Goal: Information Seeking & Learning: Learn about a topic

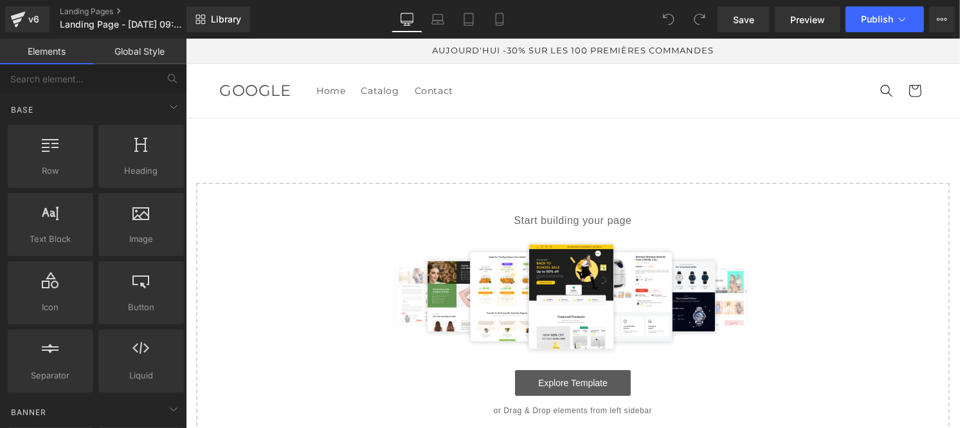
click at [560, 380] on link "Explore Template" at bounding box center [573, 382] width 116 height 26
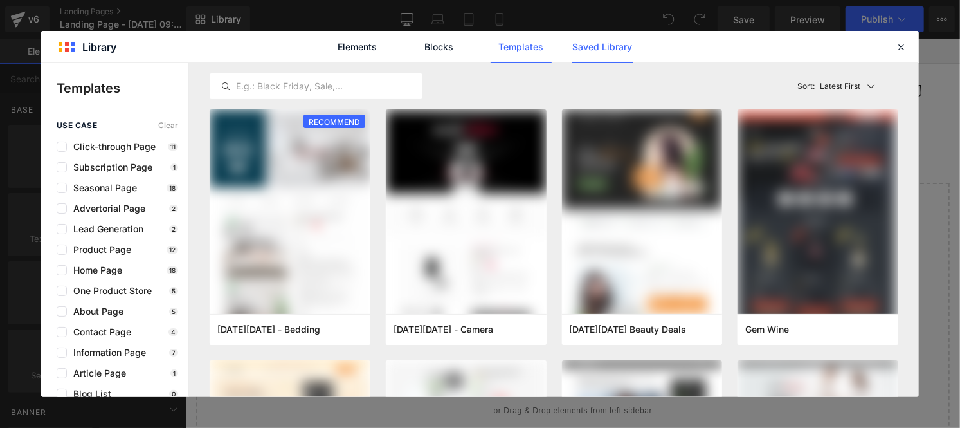
click at [596, 46] on link "Saved Library" at bounding box center [602, 47] width 61 height 32
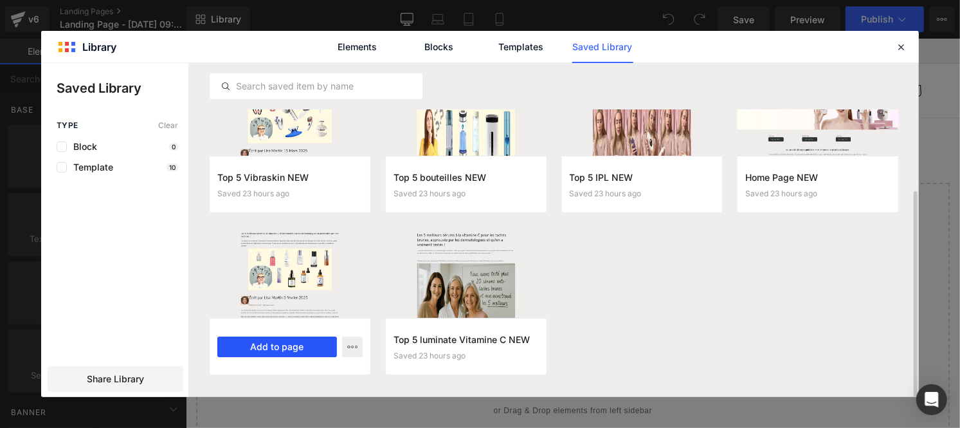
scroll to position [203, 0]
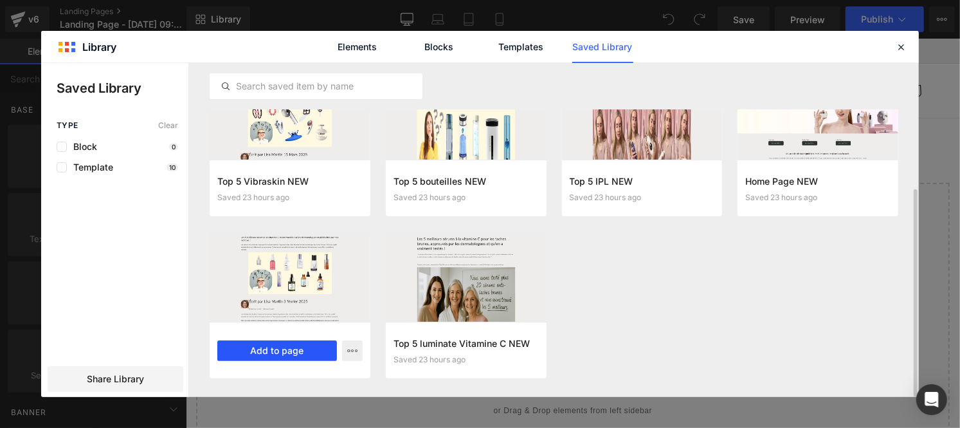
click at [268, 343] on button "Add to page" at bounding box center [277, 350] width 120 height 21
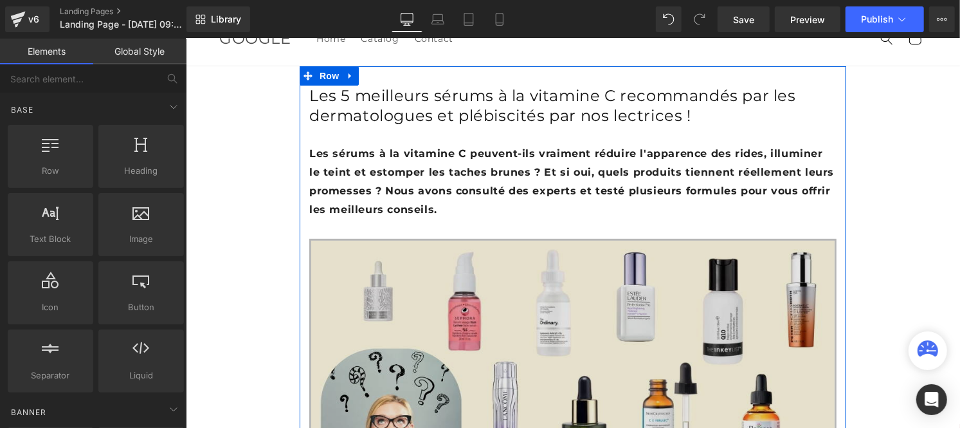
scroll to position [0, 0]
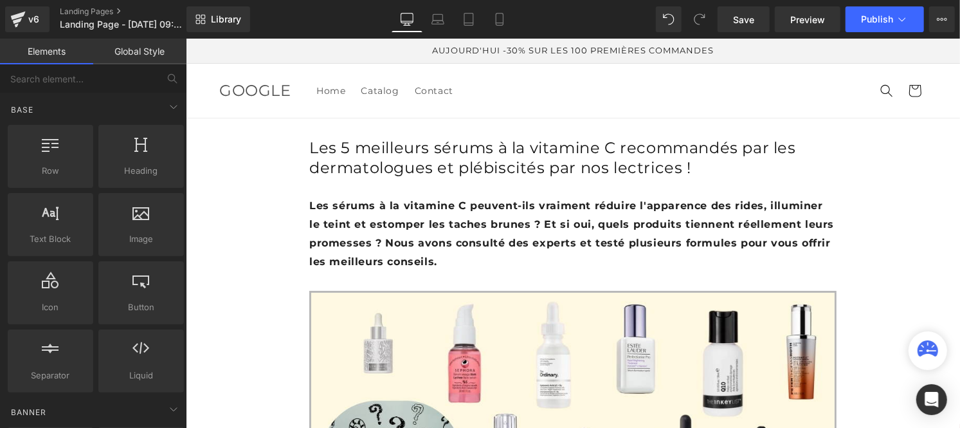
click at [135, 45] on link "Global Style" at bounding box center [139, 52] width 93 height 26
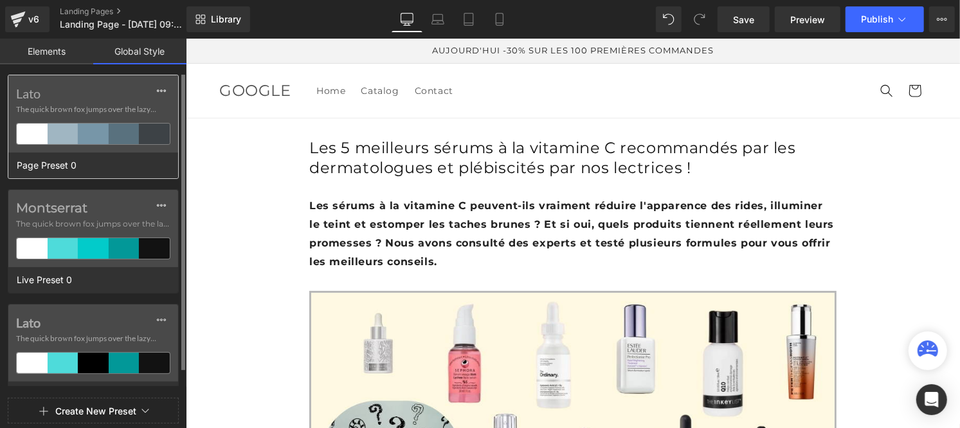
click at [62, 104] on span "The quick brown fox jumps over the lazy..." at bounding box center [93, 110] width 154 height 12
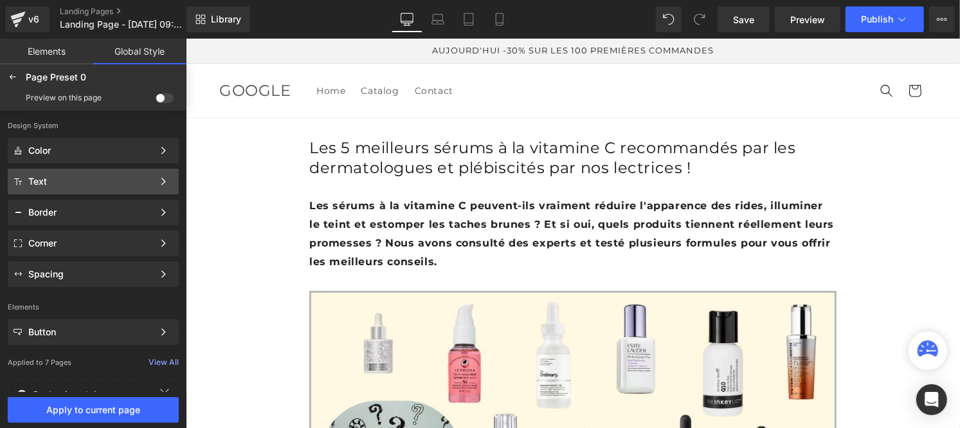
click at [62, 178] on div "Text" at bounding box center [90, 181] width 125 height 10
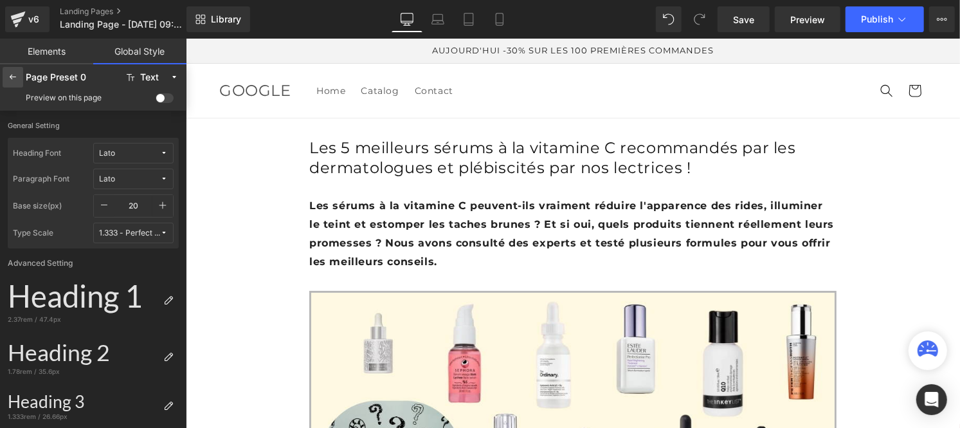
click at [8, 81] on icon at bounding box center [13, 77] width 10 height 10
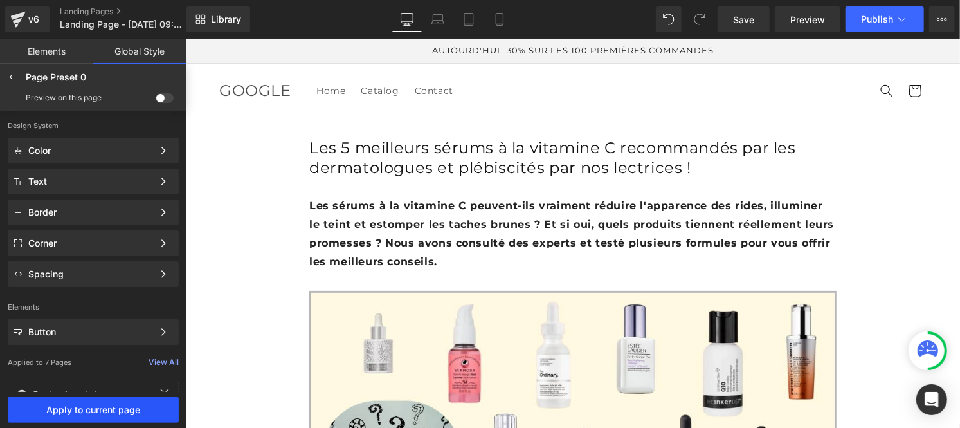
click at [149, 413] on span "Apply to current page" at bounding box center [93, 410] width 156 height 10
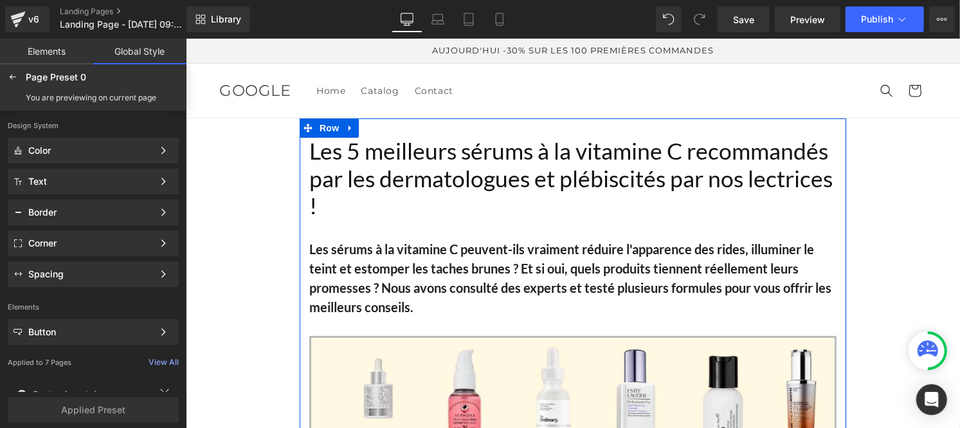
click at [360, 170] on h2 "Les 5 meilleurs sérums à la vitamine C recommandés par les dermatologues et plé…" at bounding box center [572, 178] width 527 height 82
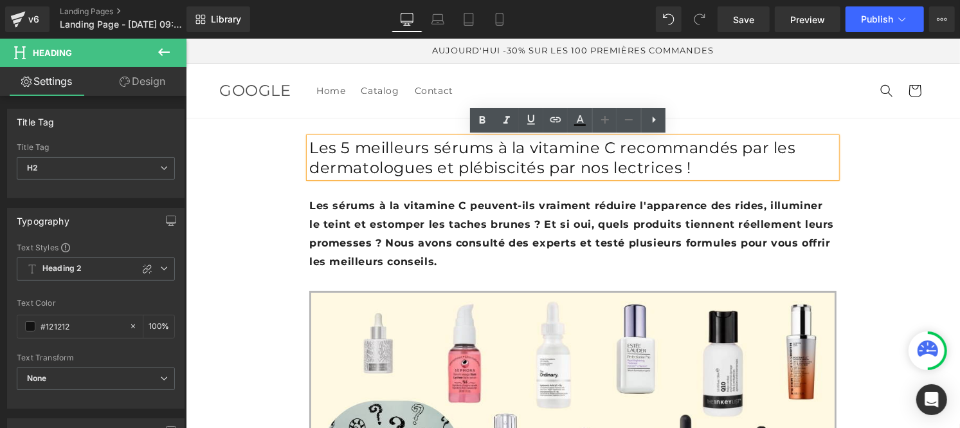
click at [318, 177] on h2 "Les 5 meilleurs sérums à la vitamine C recommandés par les dermatologues et plé…" at bounding box center [572, 157] width 527 height 40
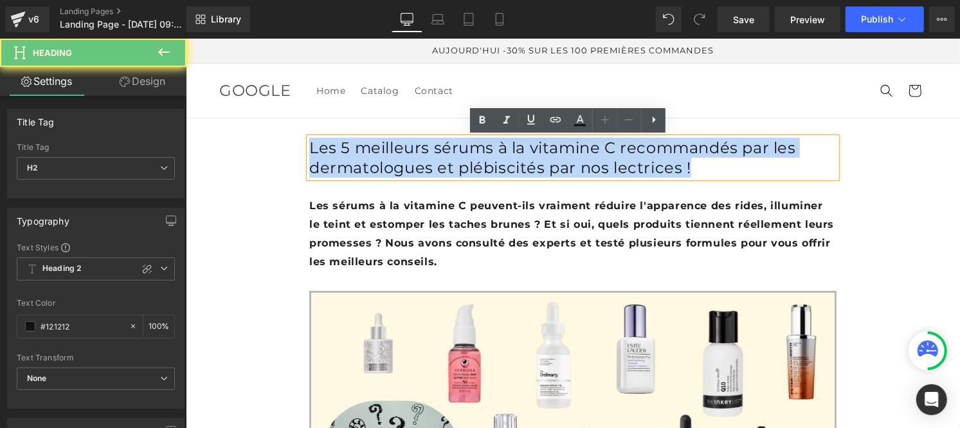
drag, startPoint x: 318, startPoint y: 209, endPoint x: 303, endPoint y: 154, distance: 57.3
click at [309, 154] on h2 "Les 5 meilleurs sérums à la vitamine C recommandés par les dermatologues et plé…" at bounding box center [572, 157] width 527 height 40
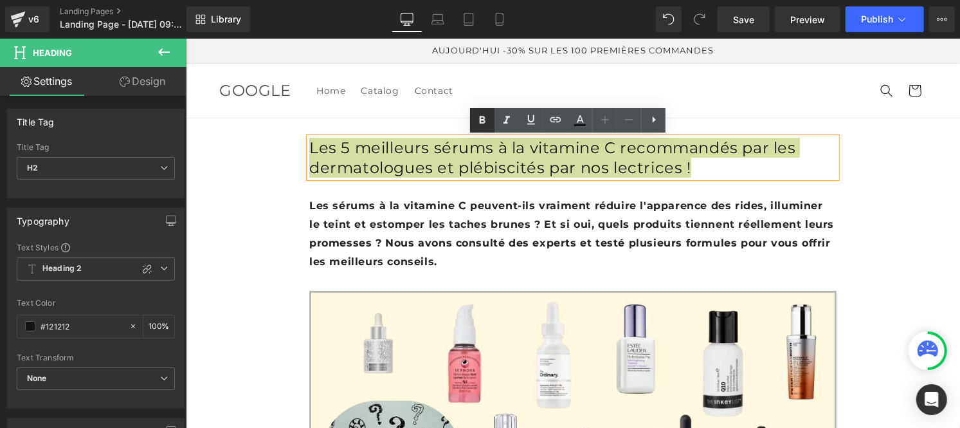
click at [479, 119] on icon at bounding box center [482, 120] width 15 height 15
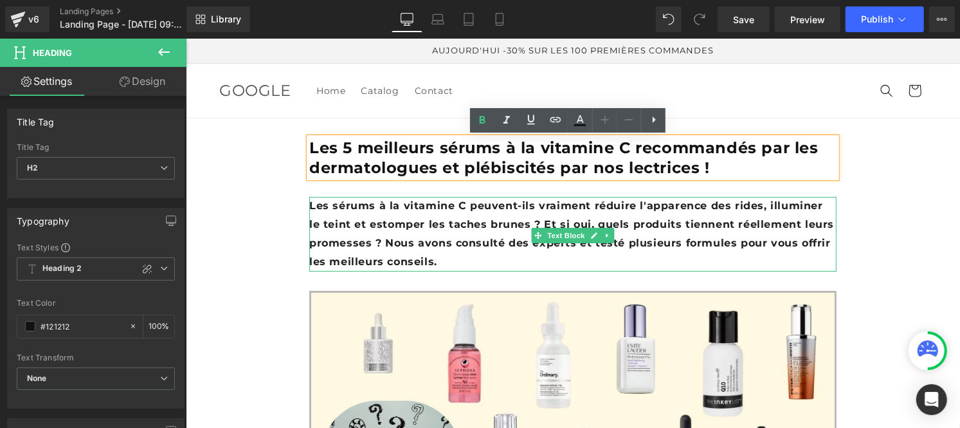
click at [376, 235] on b "Les sérums à la vitamine C peuvent-ils vraiment réduire l'apparence des rides, …" at bounding box center [571, 233] width 525 height 68
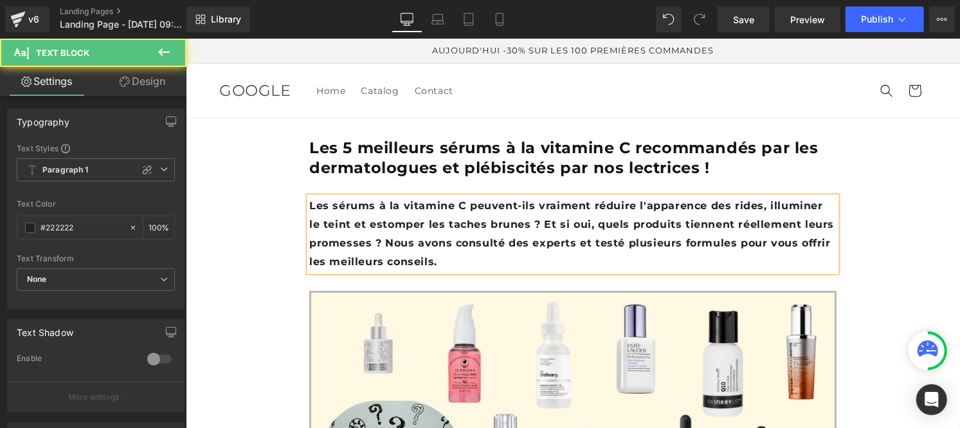
click at [154, 327] on div "Text Shadow" at bounding box center [96, 332] width 176 height 24
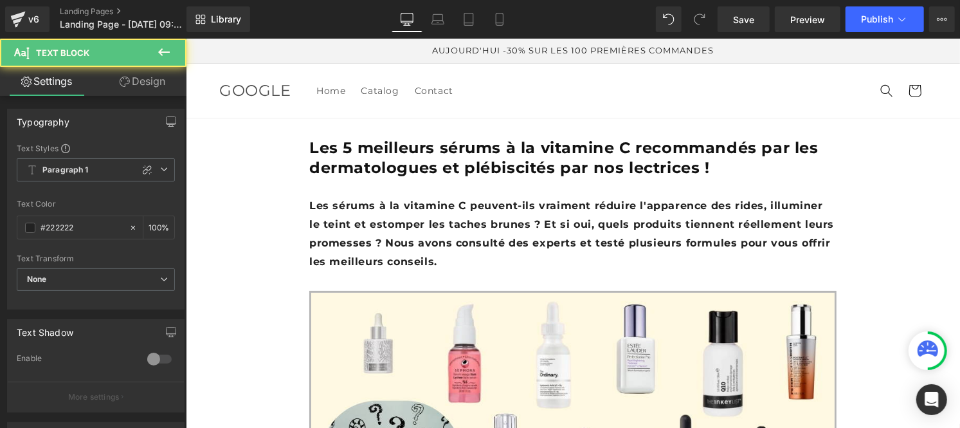
scroll to position [46, 0]
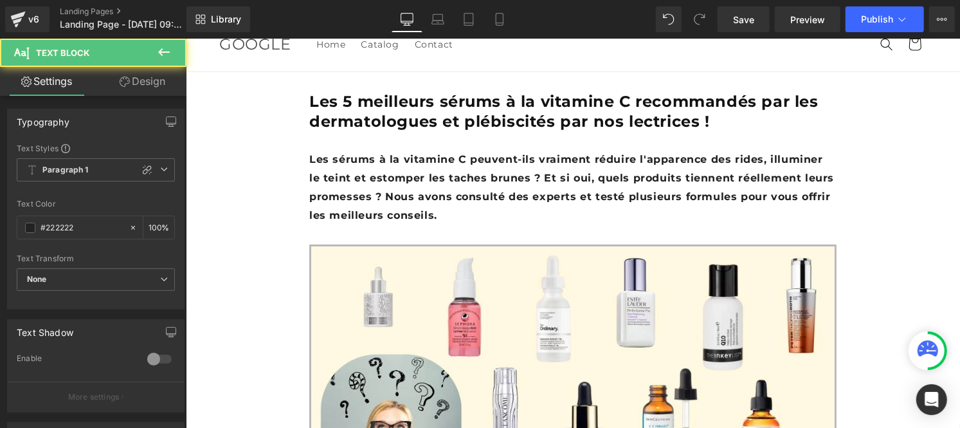
click at [364, 215] on b "Les sérums à la vitamine C peuvent-ils vraiment réduire l'apparence des rides, …" at bounding box center [571, 186] width 525 height 68
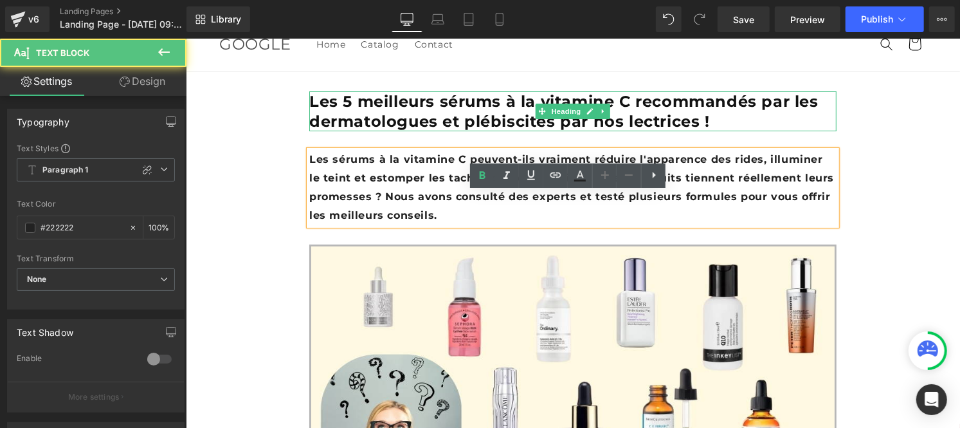
click at [346, 130] on strong "Les 5 meilleurs sérums à la vitamine C recommandés par les dermatologues et plé…" at bounding box center [563, 110] width 509 height 39
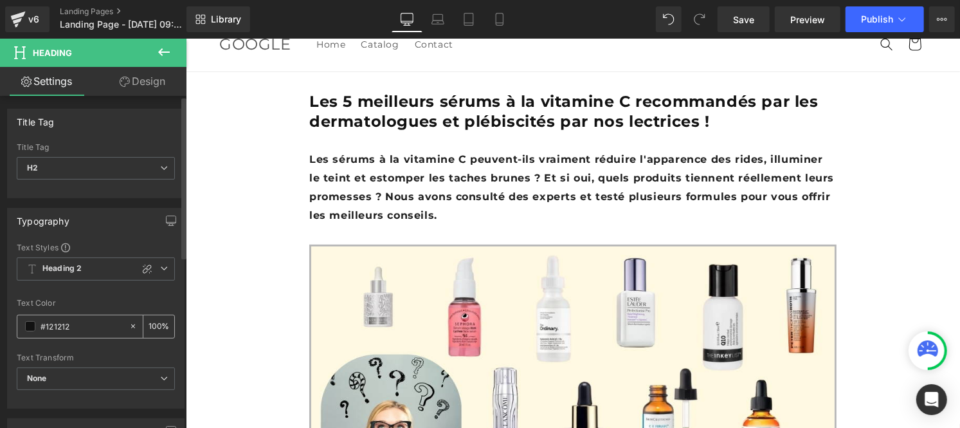
type textarea "2"
drag, startPoint x: 84, startPoint y: 328, endPoint x: 30, endPoint y: 320, distance: 54.0
click at [59, 326] on input "#121212" at bounding box center [82, 326] width 82 height 14
click at [30, 320] on div "#121212" at bounding box center [72, 326] width 111 height 23
click at [45, 327] on input "#121212" at bounding box center [82, 326] width 82 height 14
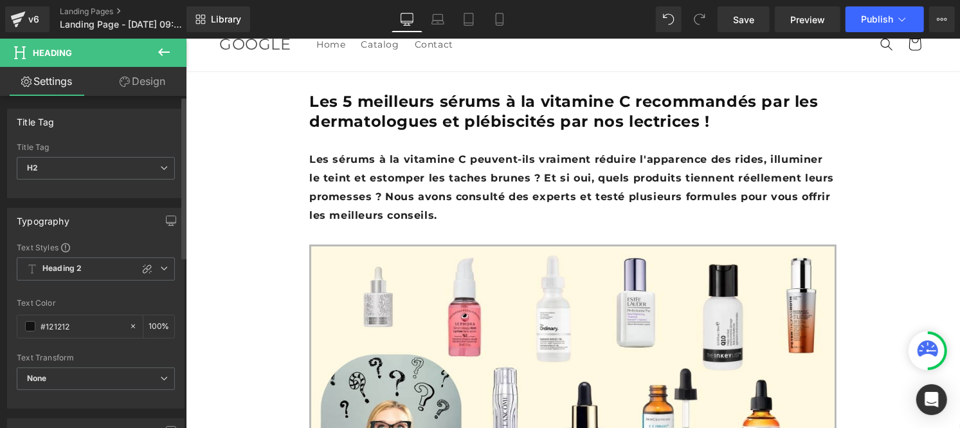
drag, startPoint x: 74, startPoint y: 325, endPoint x: 12, endPoint y: 325, distance: 62.4
click at [12, 325] on div "Text Styles Custom Heading 1 Heading 2 Heading 3 Heading 4 Heading 5 Heading 6 …" at bounding box center [96, 325] width 176 height 166
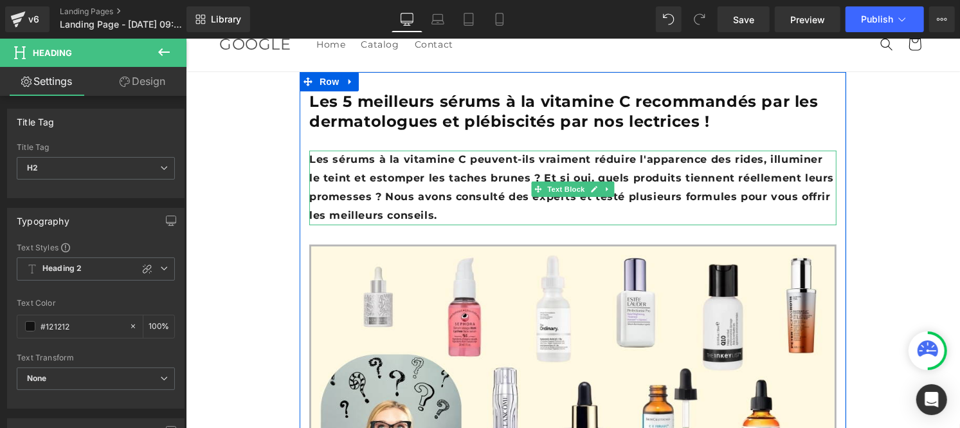
click at [367, 220] on b "Les sérums à la vitamine C peuvent-ils vraiment réduire l'apparence des rides, …" at bounding box center [571, 186] width 525 height 68
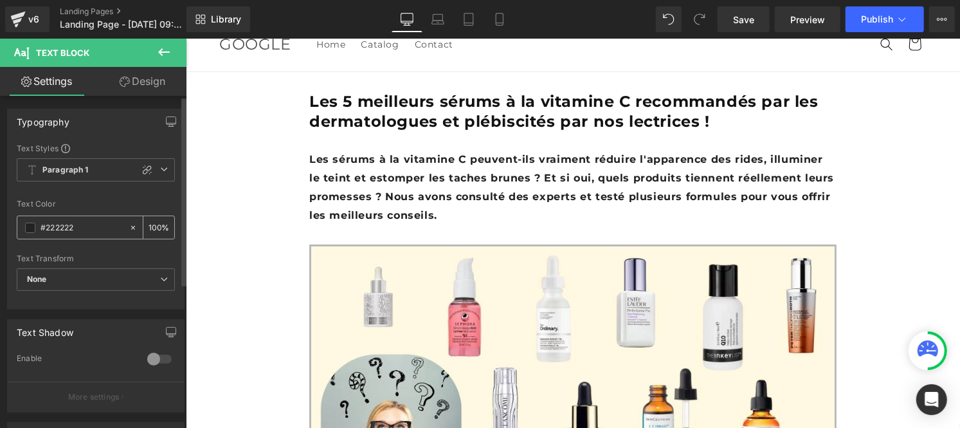
click at [80, 226] on input "#222222" at bounding box center [82, 228] width 82 height 14
type input "#121212"
click at [150, 224] on input "100" at bounding box center [155, 227] width 13 height 14
type input "0"
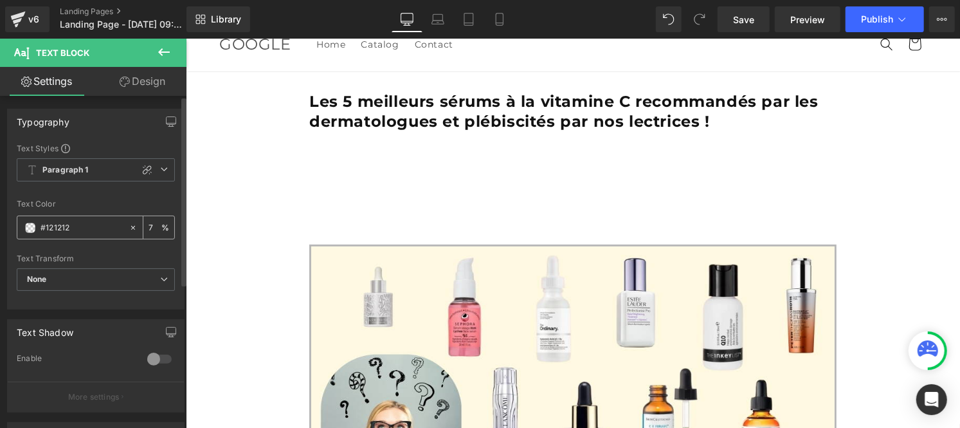
type input "75"
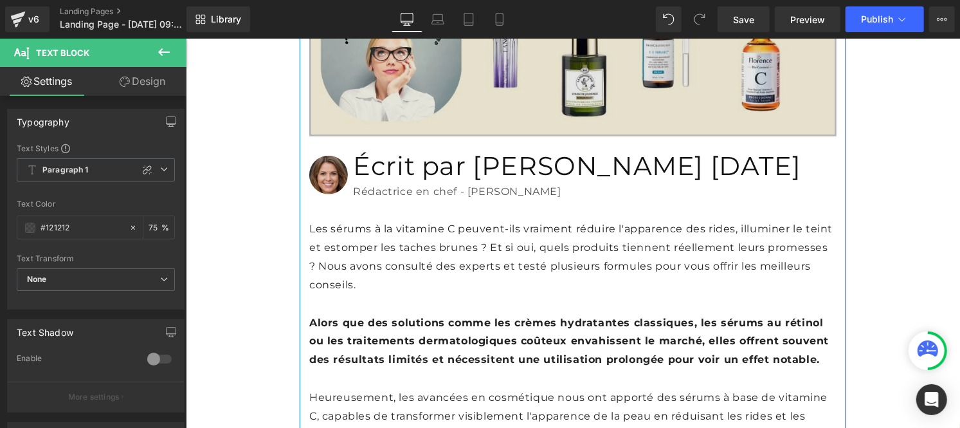
scroll to position [421, 0]
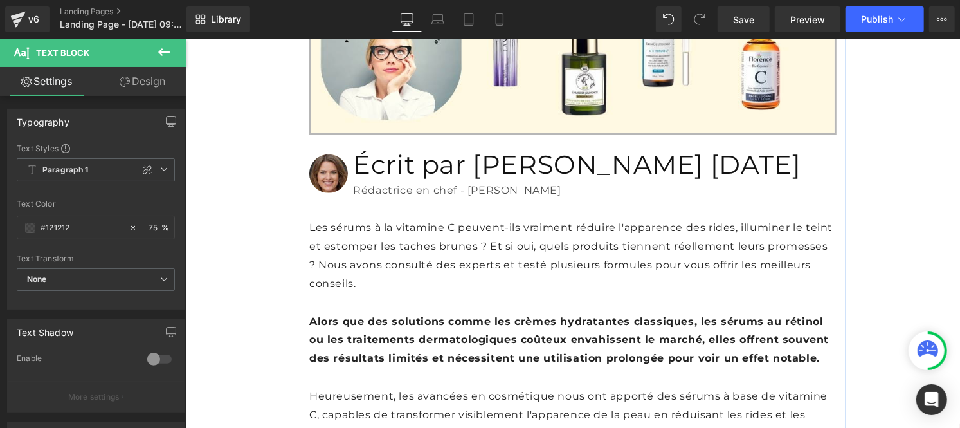
click at [391, 181] on h1 "Écrit par [PERSON_NAME] [DATE]" at bounding box center [594, 163] width 484 height 33
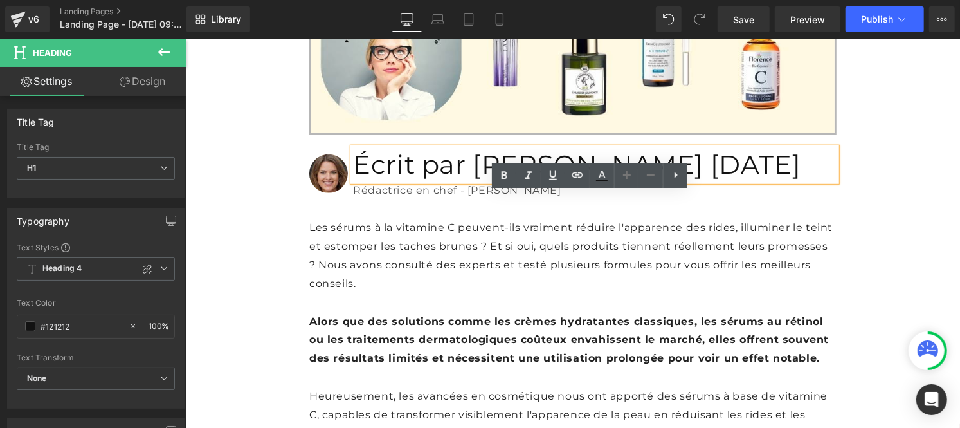
drag, startPoint x: 471, startPoint y: 204, endPoint x: 513, endPoint y: 199, distance: 42.1
click at [513, 181] on h1 "Écrit par [PERSON_NAME] [DATE]" at bounding box center [594, 163] width 484 height 33
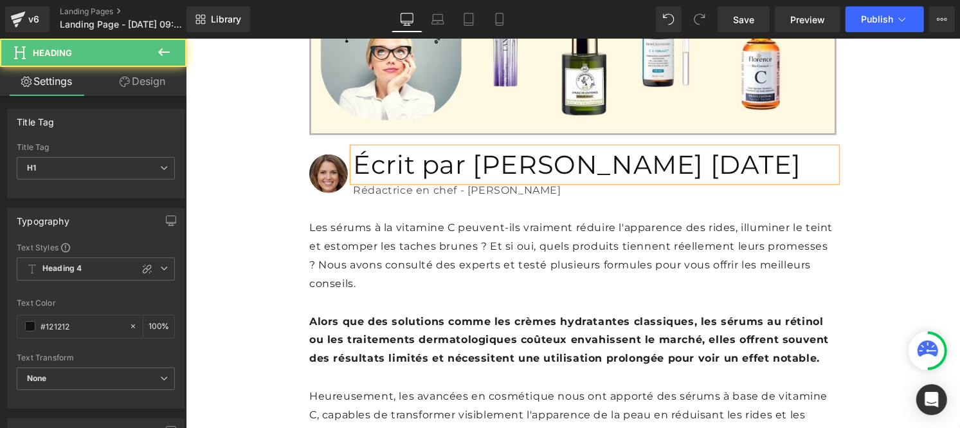
drag, startPoint x: 502, startPoint y: 197, endPoint x: 345, endPoint y: 194, distance: 157.0
click at [345, 194] on div "Image Écrit par [PERSON_NAME] [DATE] Heading Rédactrice en chef - Rubrique Beau…" at bounding box center [572, 166] width 527 height 65
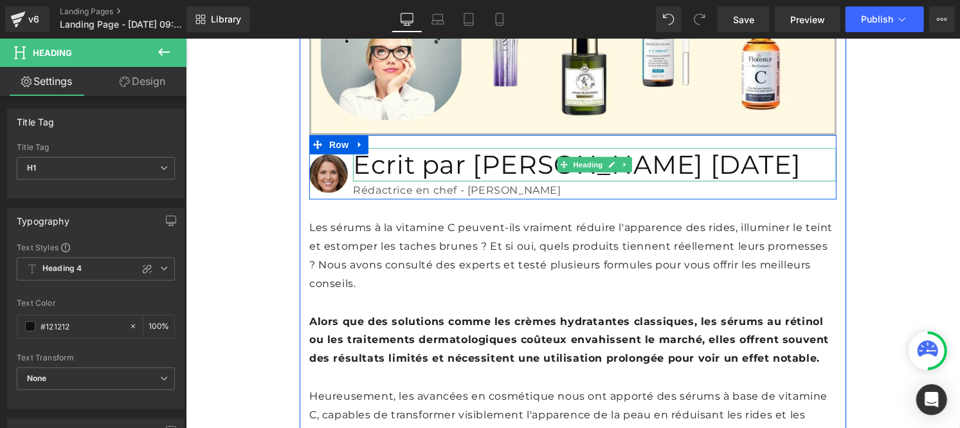
click at [545, 181] on h1 "Écrit par [PERSON_NAME] [DATE]" at bounding box center [594, 163] width 484 height 33
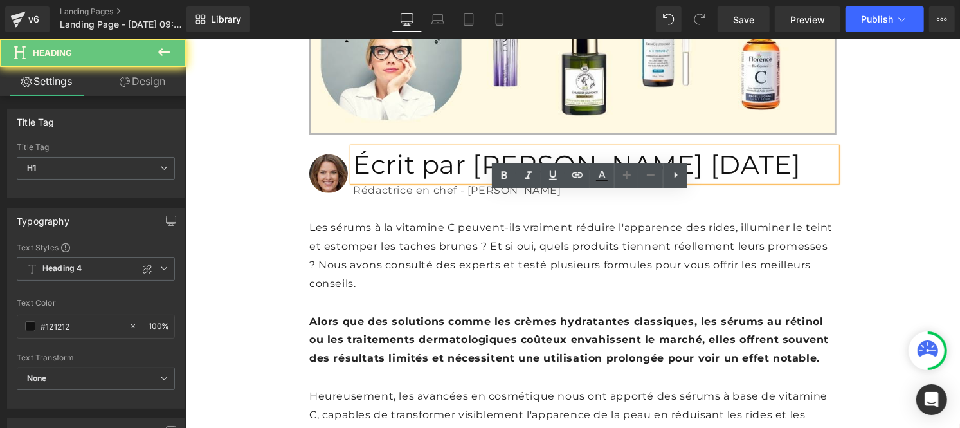
drag, startPoint x: 545, startPoint y: 202, endPoint x: 344, endPoint y: 200, distance: 201.3
click at [352, 181] on div "Écrit par [PERSON_NAME] [DATE]" at bounding box center [594, 163] width 484 height 33
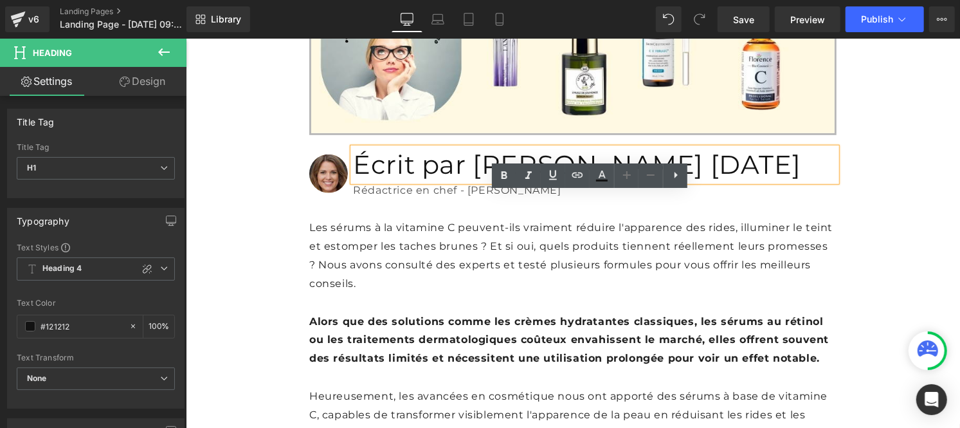
click at [352, 181] on div "Écrit par [PERSON_NAME] [DATE]" at bounding box center [594, 163] width 484 height 33
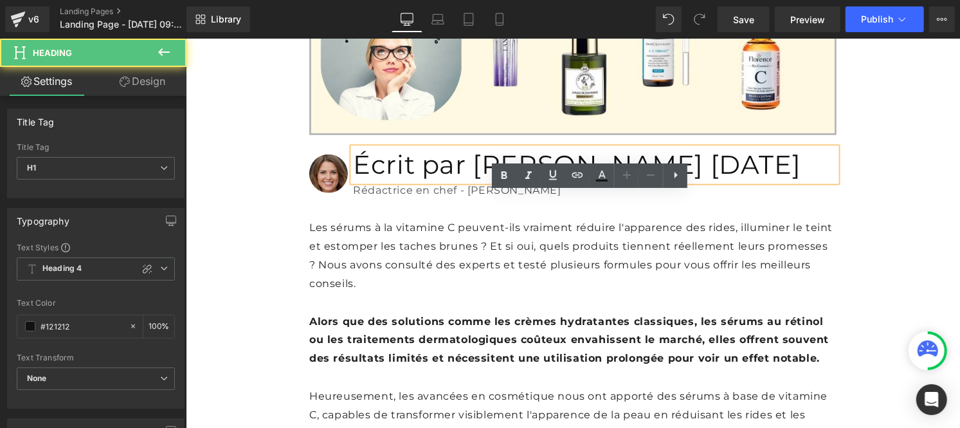
click at [352, 181] on div "Écrit par [PERSON_NAME] [DATE]" at bounding box center [594, 163] width 484 height 33
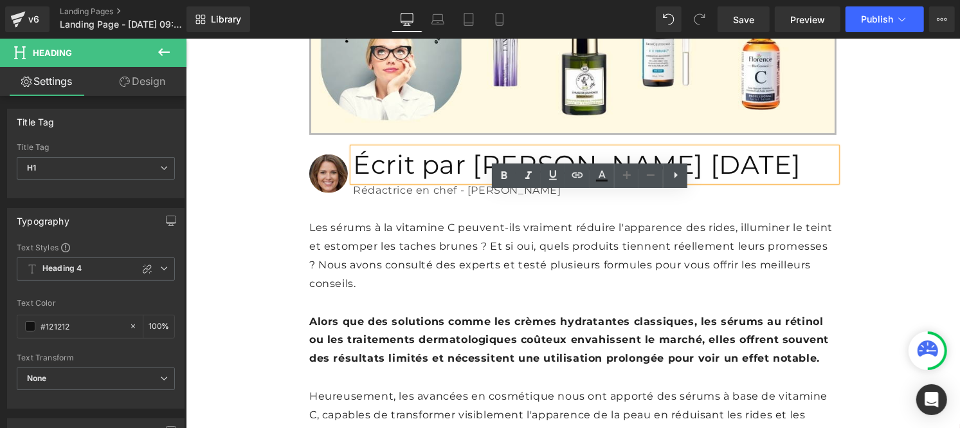
drag, startPoint x: 345, startPoint y: 200, endPoint x: 510, endPoint y: 199, distance: 165.3
click at [510, 181] on div "Écrit par [PERSON_NAME] [DATE]" at bounding box center [594, 163] width 484 height 33
click at [503, 174] on icon at bounding box center [505, 175] width 6 height 8
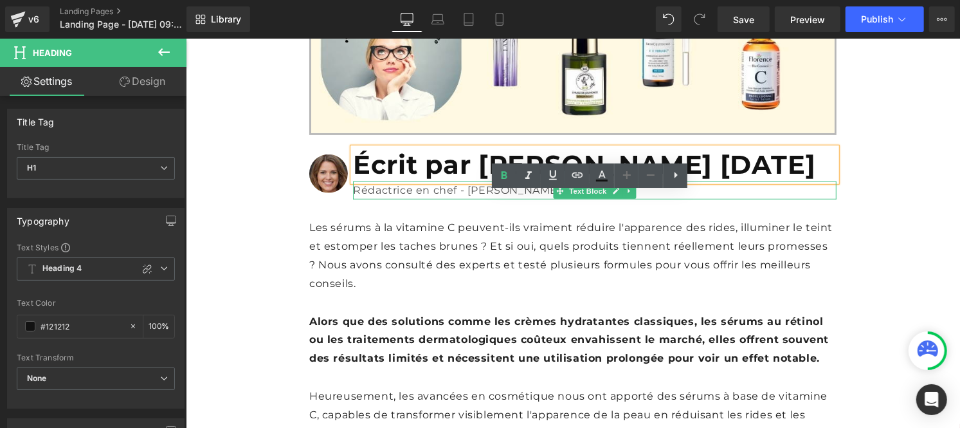
click at [429, 199] on p "Rédactrice en chef - [PERSON_NAME]" at bounding box center [594, 190] width 484 height 19
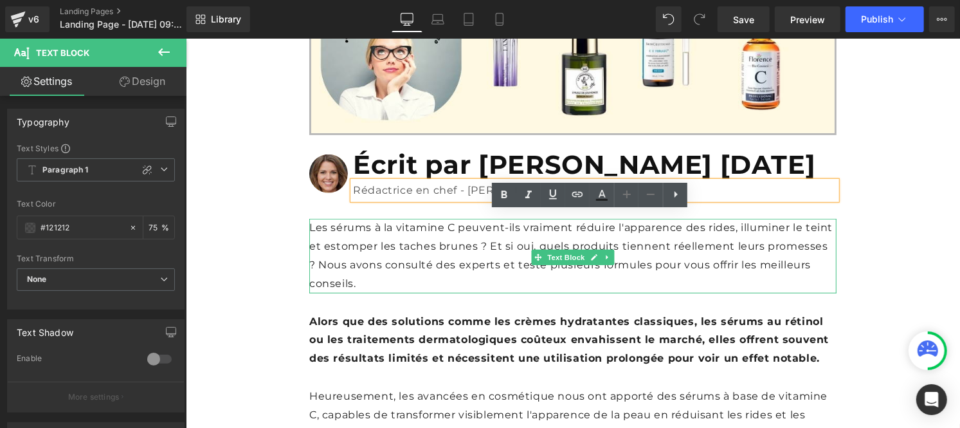
click at [365, 287] on p "Les sérums à la vitamine C peuvent-ils vraiment réduire l'apparence des rides, …" at bounding box center [572, 255] width 527 height 74
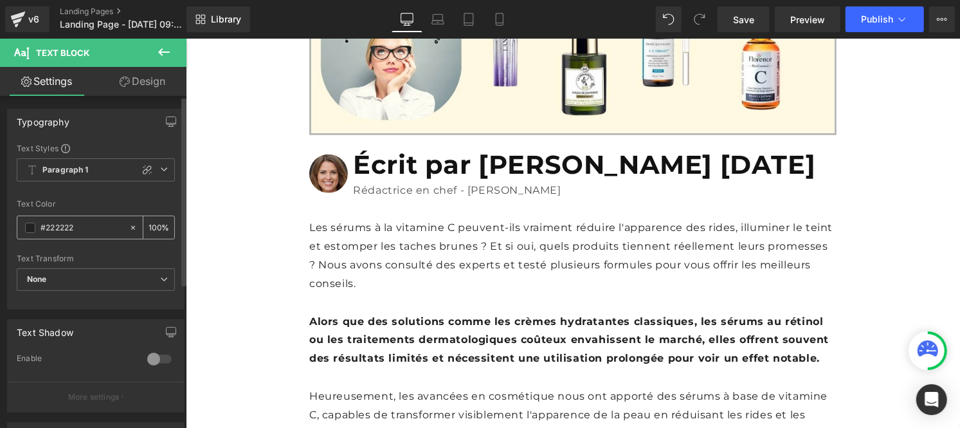
click at [91, 230] on input "#222222" at bounding box center [82, 228] width 82 height 14
paste input "12121"
type input "#121212"
click at [152, 228] on input "100" at bounding box center [155, 227] width 13 height 14
type input "0"
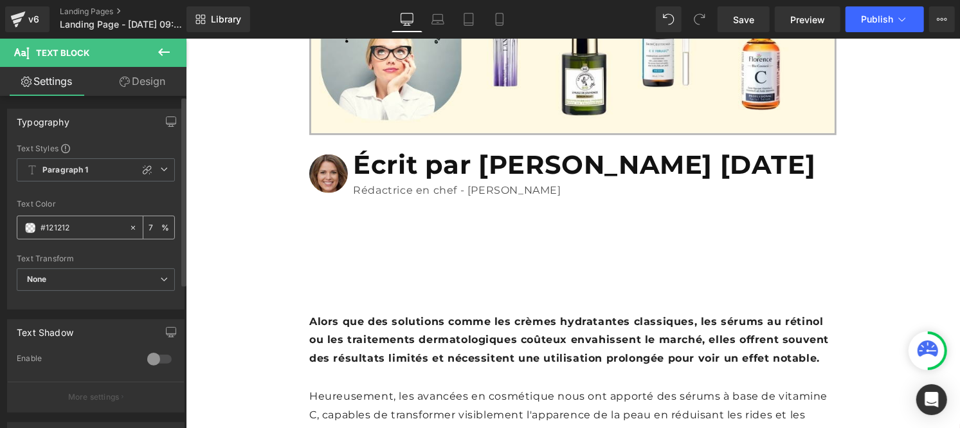
type input "75"
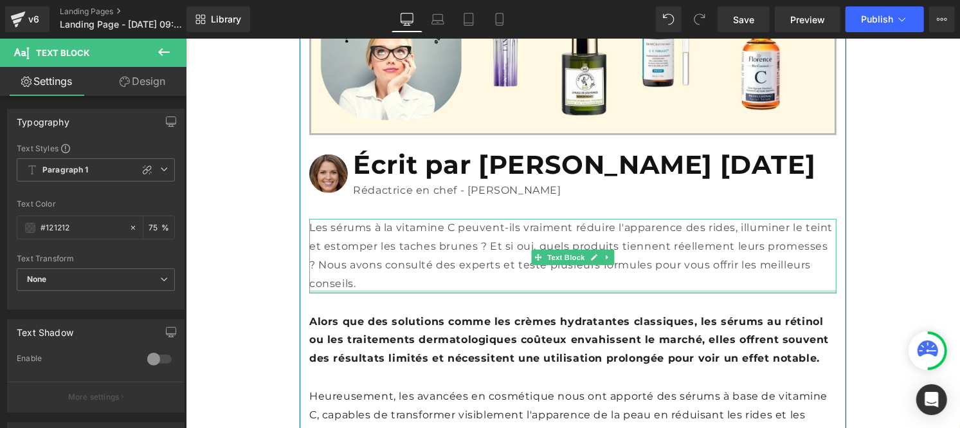
scroll to position [523, 0]
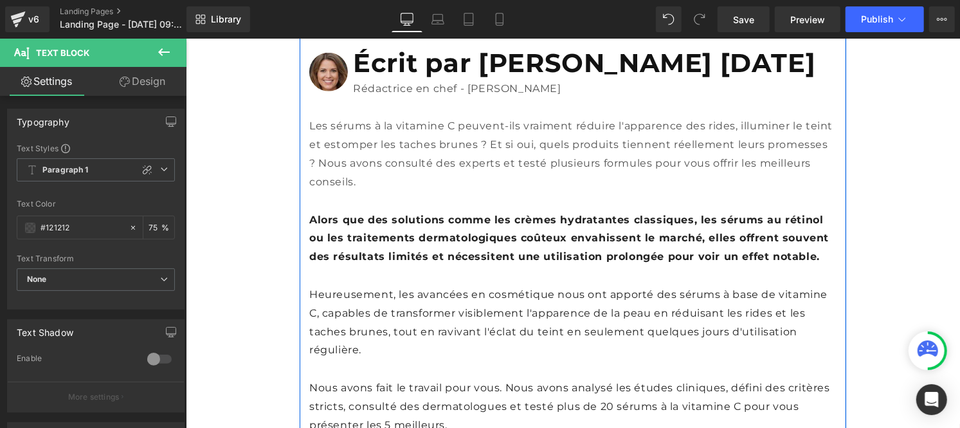
click at [395, 266] on p "Alors que des solutions comme les crèmes hydratantes classiques, les sérums au …" at bounding box center [572, 237] width 527 height 55
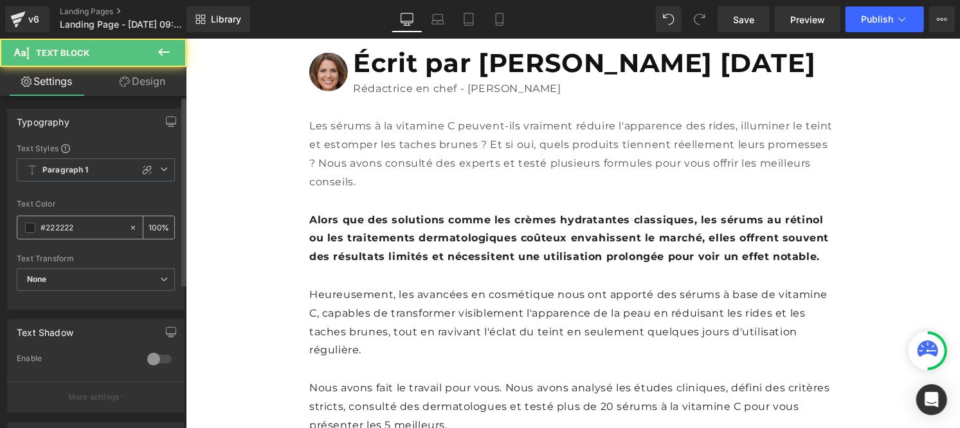
click at [87, 232] on input "#222222" at bounding box center [82, 228] width 82 height 14
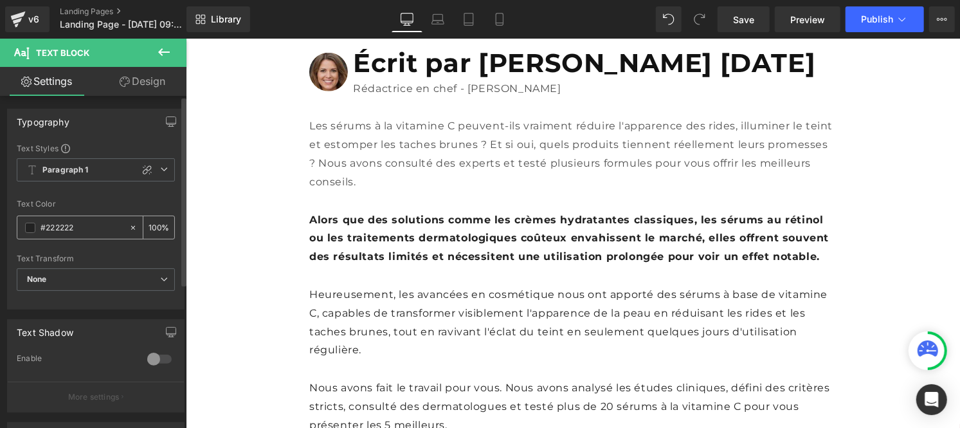
paste input "12121"
type input "#121212"
click at [152, 224] on input "100" at bounding box center [155, 227] width 13 height 14
type input "75"
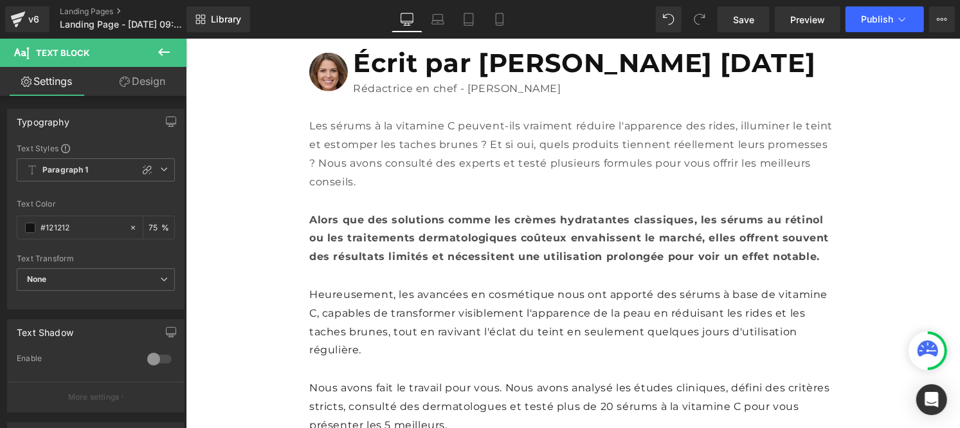
scroll to position [0, 0]
click at [416, 356] on p "Heureusement, les avancées en cosmétique nous ont apporté des sérums à base de …" at bounding box center [572, 322] width 527 height 74
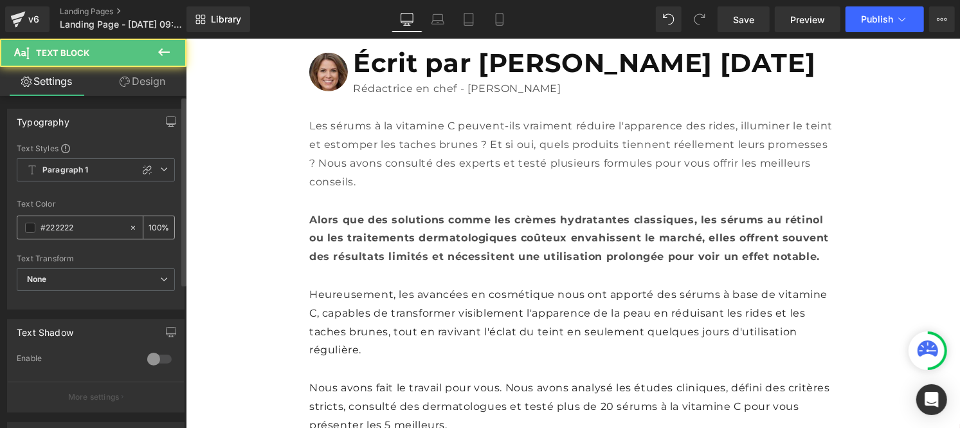
click at [90, 227] on input "#222222" at bounding box center [82, 228] width 82 height 14
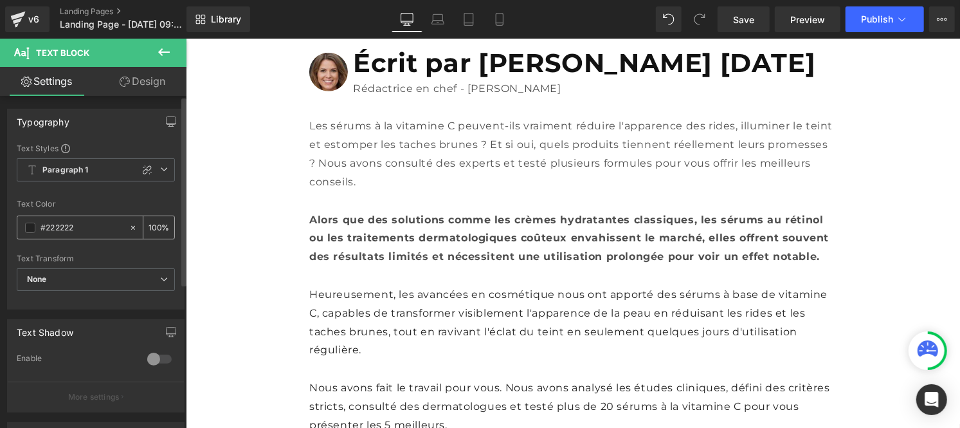
paste input "12121"
type input "#121212"
click at [152, 226] on input "100" at bounding box center [155, 227] width 13 height 14
type input "0"
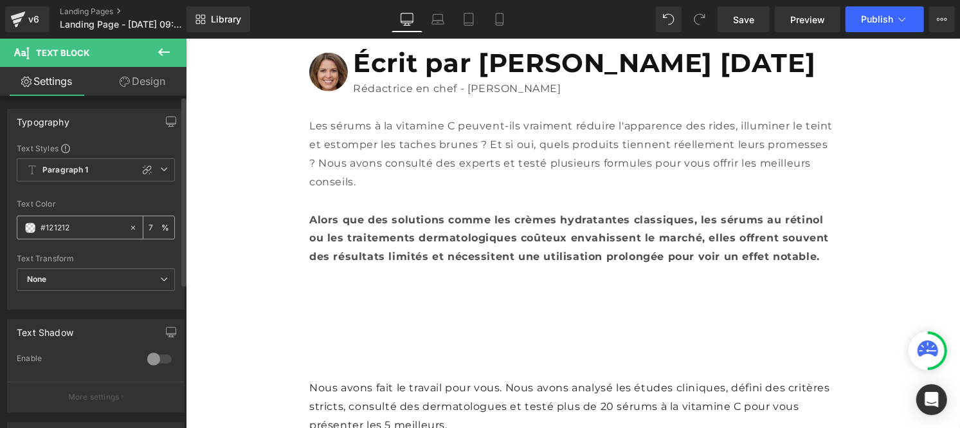
type input "75"
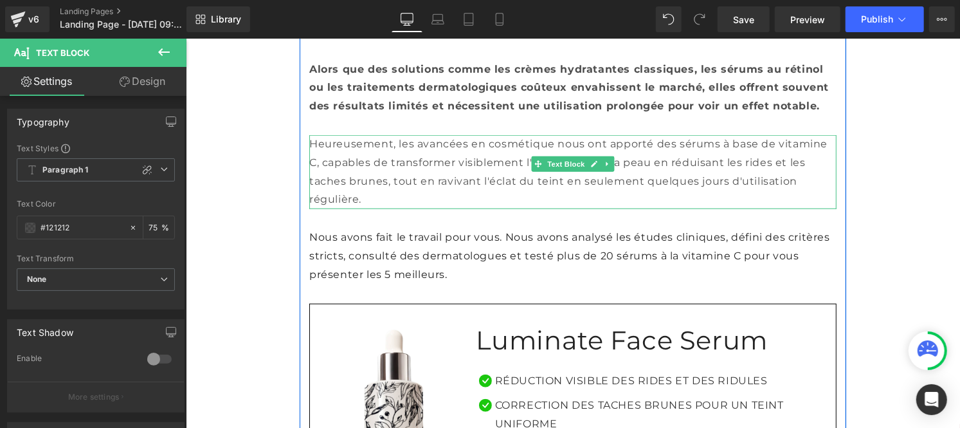
scroll to position [674, 0]
click at [365, 275] on p "Nous avons fait le travail pour vous. Nous avons analysé les études cliniques, …" at bounding box center [572, 254] width 527 height 55
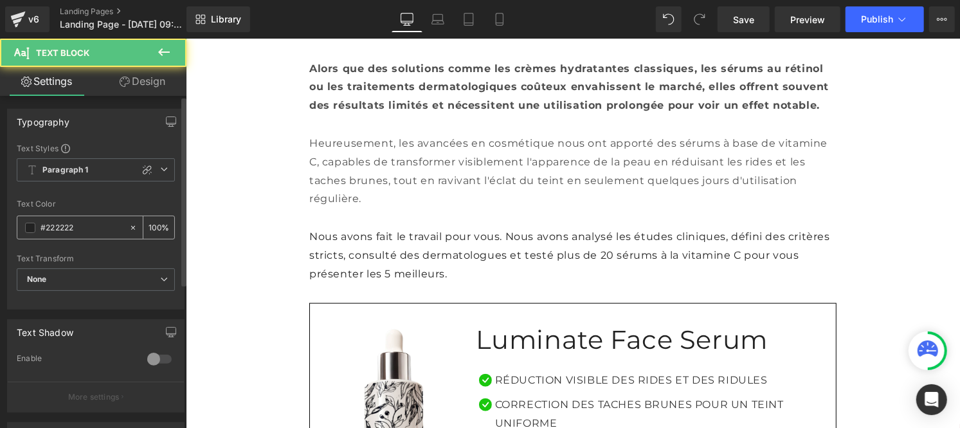
click at [99, 219] on div "#222222" at bounding box center [72, 227] width 111 height 23
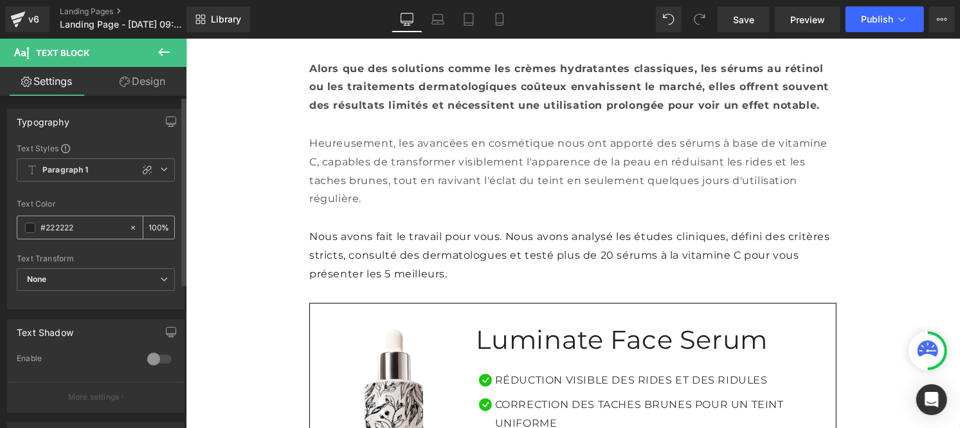
click at [93, 222] on input "#222222" at bounding box center [82, 228] width 82 height 14
paste input "12121"
type input "#121212"
click at [154, 223] on input "100" at bounding box center [155, 227] width 13 height 14
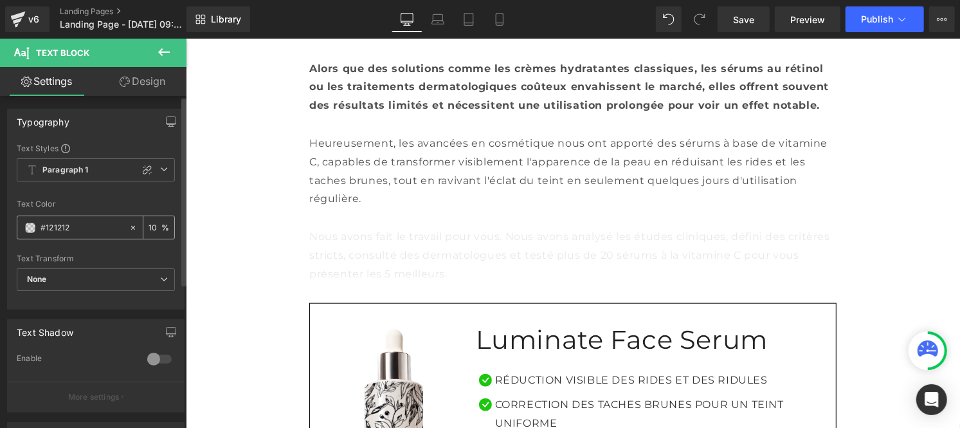
type input "1"
type input "75"
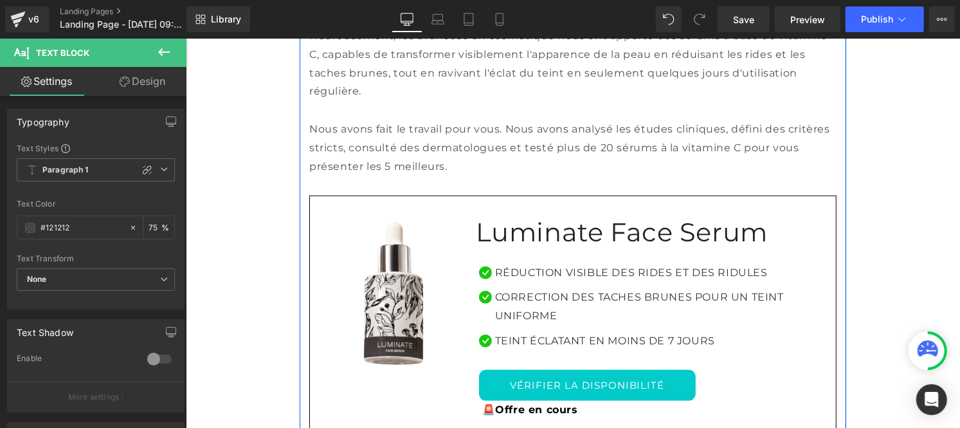
scroll to position [782, 0]
click at [497, 248] on h1 "Luminate Face Serum" at bounding box center [650, 230] width 351 height 33
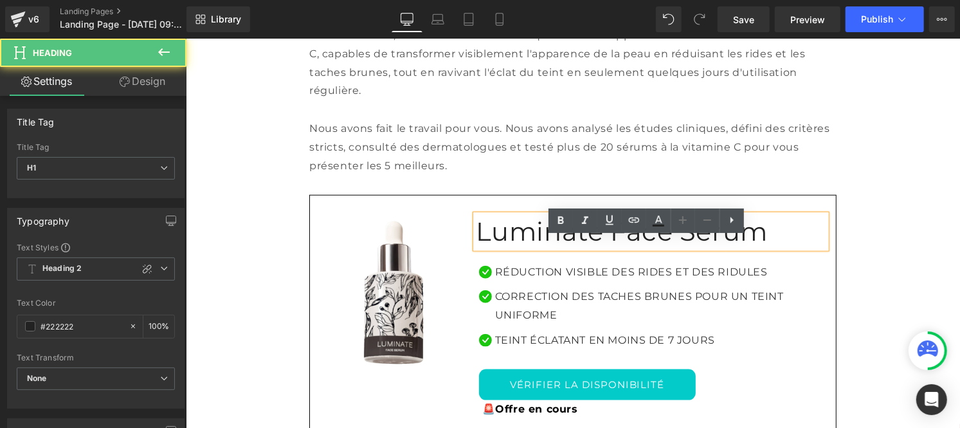
drag, startPoint x: 713, startPoint y: 246, endPoint x: 468, endPoint y: 253, distance: 245.2
click at [475, 248] on div "Luminate Face Serum" at bounding box center [650, 230] width 351 height 33
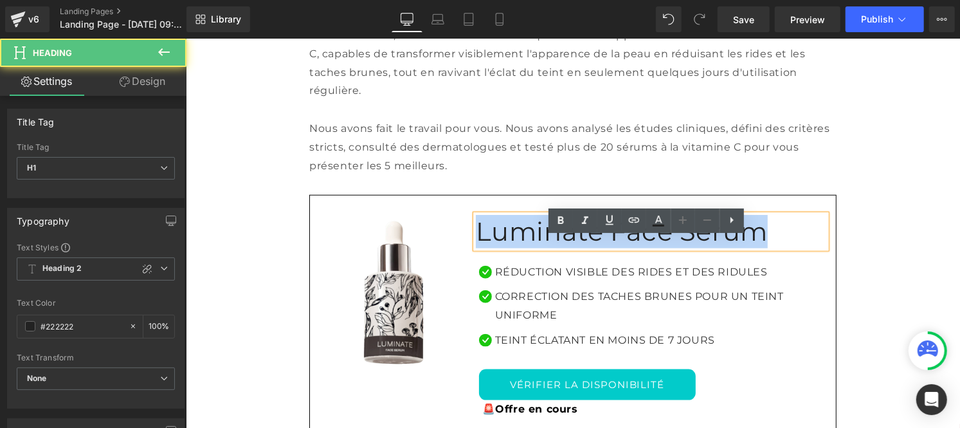
drag, startPoint x: 470, startPoint y: 253, endPoint x: 649, endPoint y: 232, distance: 180.1
click at [724, 246] on h1 "Luminate Face Serum" at bounding box center [650, 230] width 351 height 33
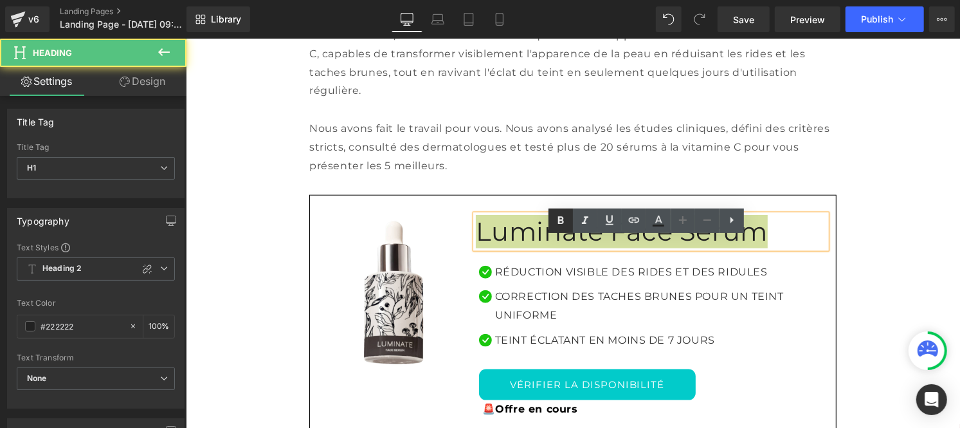
click at [557, 215] on icon at bounding box center [560, 220] width 15 height 15
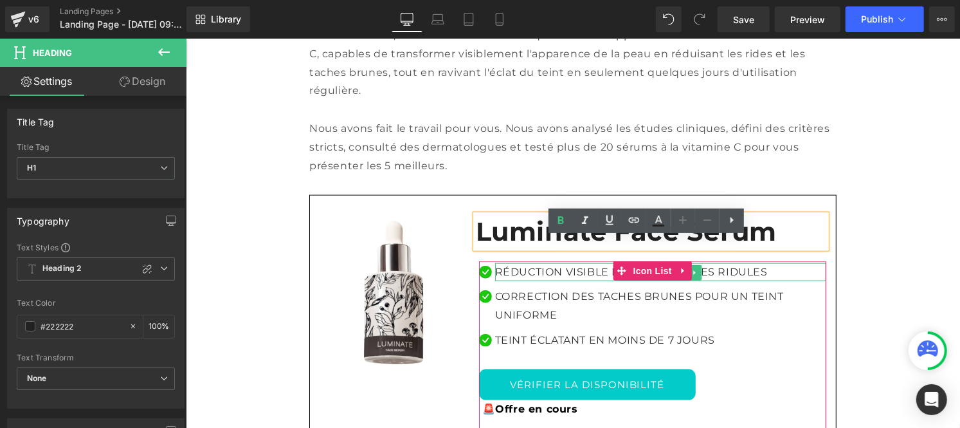
click at [512, 281] on p "Réduction visible des rides et des ridules" at bounding box center [660, 271] width 331 height 19
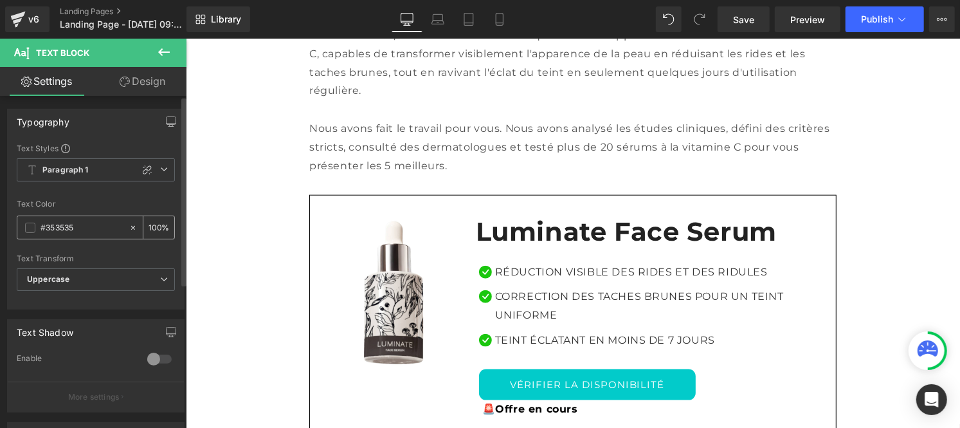
click at [86, 224] on input "#353535" at bounding box center [82, 228] width 82 height 14
type input "#121212"
click at [153, 223] on input "100" at bounding box center [155, 227] width 13 height 14
type input "75"
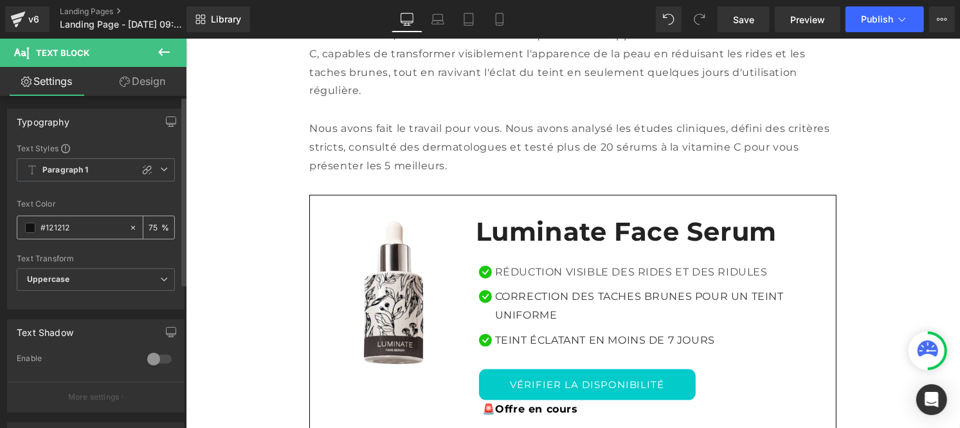
scroll to position [0, 0]
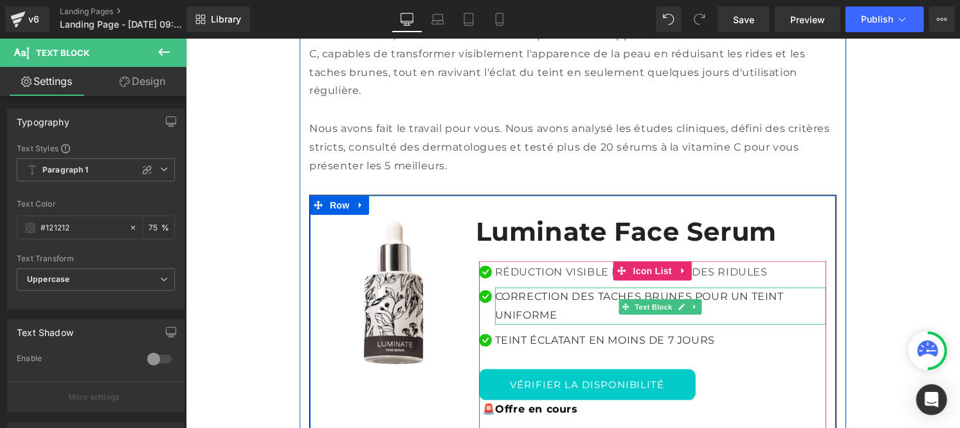
click at [515, 324] on p "Correction des taches brunes pour un teint uniforme" at bounding box center [660, 305] width 331 height 37
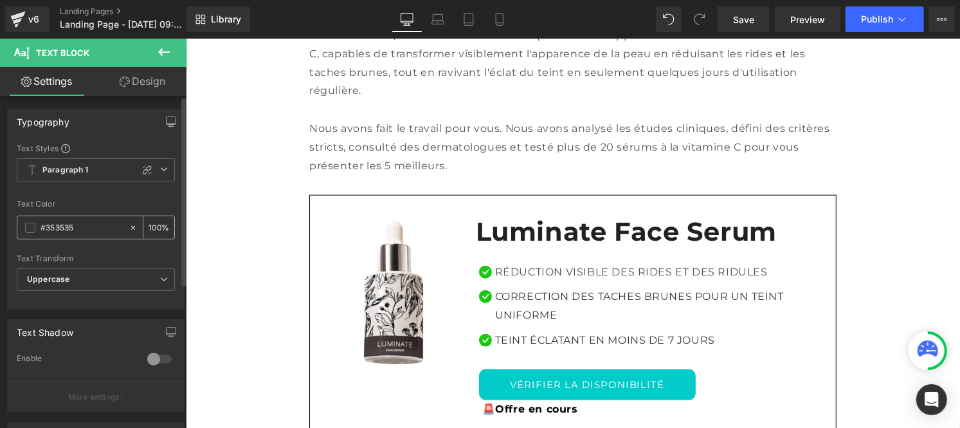
click at [78, 230] on input "#353535" at bounding box center [82, 228] width 82 height 14
paste input "121212"
type input "#121212"
click at [149, 221] on input "100" at bounding box center [155, 227] width 13 height 14
type input "0"
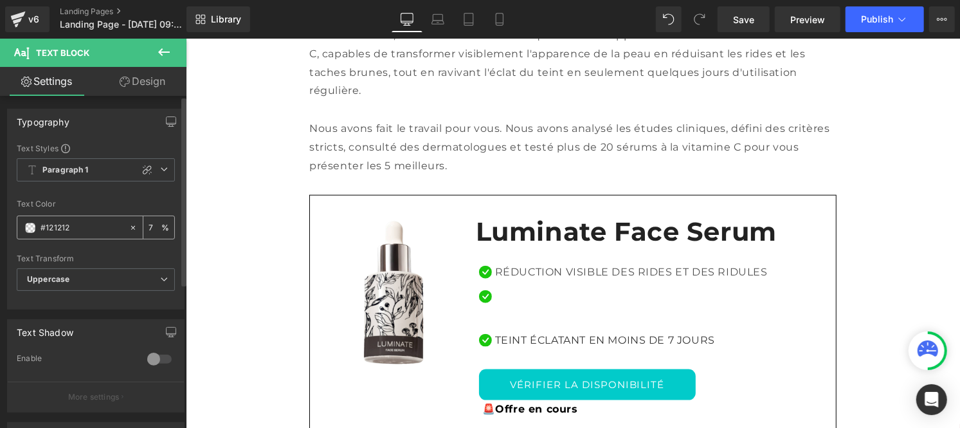
type input "75"
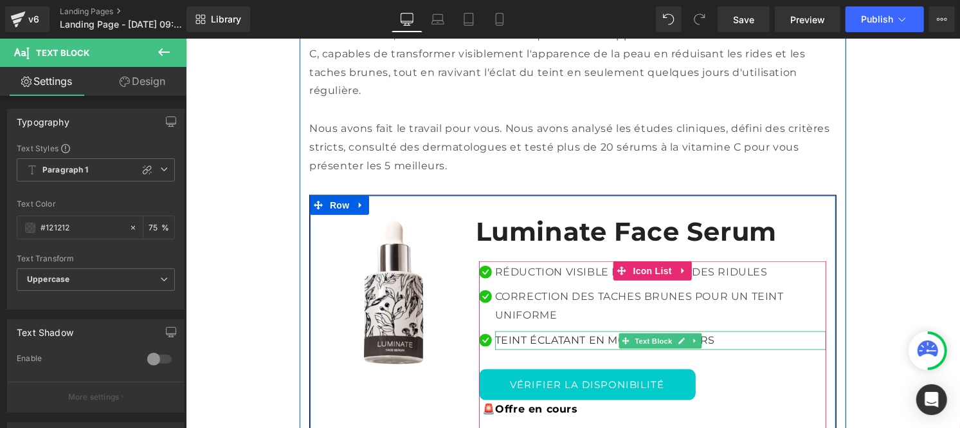
click at [518, 349] on p "TEINT ÉCLATANT EN MOINS DE 7 JOURS" at bounding box center [660, 340] width 331 height 19
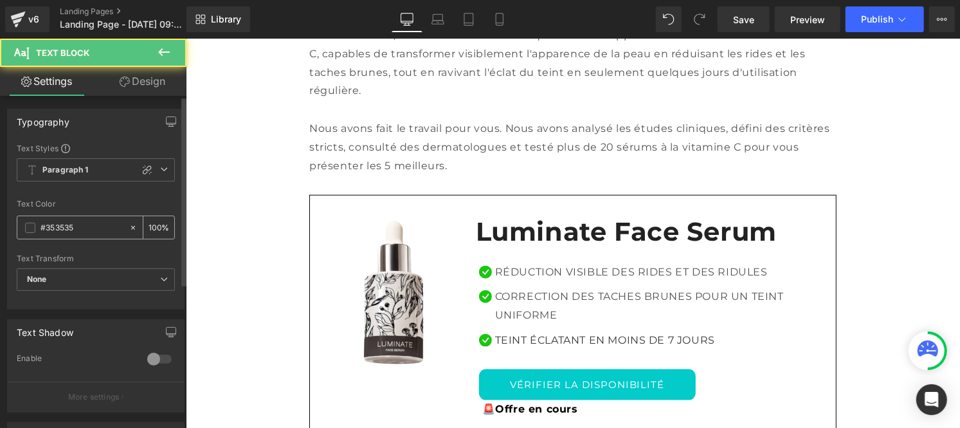
click at [84, 227] on input "#353535" at bounding box center [82, 228] width 82 height 14
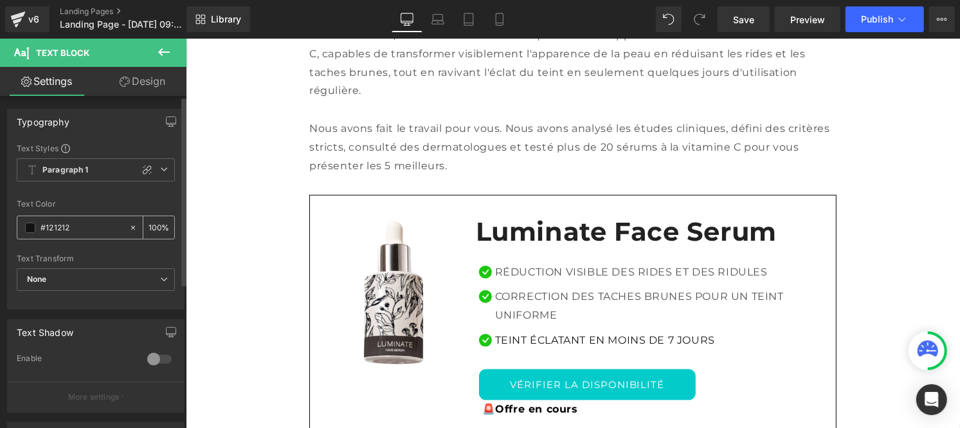
type input "#121212"
click at [152, 222] on input "100" at bounding box center [155, 227] width 13 height 14
type input "0"
type input "75"
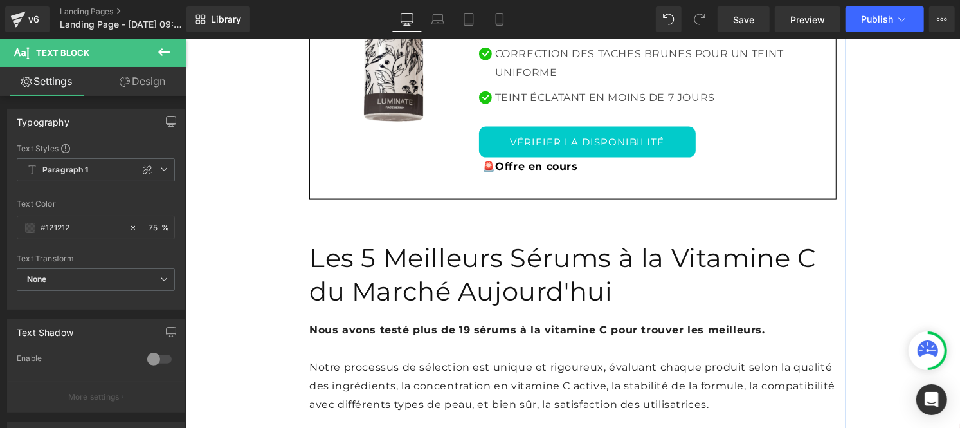
scroll to position [1033, 0]
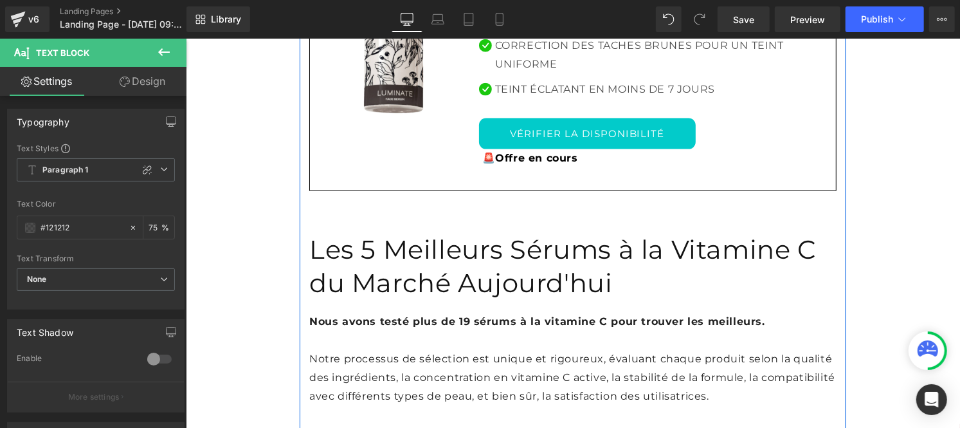
click at [389, 280] on h1 "Les 5 Meilleurs Sérums à la Vitamine C du Marché Aujourd'hui" at bounding box center [572, 265] width 527 height 67
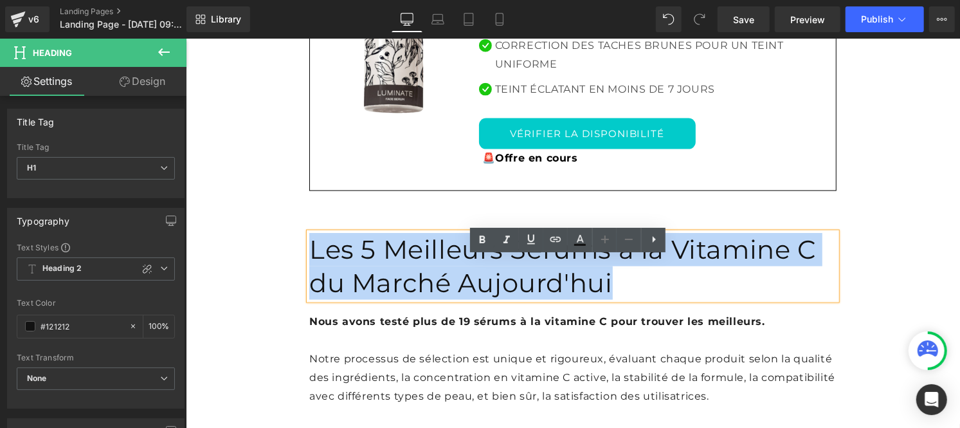
drag, startPoint x: 448, startPoint y: 299, endPoint x: 293, endPoint y: 262, distance: 159.4
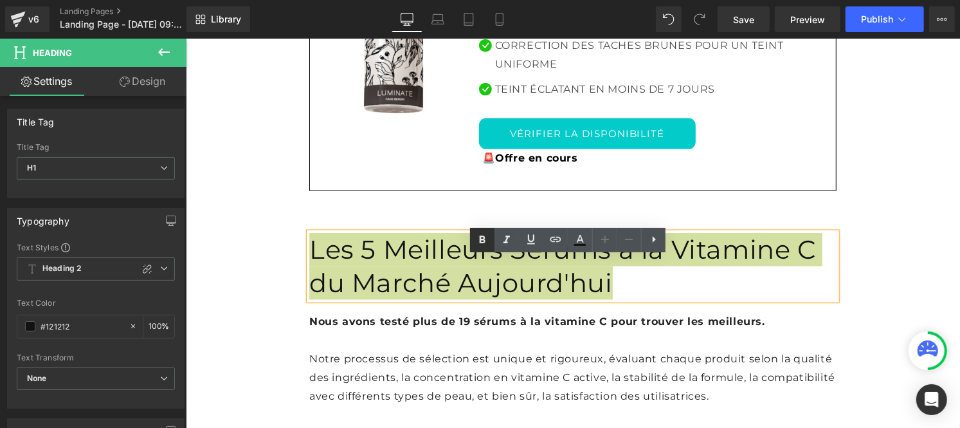
click at [479, 243] on icon at bounding box center [482, 239] width 15 height 15
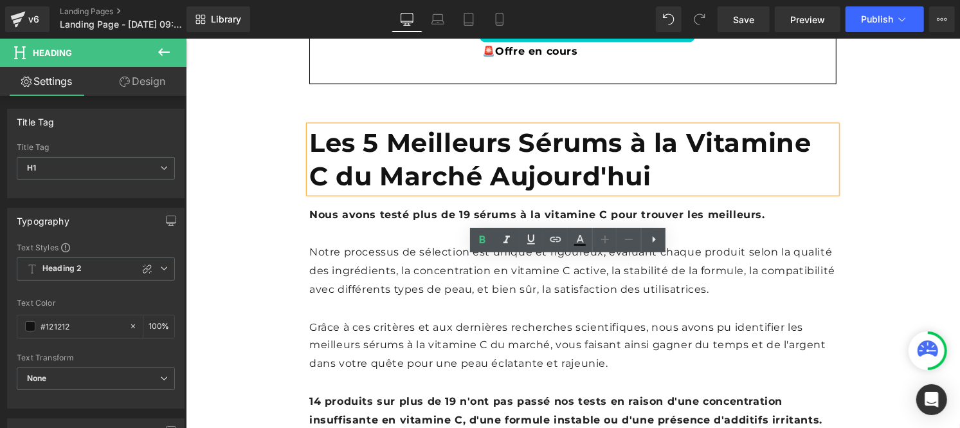
scroll to position [1143, 0]
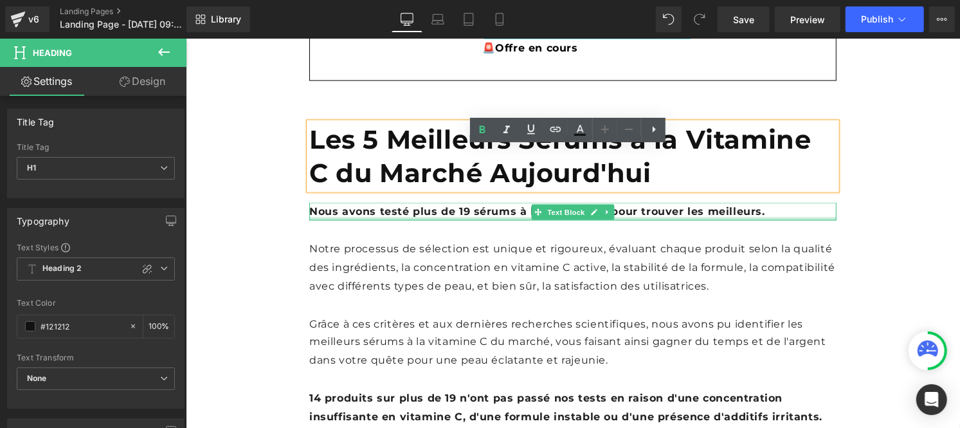
click at [391, 217] on b "Nous avons testé plus de 19 sérums à la vitamine C pour trouver les meilleurs." at bounding box center [537, 211] width 456 height 12
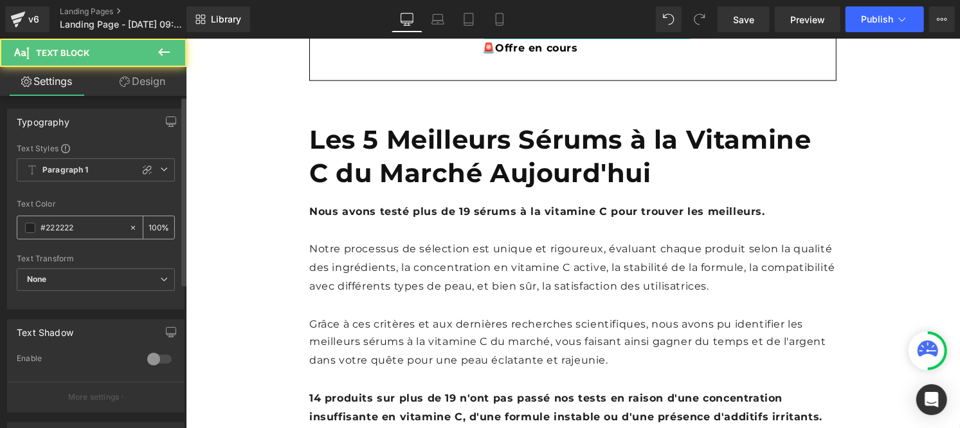
click at [87, 223] on input "#222222" at bounding box center [82, 228] width 82 height 14
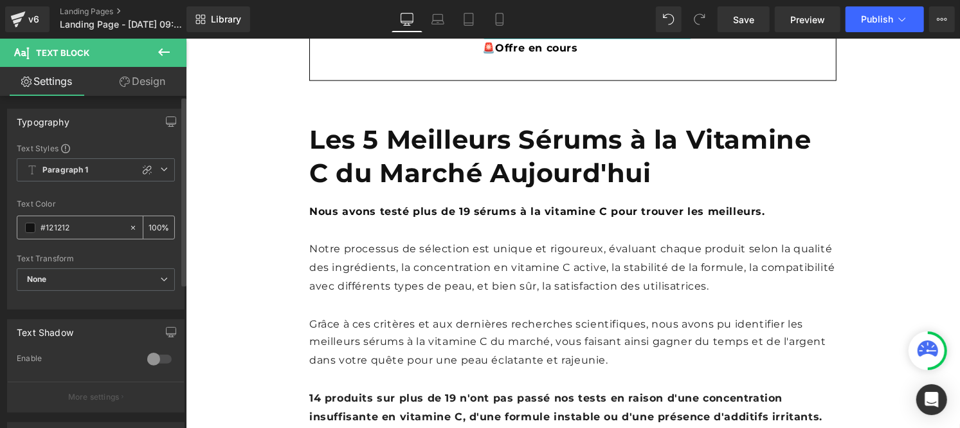
type input "#121212"
click at [150, 224] on input "100" at bounding box center [155, 227] width 13 height 14
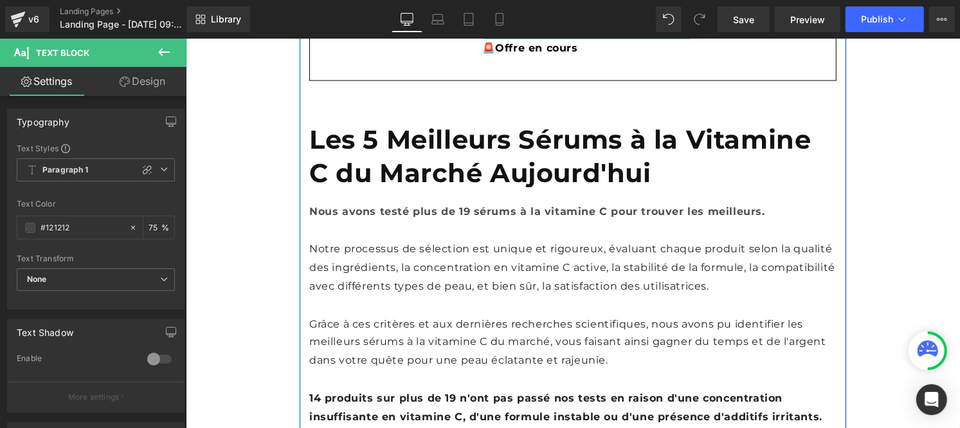
scroll to position [0, 0]
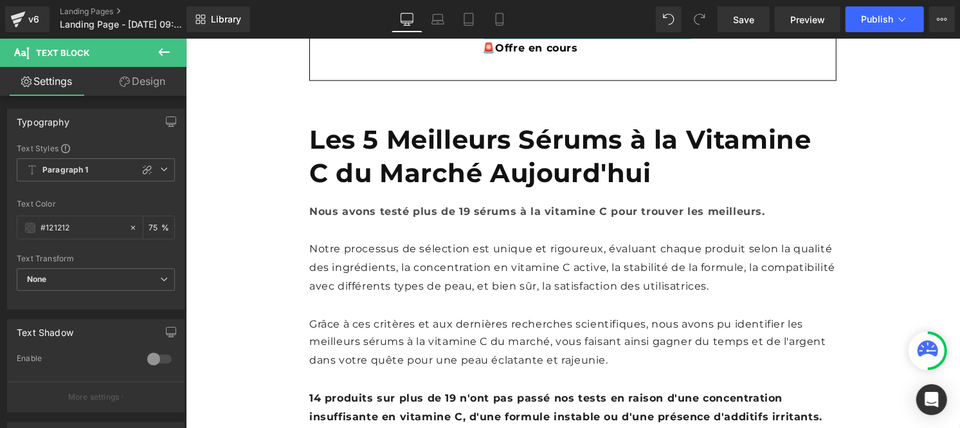
type input "75"
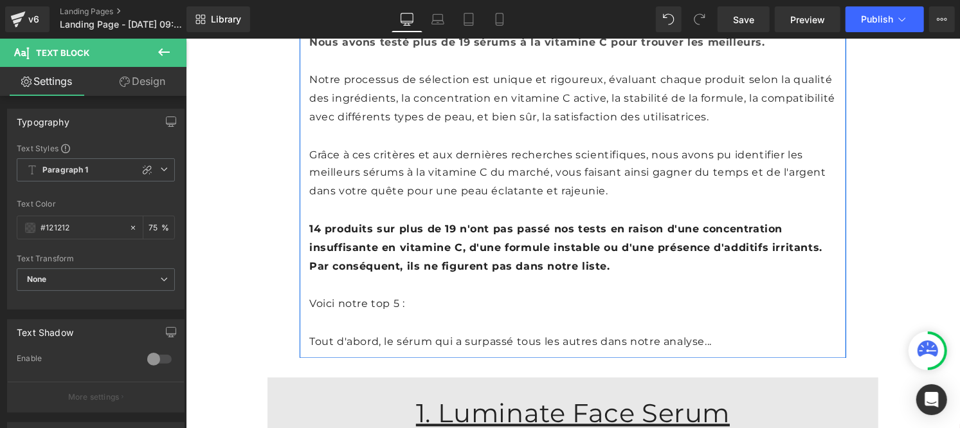
scroll to position [1313, 0]
click at [395, 123] on p "Notre processus de sélection est unique et rigoureux, évaluant chaque produit s…" at bounding box center [572, 96] width 527 height 55
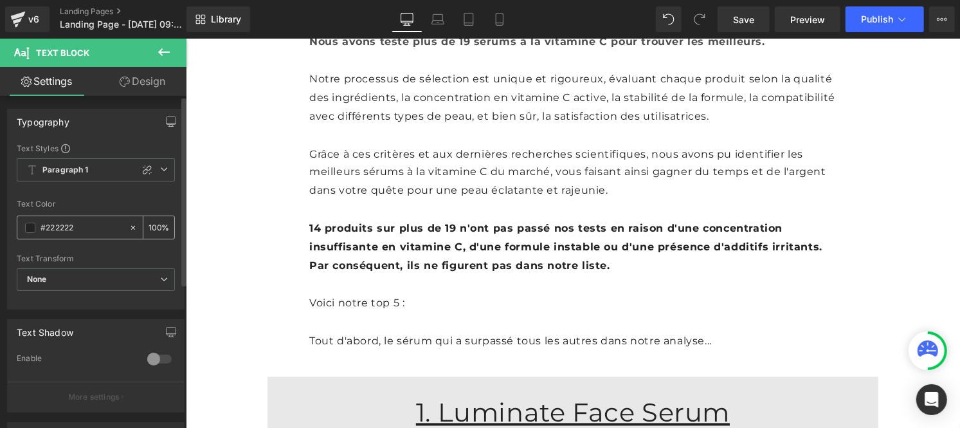
click at [80, 228] on input "#222222" at bounding box center [82, 228] width 82 height 14
type input "#121212"
click at [156, 223] on div "100 %" at bounding box center [158, 227] width 31 height 23
click at [156, 226] on div "100 %" at bounding box center [158, 227] width 31 height 23
click at [154, 226] on input "100" at bounding box center [155, 227] width 13 height 14
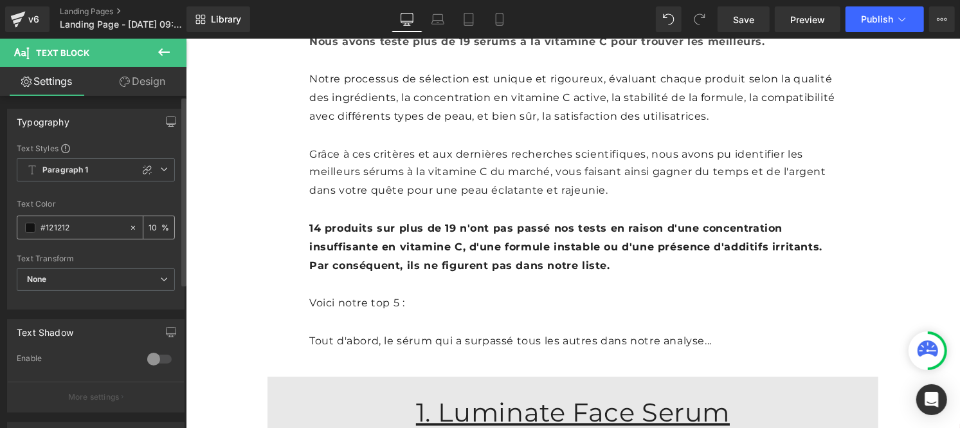
type input "1"
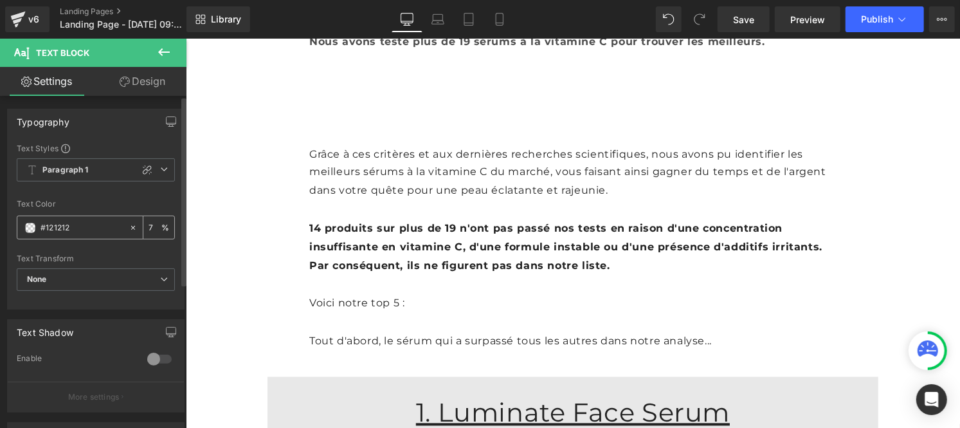
type input "75"
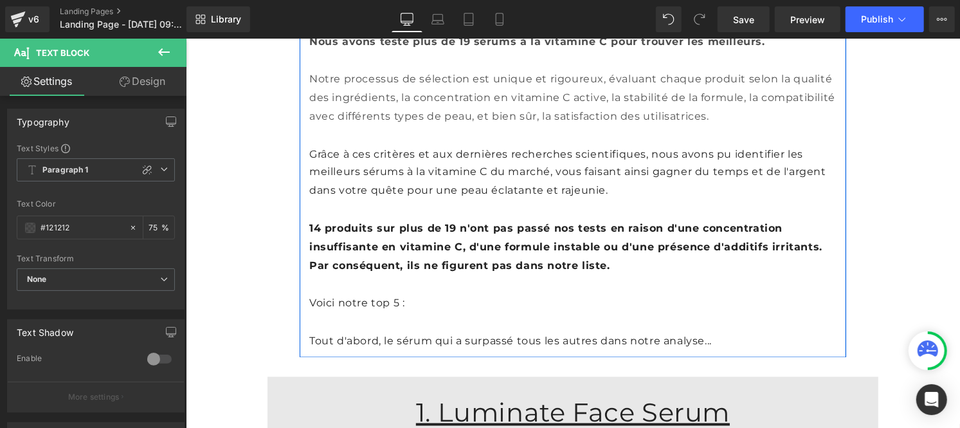
click at [372, 190] on p "Grâce à ces critères et aux dernières recherches scientifiques, nous avons pu i…" at bounding box center [572, 172] width 527 height 55
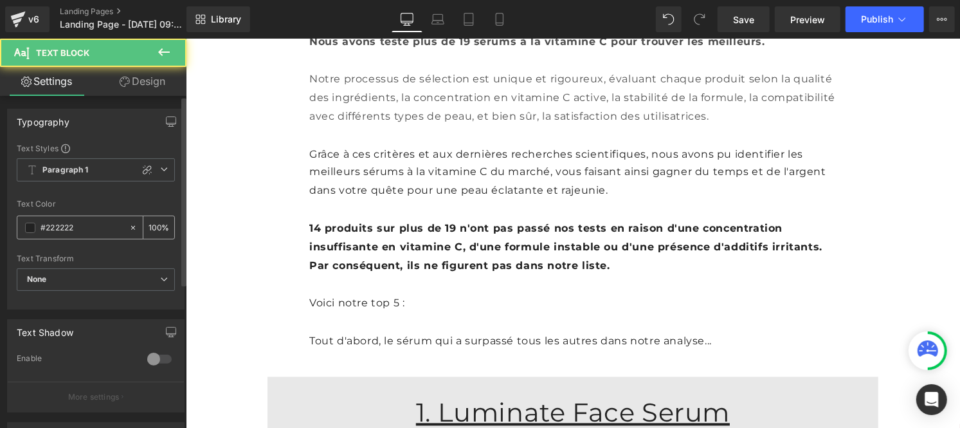
click at [98, 232] on input "#222222" at bounding box center [82, 228] width 82 height 14
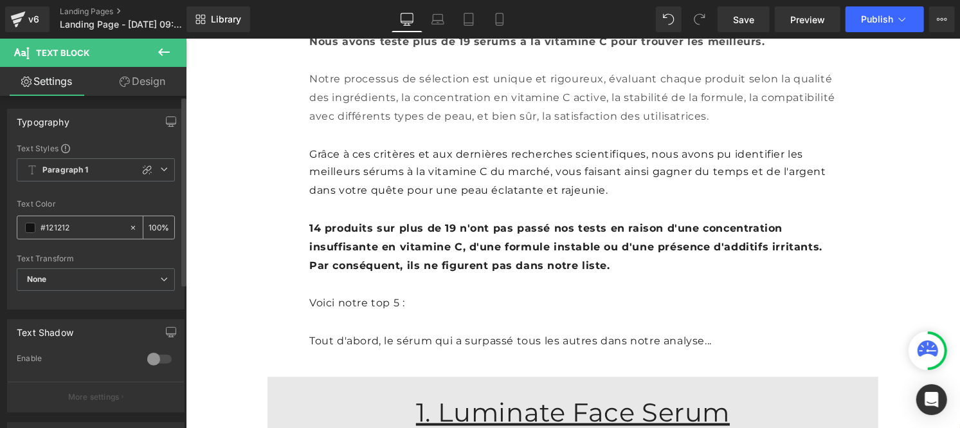
type input "#121212"
click at [158, 224] on div "100 %" at bounding box center [158, 227] width 31 height 23
click at [152, 224] on input "100" at bounding box center [155, 227] width 13 height 14
type input "0"
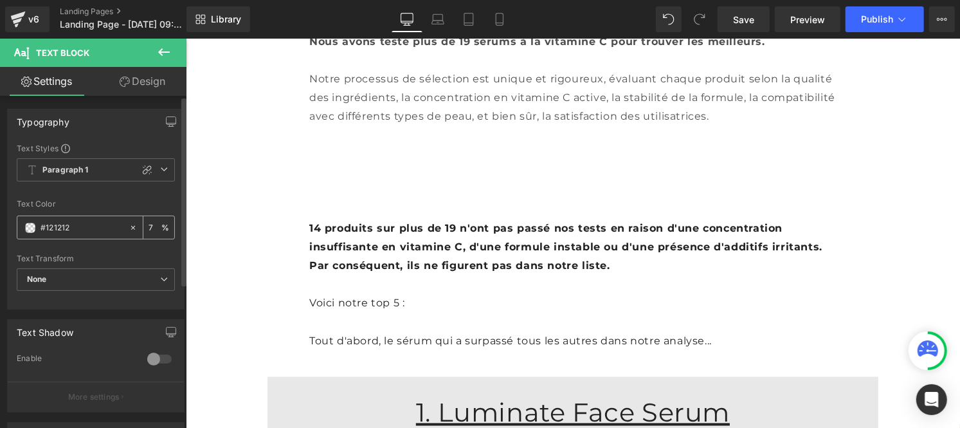
type input "75"
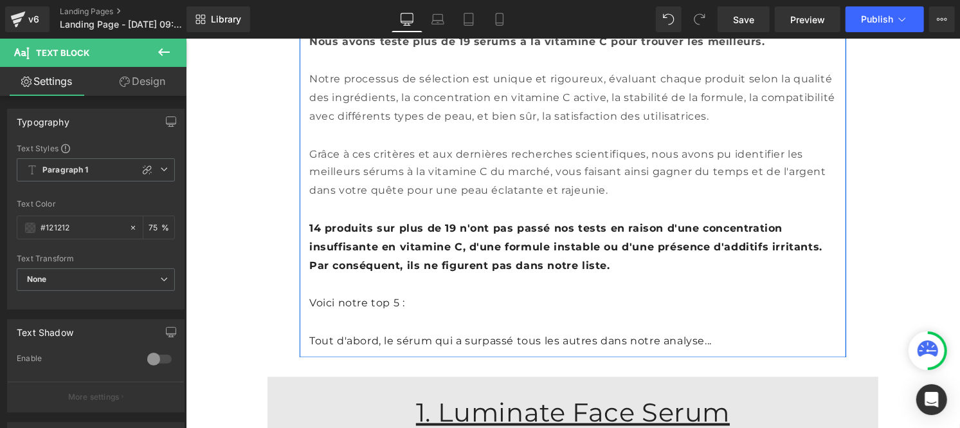
click at [404, 271] on b "14 produits sur plus de 19 n'ont pas passé nos tests en raison d'une concentrat…" at bounding box center [565, 247] width 513 height 50
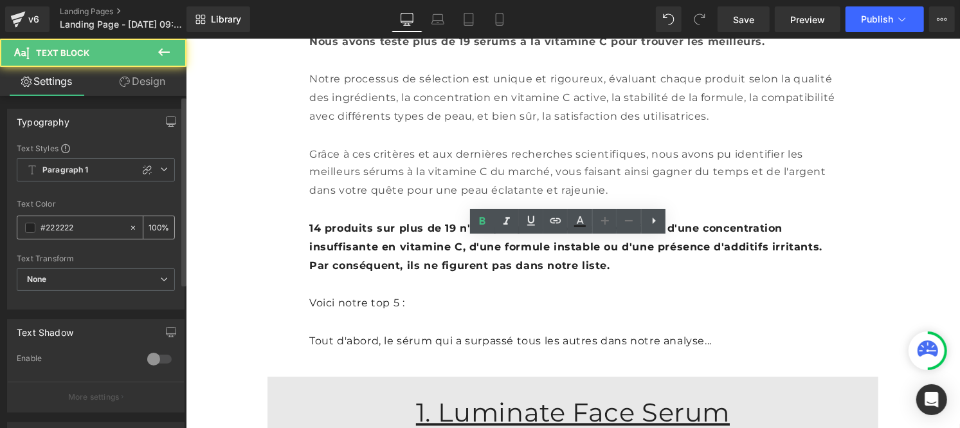
click at [98, 233] on input "#222222" at bounding box center [82, 228] width 82 height 14
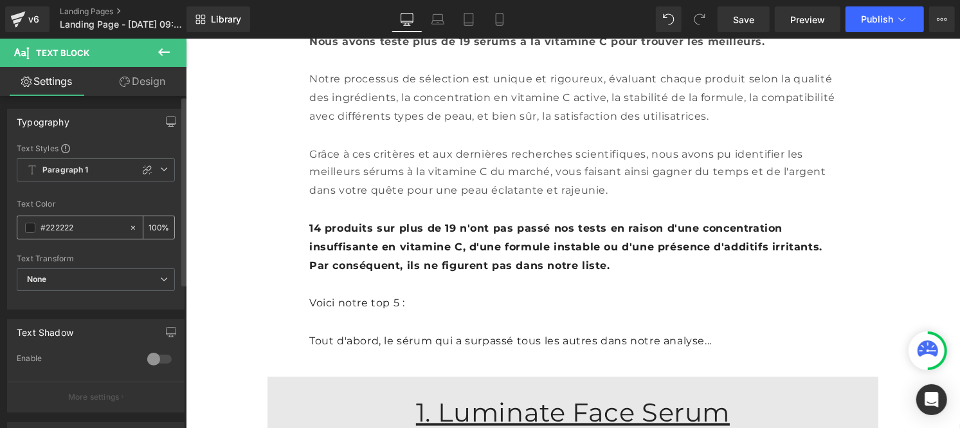
paste input "12121"
type input "#121212"
click at [155, 226] on input "100" at bounding box center [155, 227] width 13 height 14
type input "1"
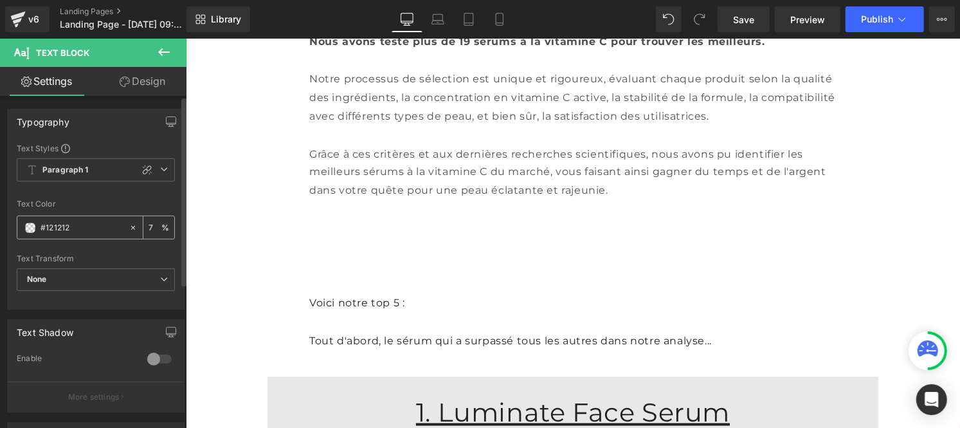
type input "75"
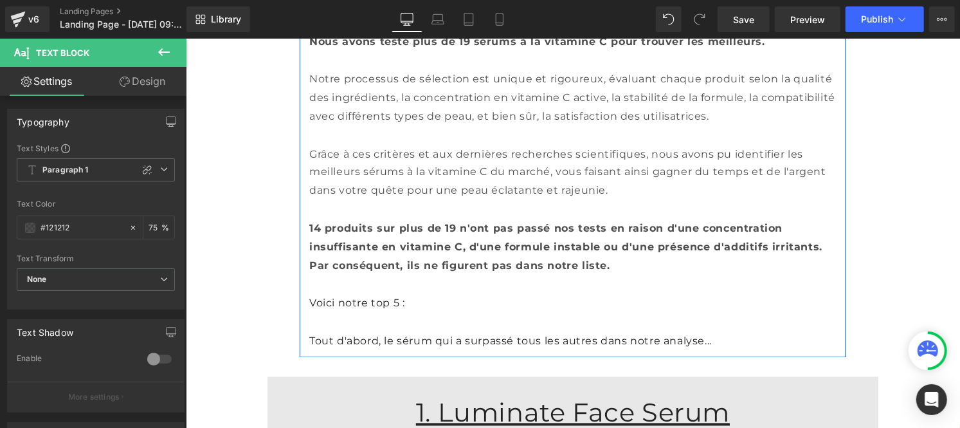
click at [356, 313] on p "Voici notre top 5 :" at bounding box center [572, 303] width 527 height 19
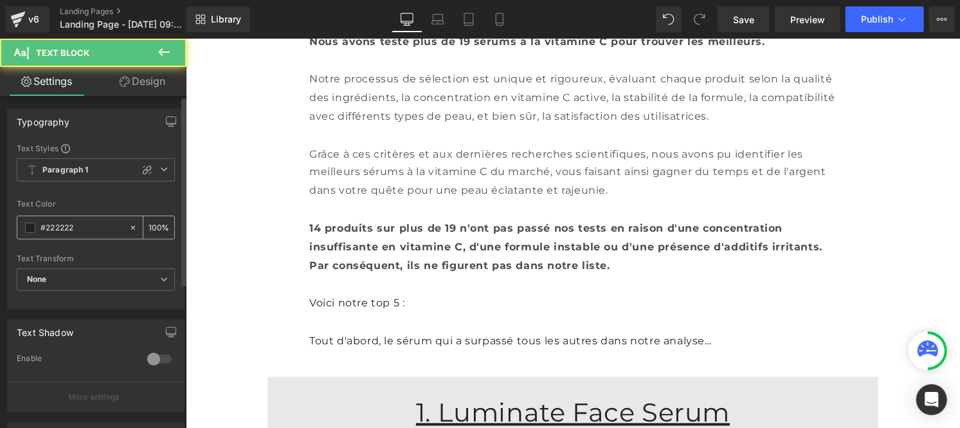
click at [94, 232] on input "#222222" at bounding box center [82, 228] width 82 height 14
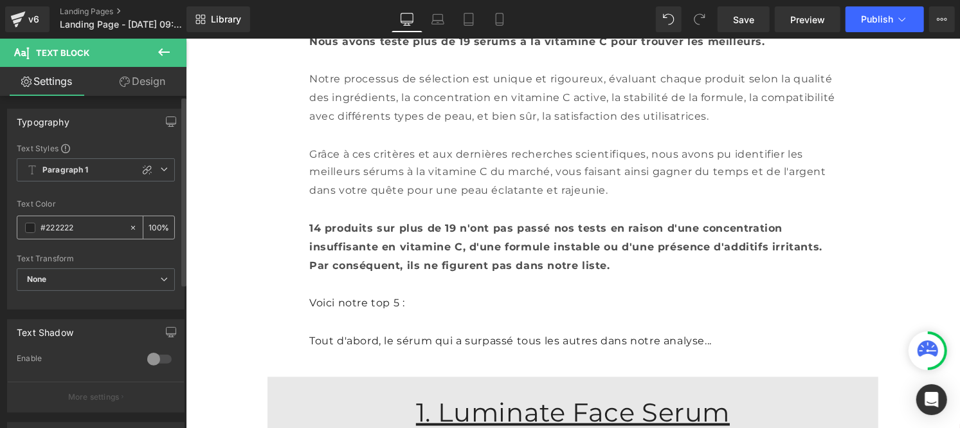
paste input "12121"
type input "#121212"
click at [152, 223] on input "100" at bounding box center [155, 227] width 13 height 14
type input "0"
type input "75"
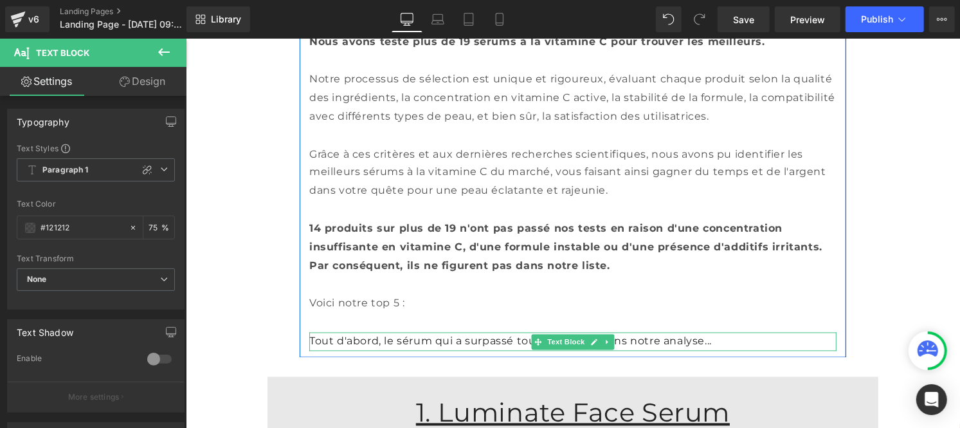
click at [359, 351] on p "Tout d'abord, le sérum qui a surpassé tous les autres dans notre analyse..." at bounding box center [572, 341] width 527 height 19
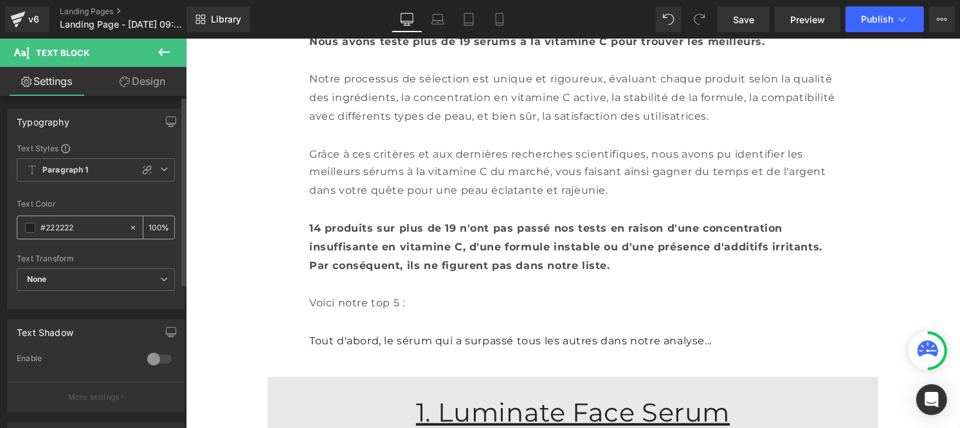
click at [82, 234] on input "#222222" at bounding box center [82, 228] width 82 height 14
type input "#121212"
click at [154, 225] on input "100" at bounding box center [155, 227] width 13 height 14
type input "1"
type input "75"
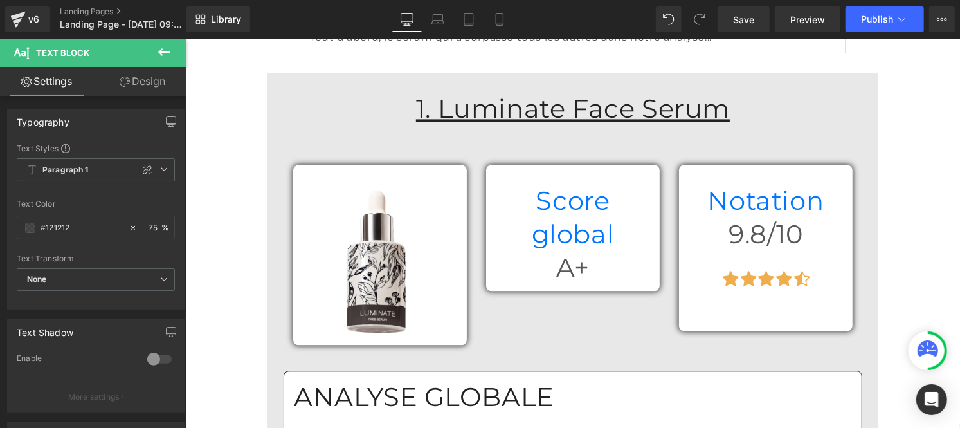
scroll to position [1618, 0]
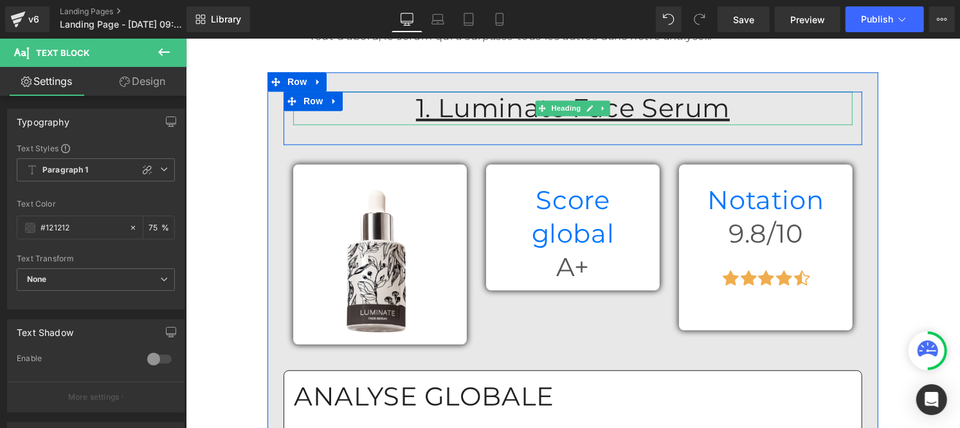
click at [470, 123] on u "1. Luminate Face Serum" at bounding box center [573, 107] width 314 height 32
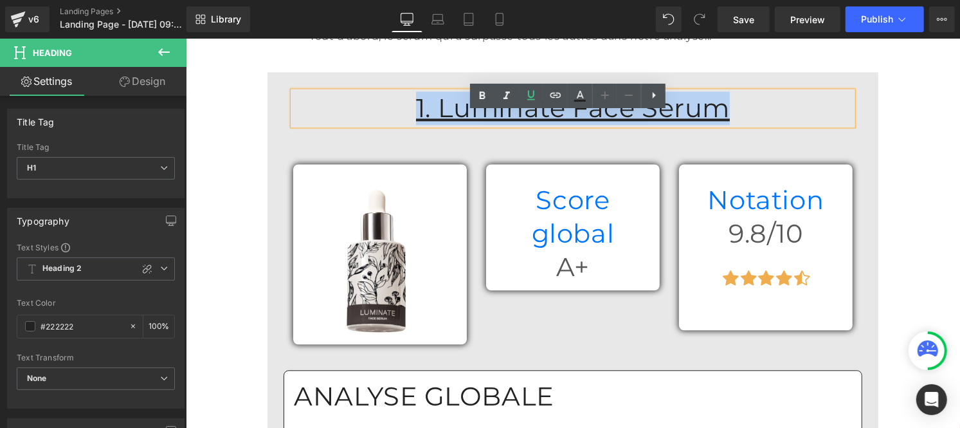
drag, startPoint x: 564, startPoint y: 136, endPoint x: 691, endPoint y: 136, distance: 127.4
click at [691, 124] on h1 "1. Luminate Face Serum" at bounding box center [573, 107] width 560 height 33
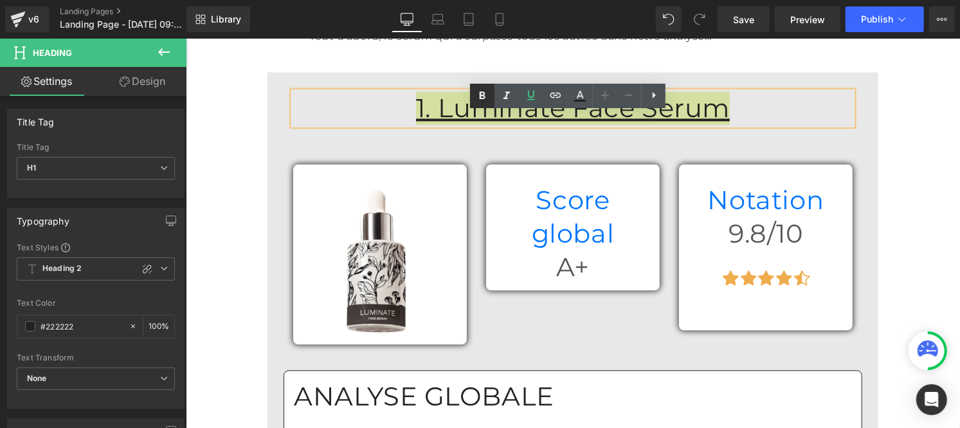
click at [479, 92] on icon at bounding box center [482, 95] width 15 height 15
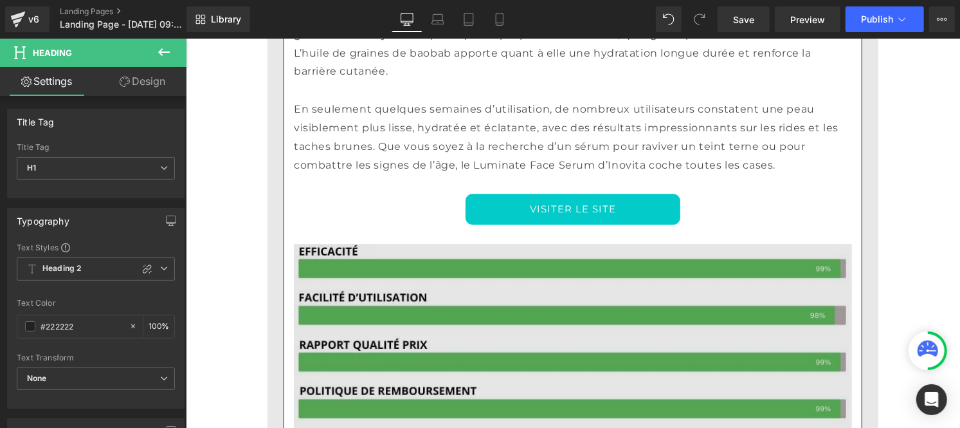
scroll to position [2266, 0]
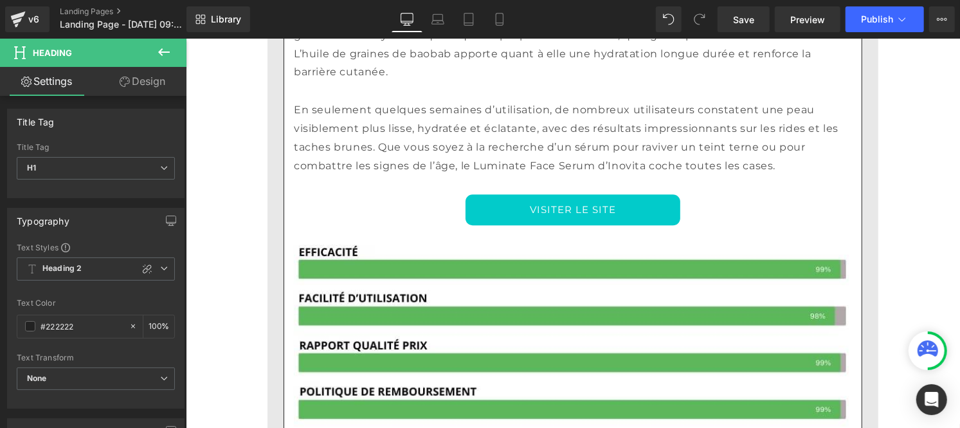
click at [500, 224] on link "VISITER LE SITE" at bounding box center [572, 209] width 215 height 31
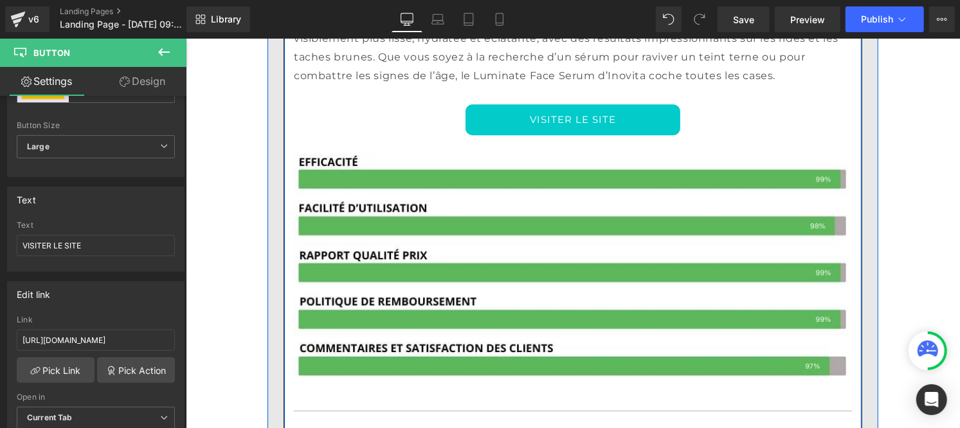
scroll to position [2357, 0]
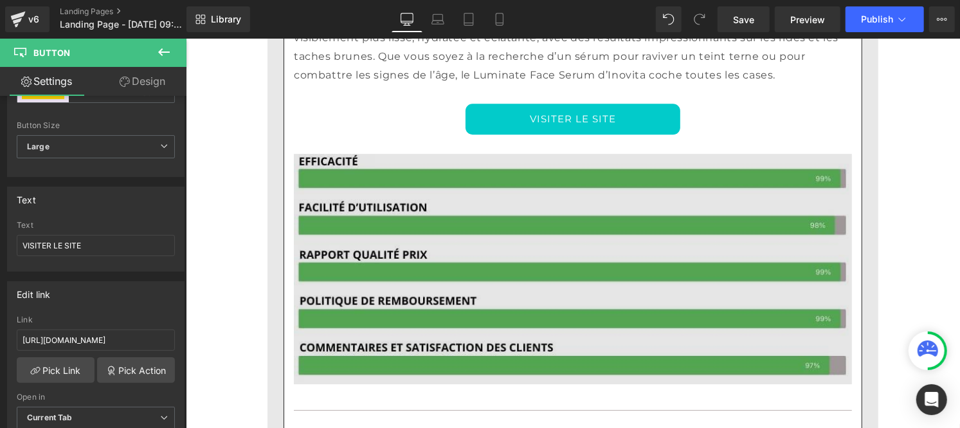
click at [492, 257] on img at bounding box center [572, 259] width 558 height 250
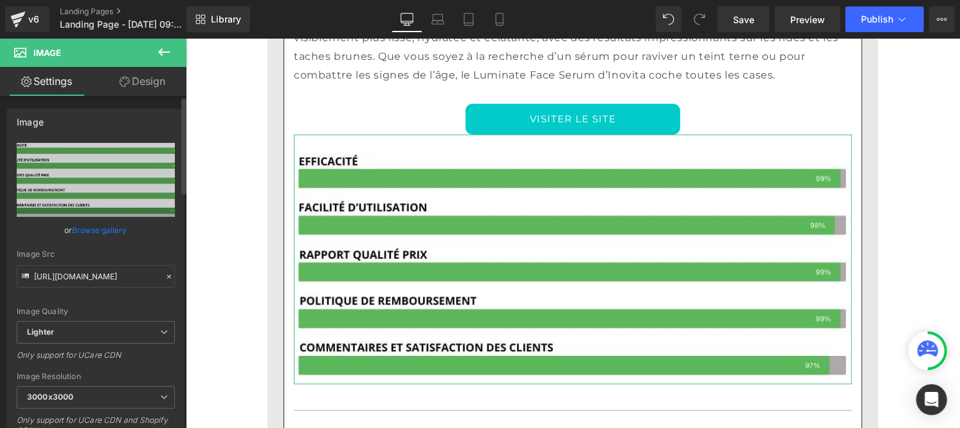
click at [165, 278] on icon at bounding box center [169, 276] width 9 height 9
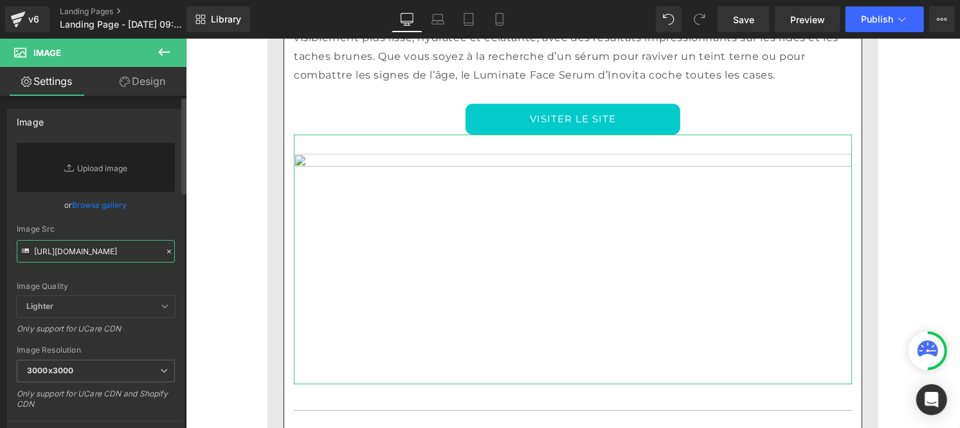
click at [117, 251] on input "[URL][DOMAIN_NAME]" at bounding box center [96, 251] width 158 height 23
paste input "[URL][DOMAIN_NAME]"
type input "[URL][DOMAIN_NAME]"
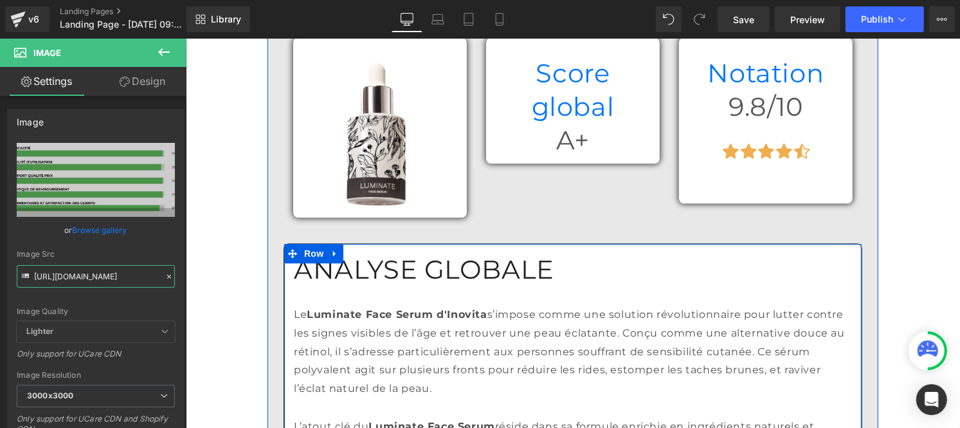
scroll to position [1744, 0]
click at [470, 278] on h1 "ANALYSE GLOBALE" at bounding box center [572, 269] width 558 height 33
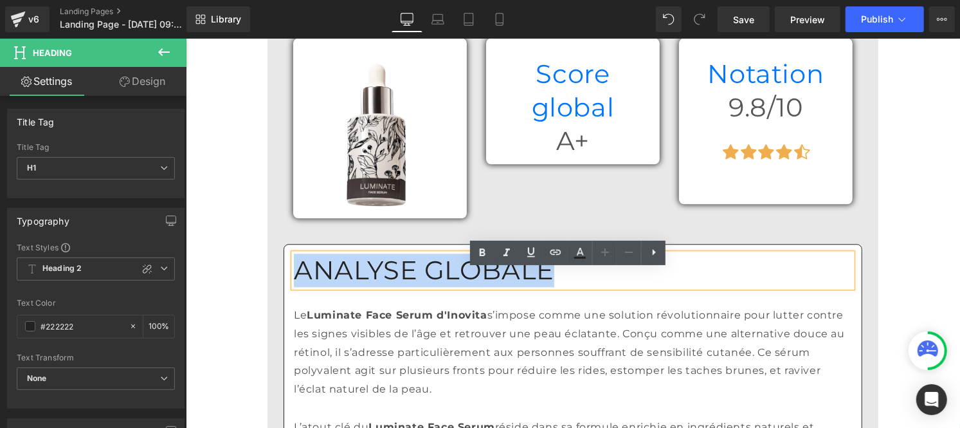
drag, startPoint x: 274, startPoint y: 279, endPoint x: 258, endPoint y: 279, distance: 16.1
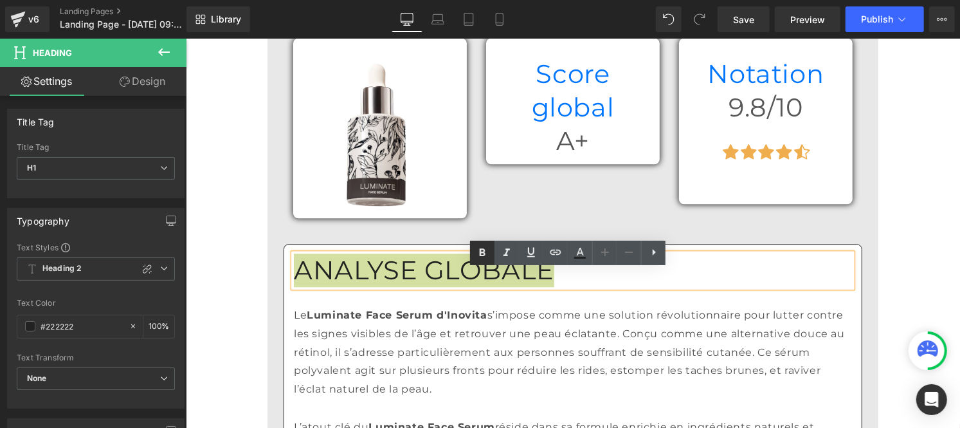
click at [480, 257] on icon at bounding box center [482, 252] width 15 height 15
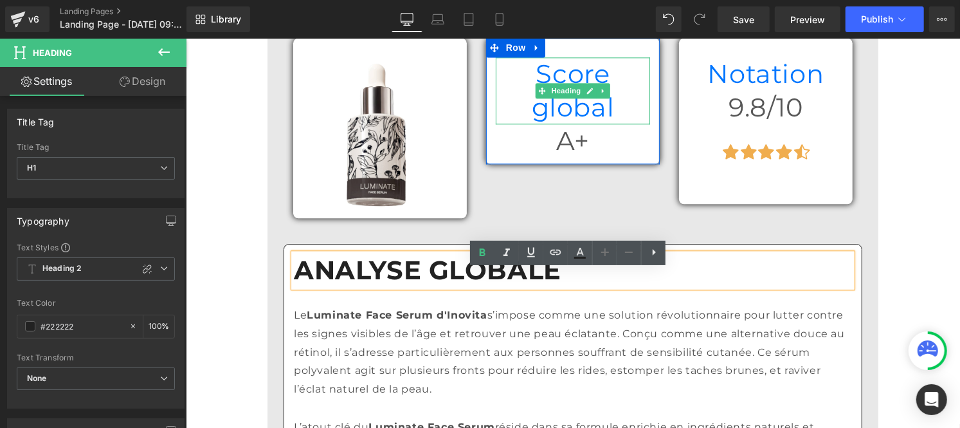
click at [505, 87] on h1 "Score global" at bounding box center [572, 90] width 154 height 67
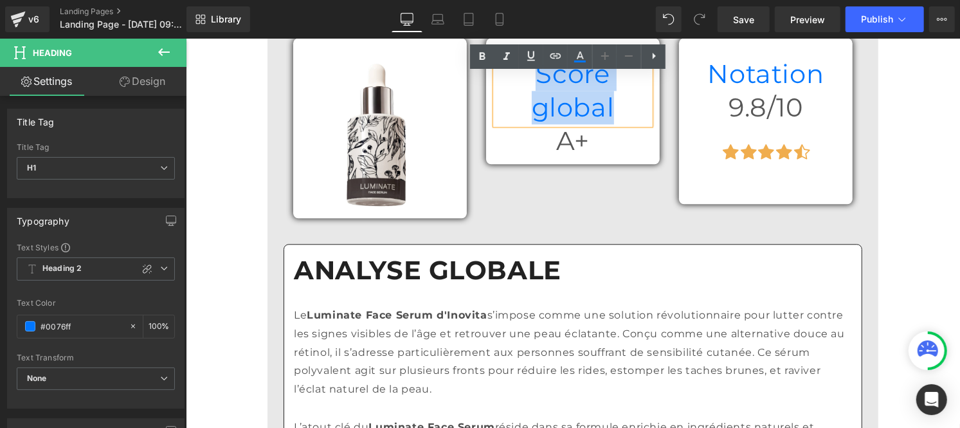
drag, startPoint x: 506, startPoint y: 89, endPoint x: 630, endPoint y: 92, distance: 124.2
click at [630, 92] on h1 "Score global" at bounding box center [572, 90] width 154 height 67
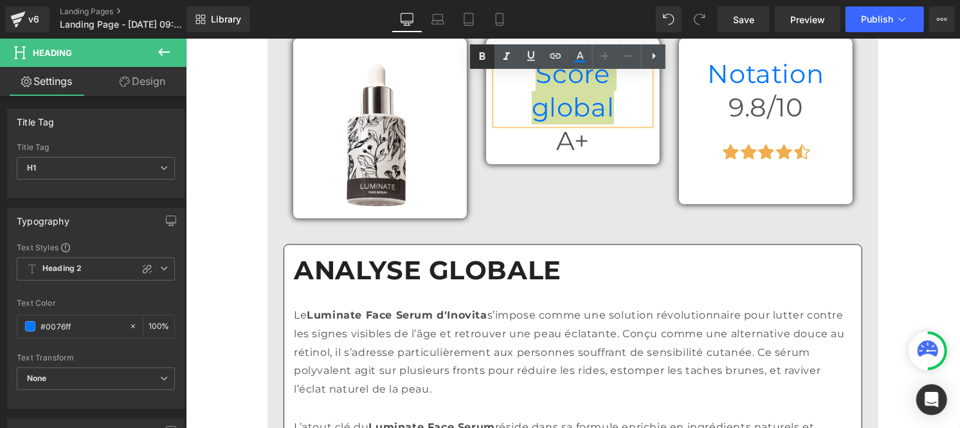
click at [472, 47] on link at bounding box center [482, 56] width 24 height 24
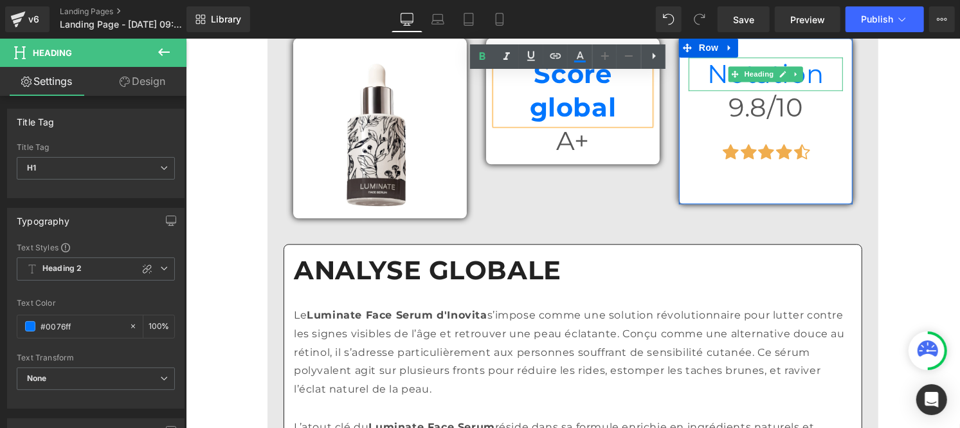
click at [717, 85] on h1 "Notation" at bounding box center [765, 73] width 154 height 33
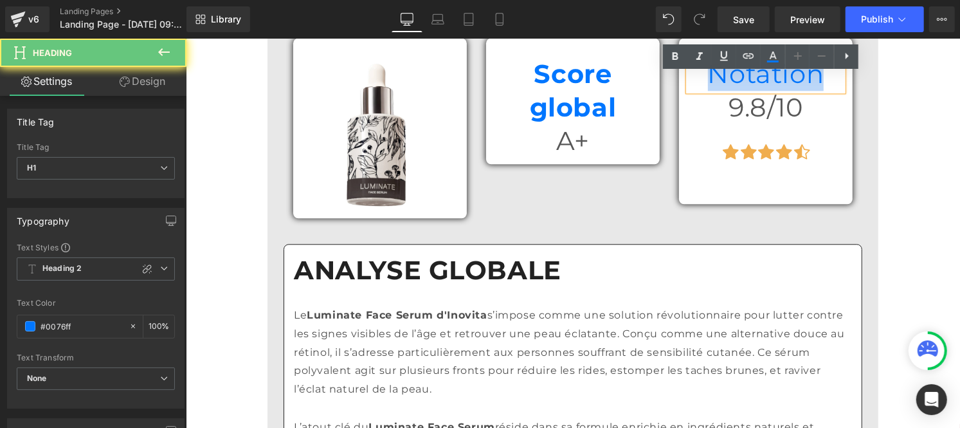
drag, startPoint x: 717, startPoint y: 85, endPoint x: 818, endPoint y: 79, distance: 101.2
click at [818, 79] on h1 "Notation" at bounding box center [765, 73] width 154 height 33
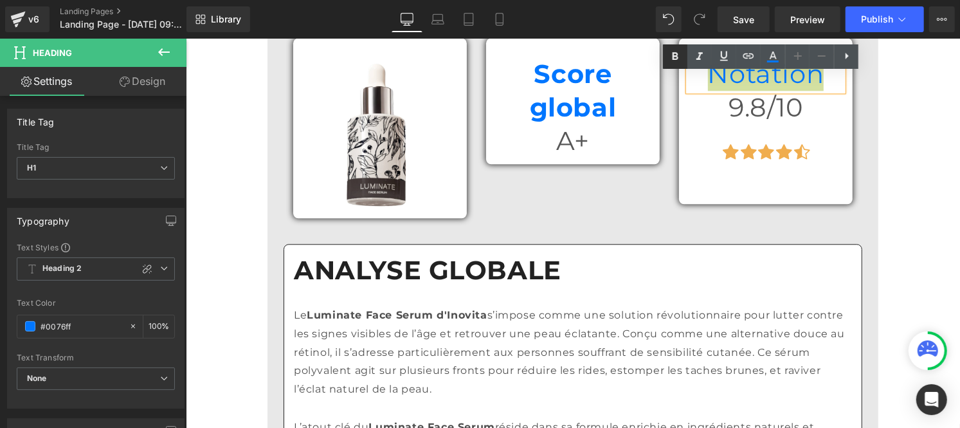
click at [676, 59] on icon at bounding box center [676, 56] width 6 height 8
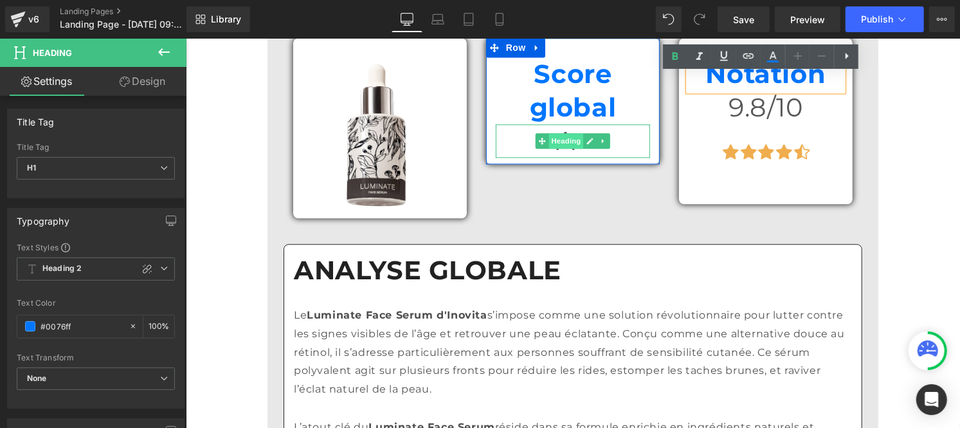
click at [560, 133] on span "Heading" at bounding box center [566, 140] width 35 height 15
click at [504, 124] on h1 "A+" at bounding box center [572, 140] width 154 height 33
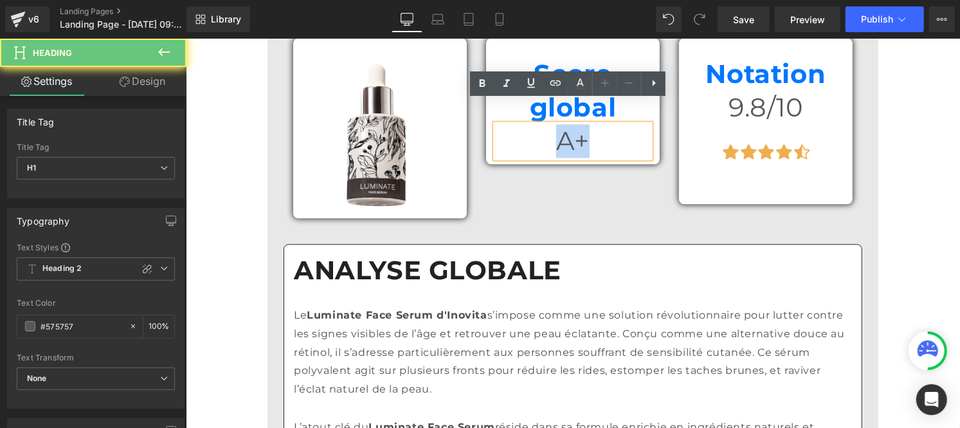
click at [632, 124] on h1 "A+" at bounding box center [572, 140] width 154 height 33
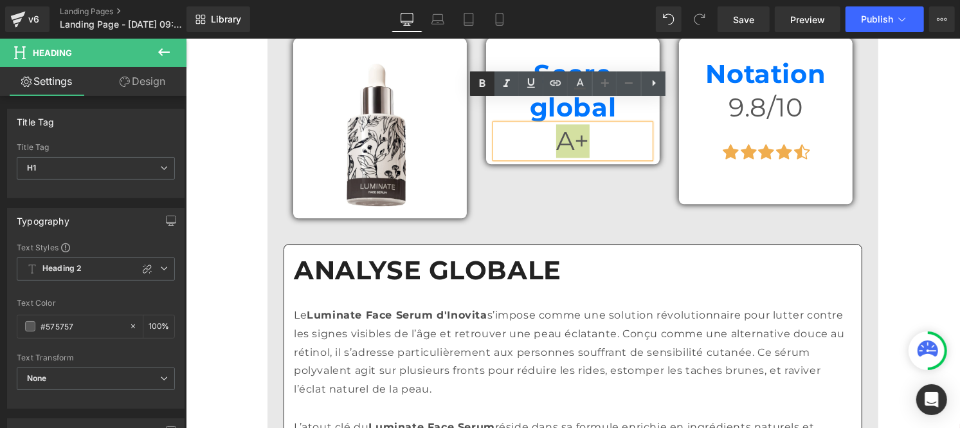
drag, startPoint x: 484, startPoint y: 86, endPoint x: 533, endPoint y: 71, distance: 50.9
click at [484, 86] on icon at bounding box center [483, 84] width 6 height 8
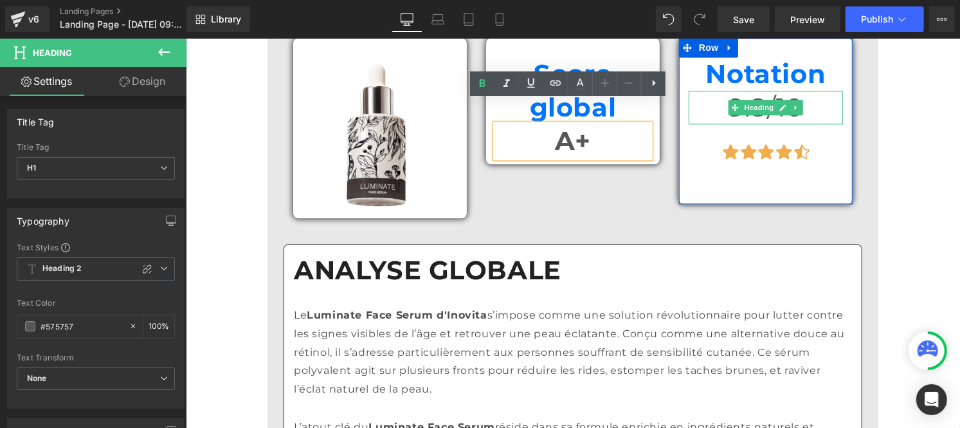
click at [717, 117] on h1 "9.8/10" at bounding box center [765, 106] width 154 height 33
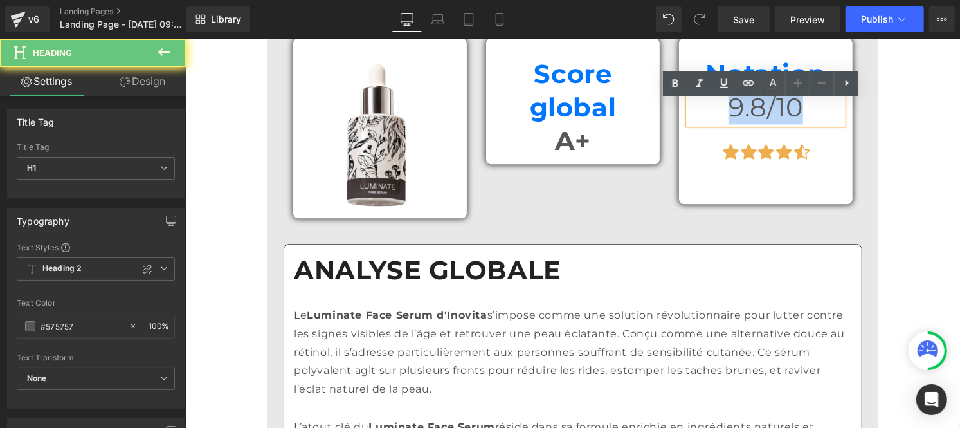
drag, startPoint x: 711, startPoint y: 116, endPoint x: 836, endPoint y: 101, distance: 125.7
click at [836, 101] on h1 "9.8/10" at bounding box center [765, 106] width 154 height 33
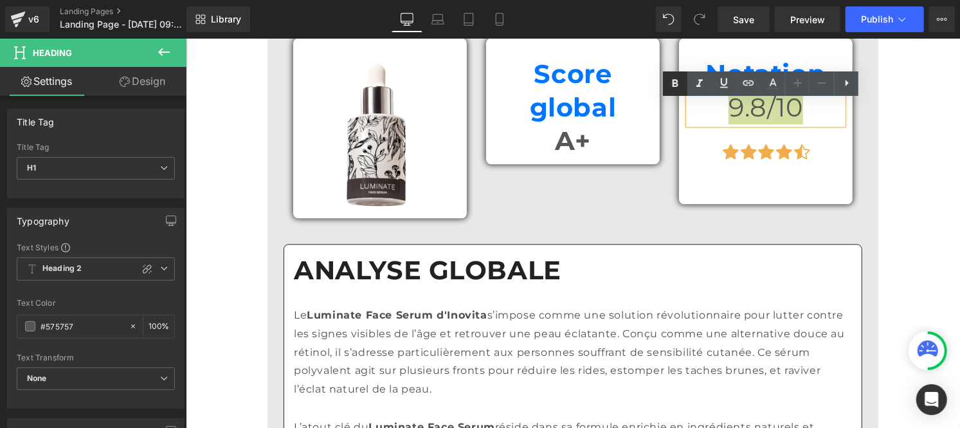
click at [680, 82] on icon at bounding box center [675, 83] width 15 height 15
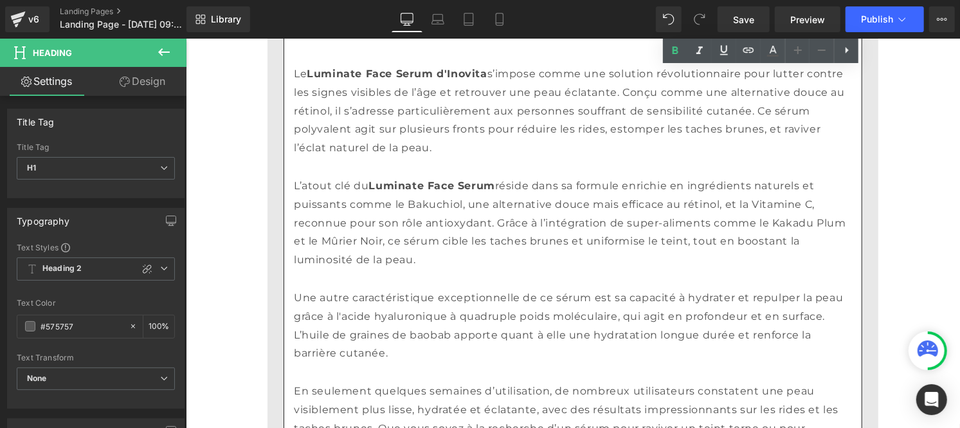
scroll to position [1986, 0]
click at [435, 190] on strong "Luminate Face Serum" at bounding box center [431, 184] width 126 height 12
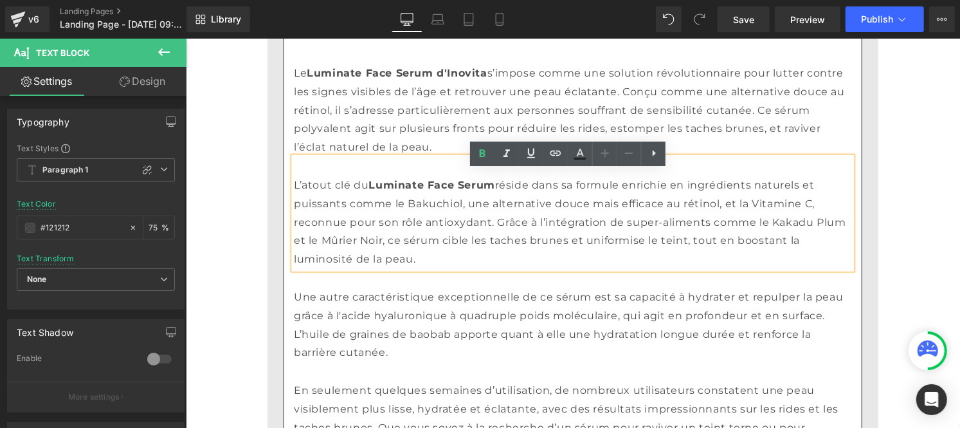
click at [371, 130] on p "Le Luminate Face Serum d'[PERSON_NAME] s’impose comme une solution révolutionna…" at bounding box center [572, 110] width 558 height 93
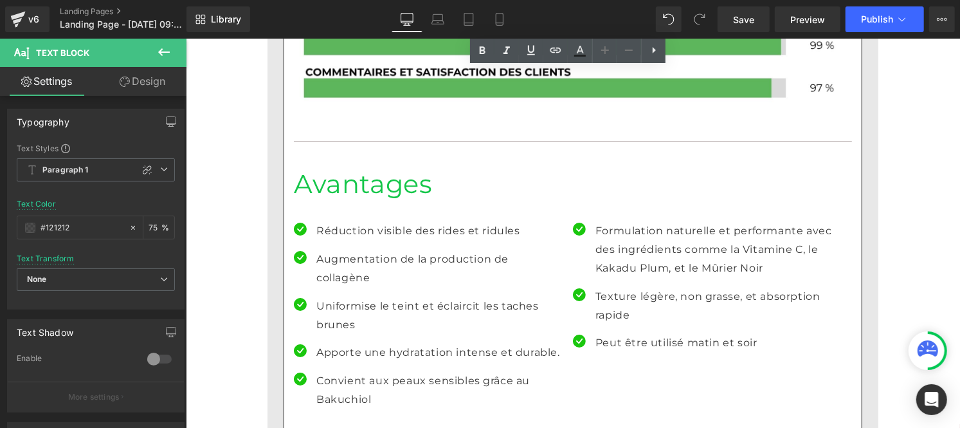
scroll to position [2626, 0]
click at [350, 199] on h1 "Avantages" at bounding box center [572, 182] width 558 height 33
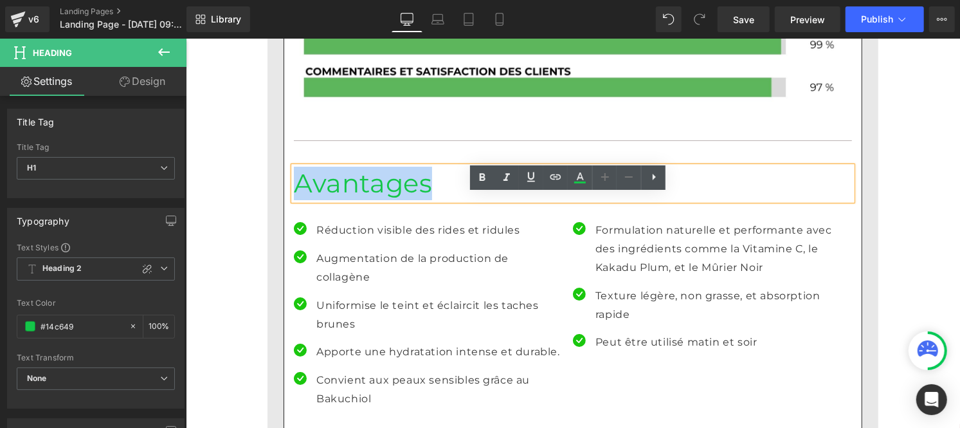
drag, startPoint x: 405, startPoint y: 209, endPoint x: 279, endPoint y: 214, distance: 126.2
click at [284, 214] on div "ANALYSE GLOBALE Heading Le Luminate Face Serum d'[PERSON_NAME] s’impose comme u…" at bounding box center [573, 95] width 578 height 1450
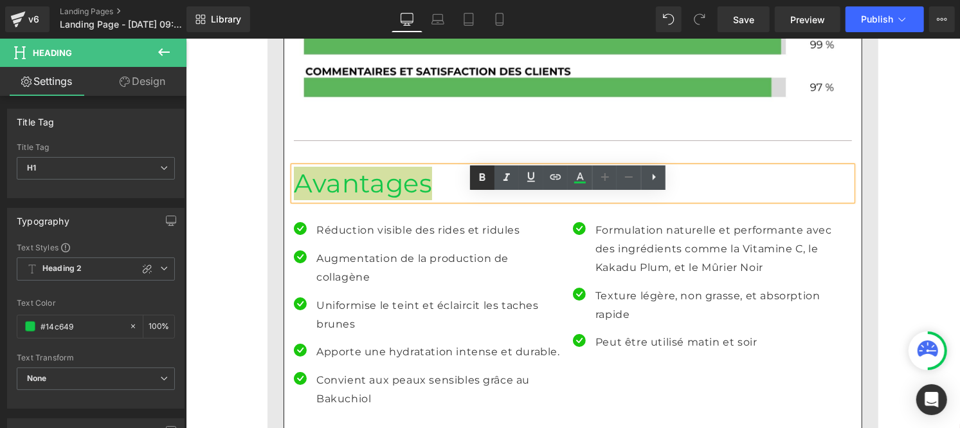
click at [484, 183] on icon at bounding box center [482, 177] width 15 height 15
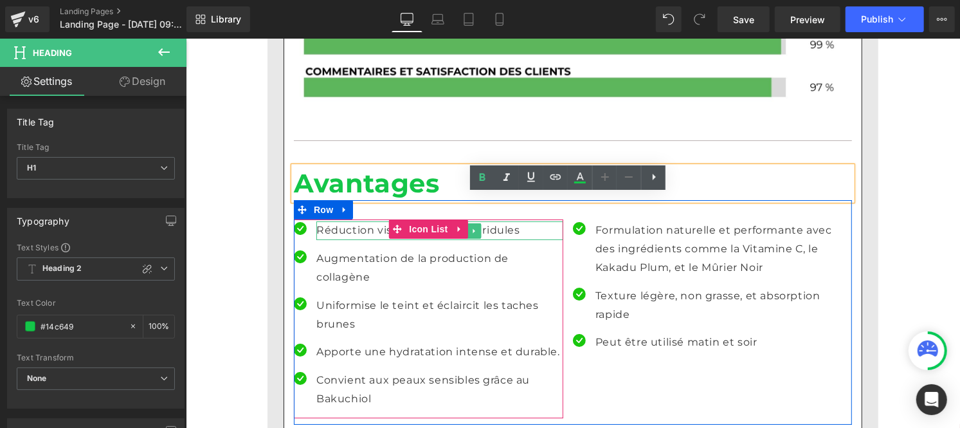
click at [372, 239] on p "Réduction visible des rides et ridules" at bounding box center [439, 230] width 247 height 19
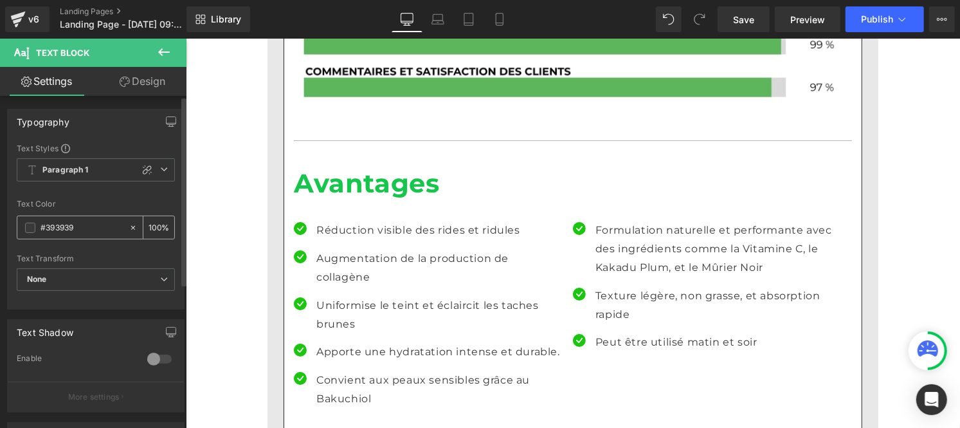
click at [91, 227] on input "#393939" at bounding box center [82, 228] width 82 height 14
paste input "[URL][DOMAIN_NAME]"
type input "[URL][DOMAIN_NAME]"
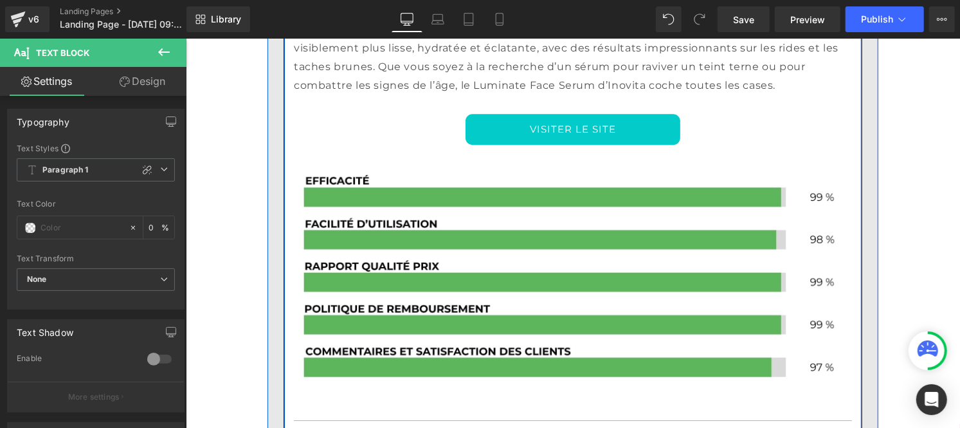
scroll to position [2332, 0]
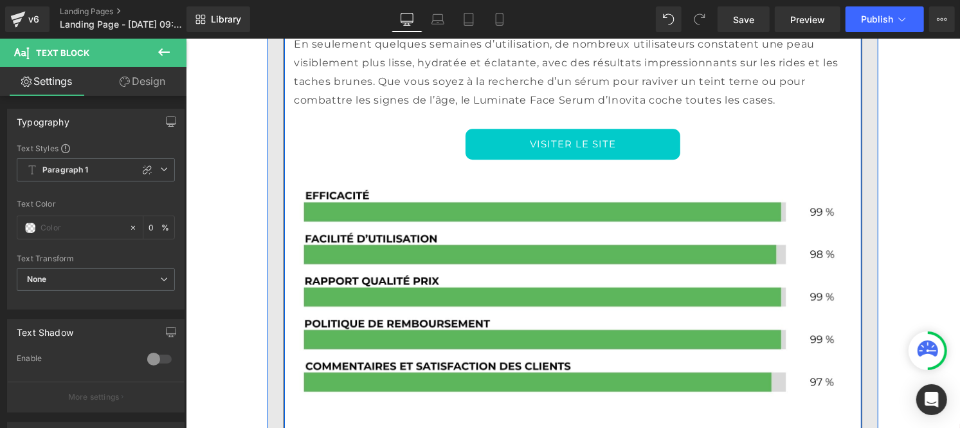
click at [363, 106] on p "En seulement quelques semaines d’utilisation, de nombreux utilisateurs constate…" at bounding box center [572, 72] width 558 height 74
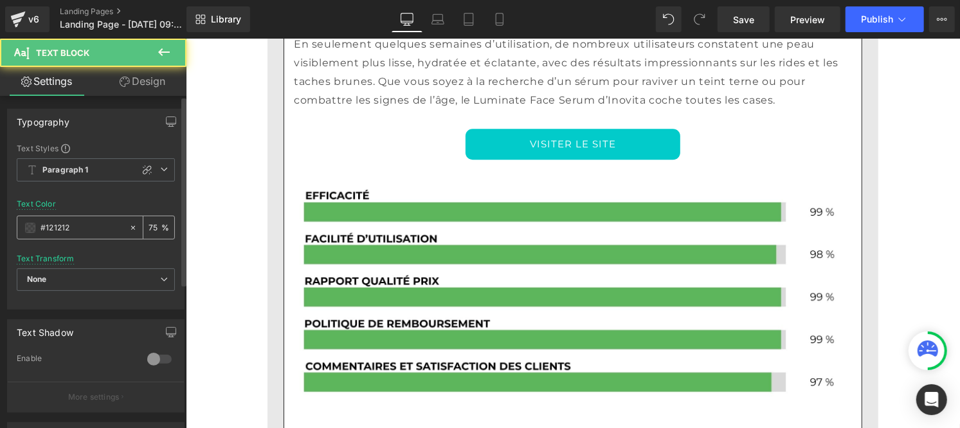
click at [86, 232] on input "#121212" at bounding box center [82, 228] width 82 height 14
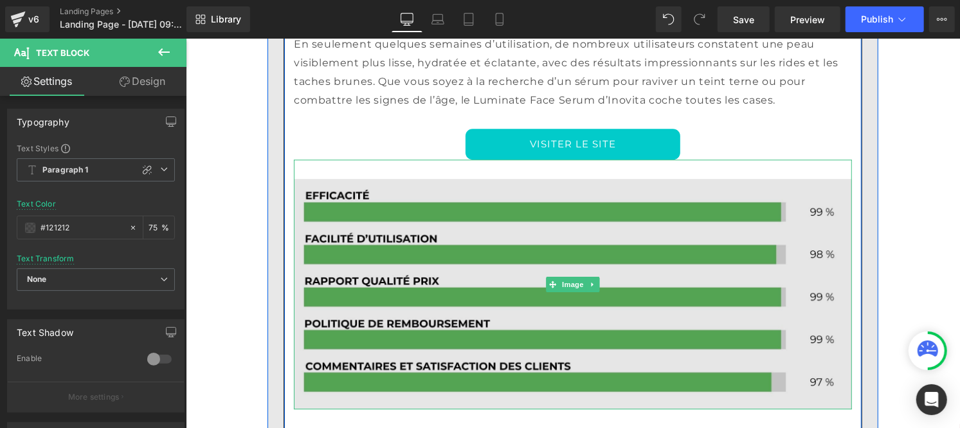
scroll to position [2628, 0]
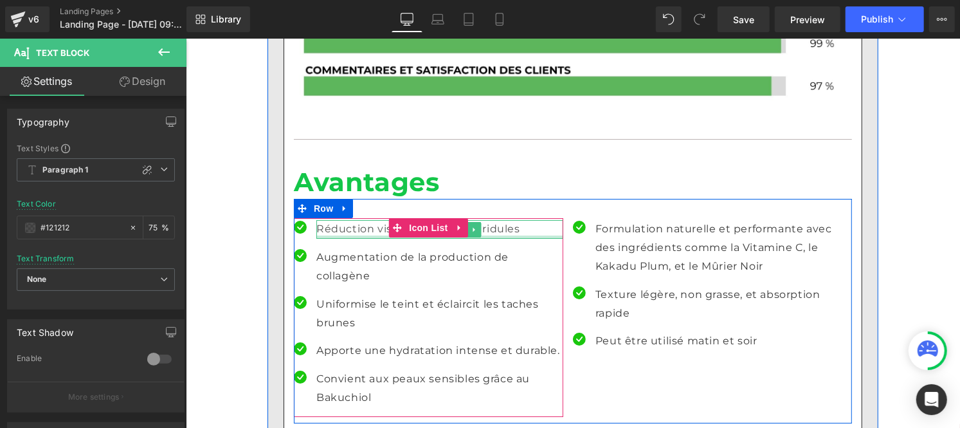
click at [349, 238] on div at bounding box center [439, 236] width 247 height 3
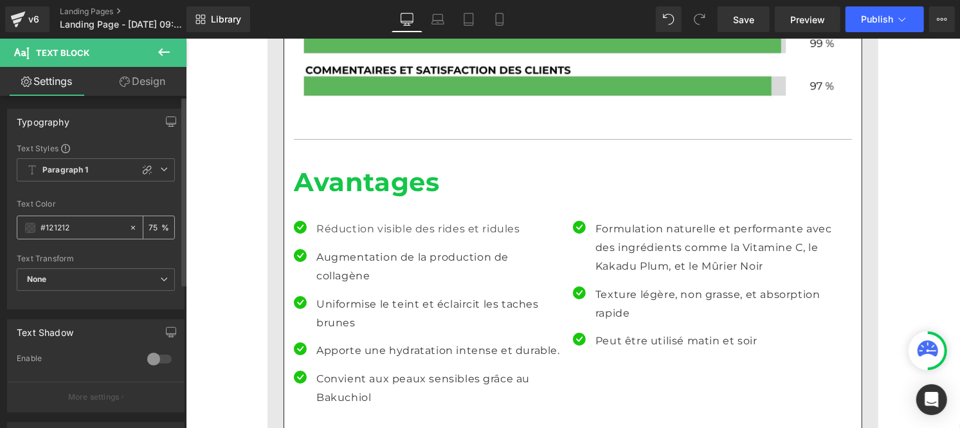
click at [88, 228] on input "#121212" at bounding box center [82, 228] width 82 height 14
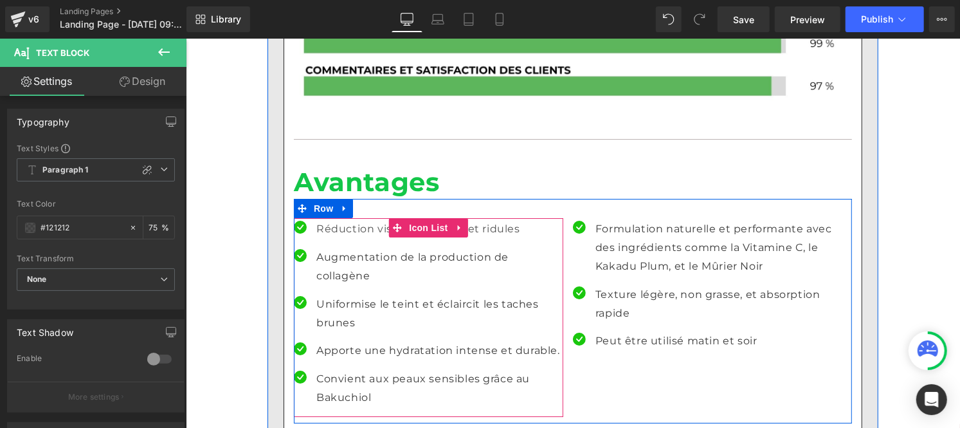
click at [328, 285] on div "Augmentation de la production de collagène Text Block" at bounding box center [439, 266] width 247 height 37
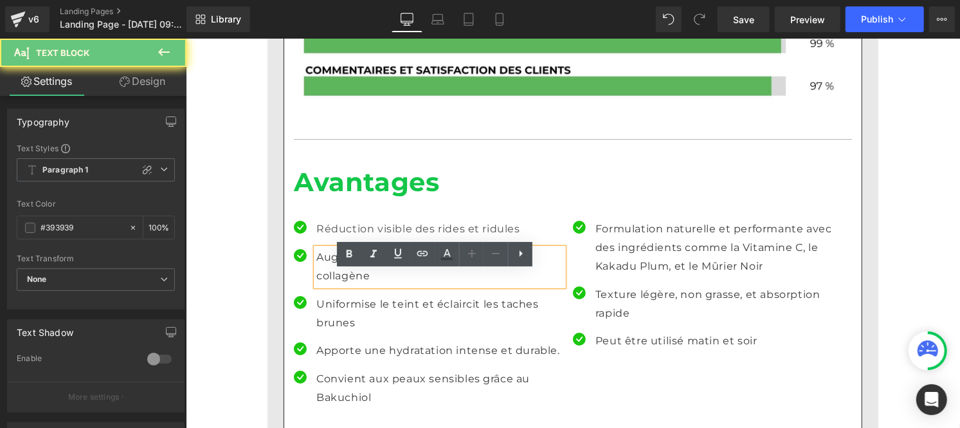
click at [324, 284] on p "Augmentation de la production de collagène" at bounding box center [439, 266] width 247 height 37
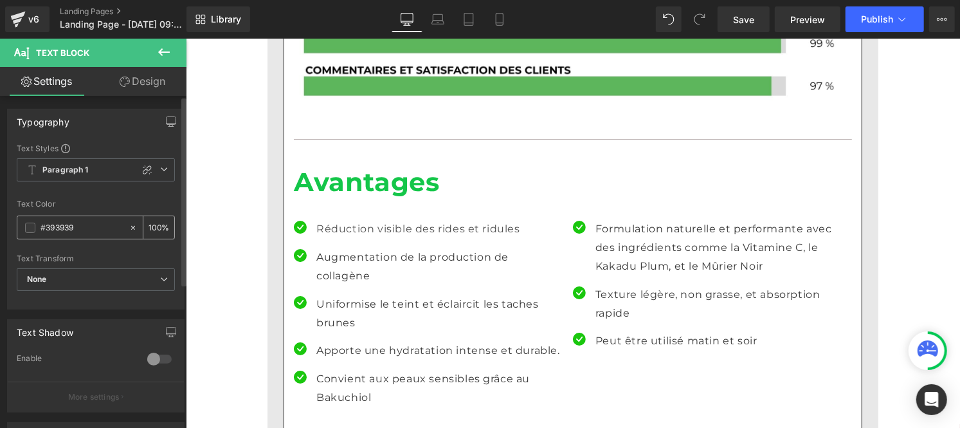
click at [84, 223] on input "#393939" at bounding box center [82, 228] width 82 height 14
paste input "121212"
type input "#121212"
click at [151, 222] on input "100" at bounding box center [155, 227] width 13 height 14
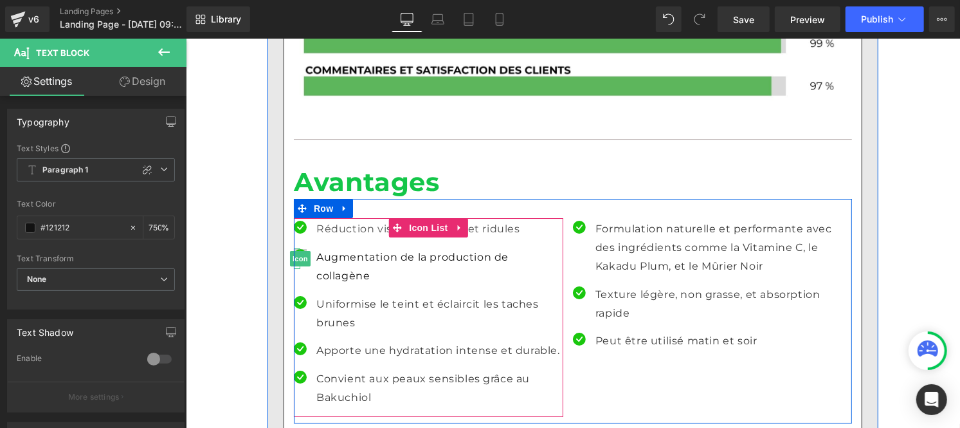
scroll to position [0, 1]
type input "75"
click at [334, 325] on p "Uniformise le teint et éclaircit les taches brunes" at bounding box center [439, 313] width 247 height 37
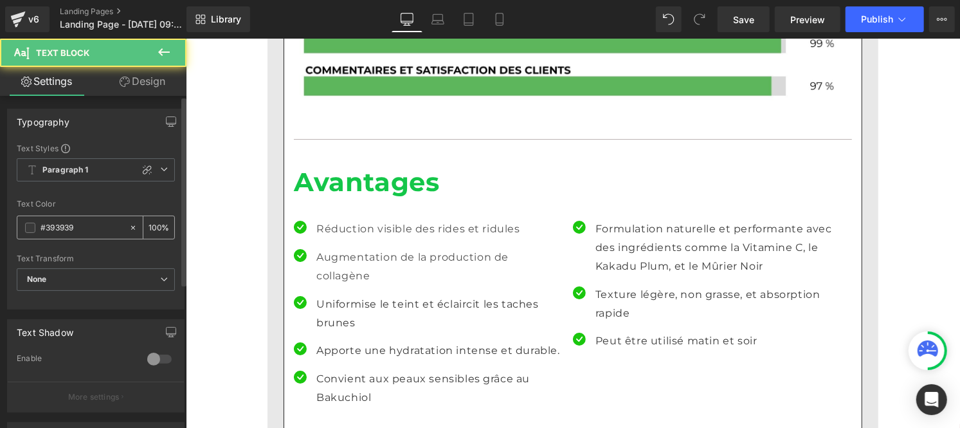
click at [86, 226] on input "#393939" at bounding box center [82, 228] width 82 height 14
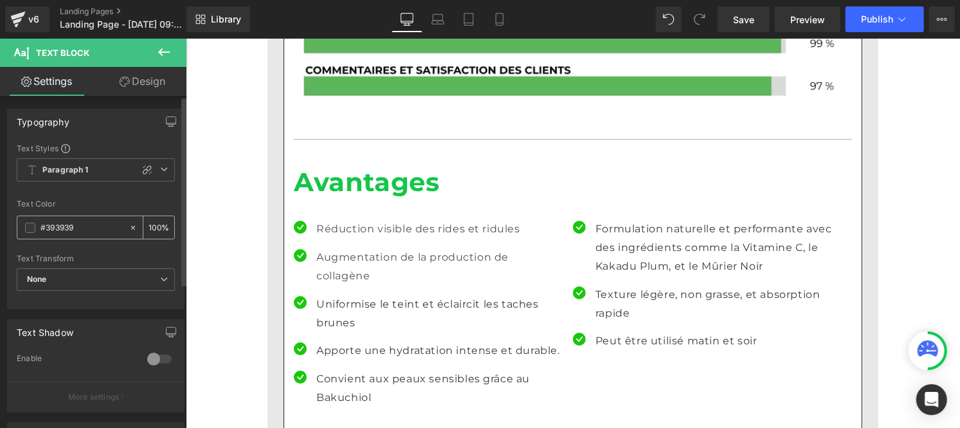
paste input "121212"
type input "#121212"
click at [157, 220] on div "100 %" at bounding box center [158, 227] width 31 height 23
click at [154, 221] on input "100" at bounding box center [155, 227] width 13 height 14
type input "1"
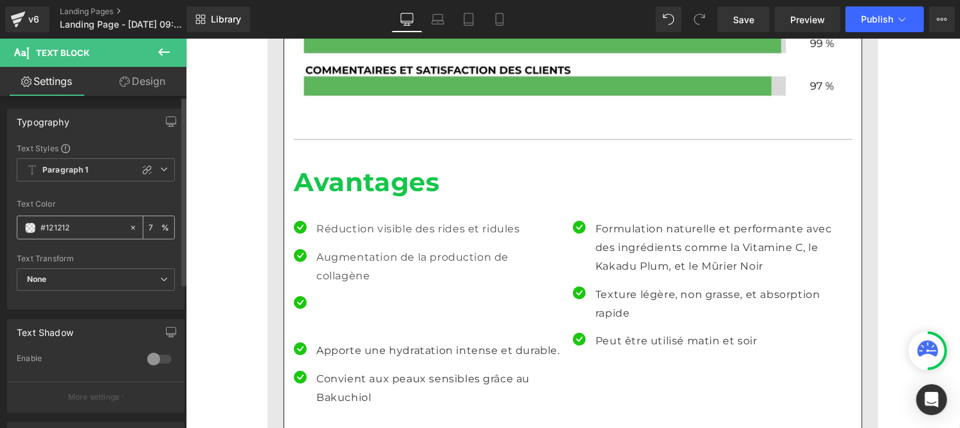
type input "75"
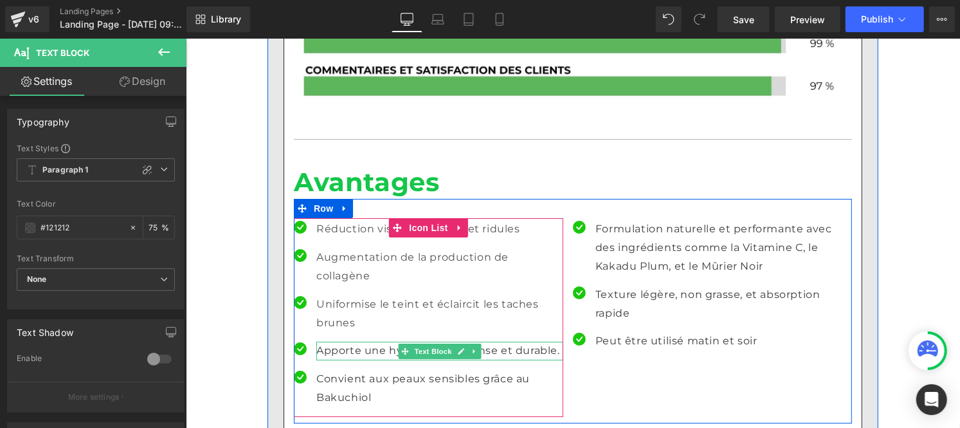
click at [335, 360] on p "Apporte une hydratation intense et durable." at bounding box center [439, 350] width 247 height 19
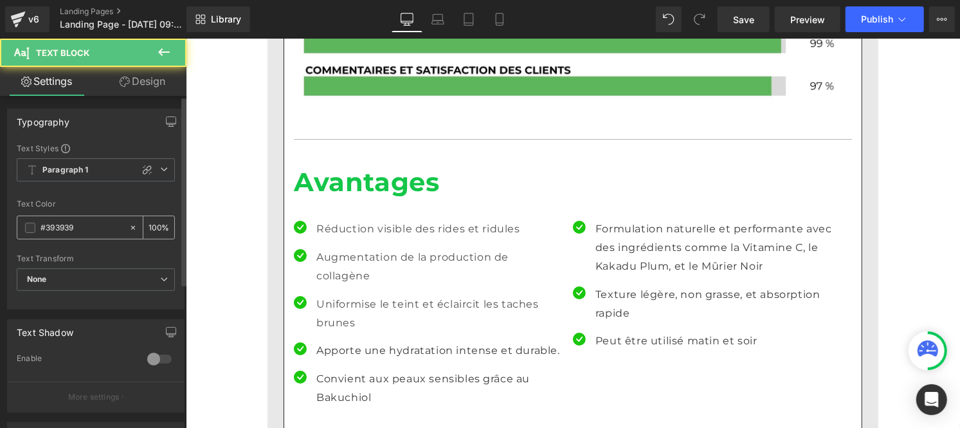
click at [82, 228] on input "#393939" at bounding box center [82, 228] width 82 height 14
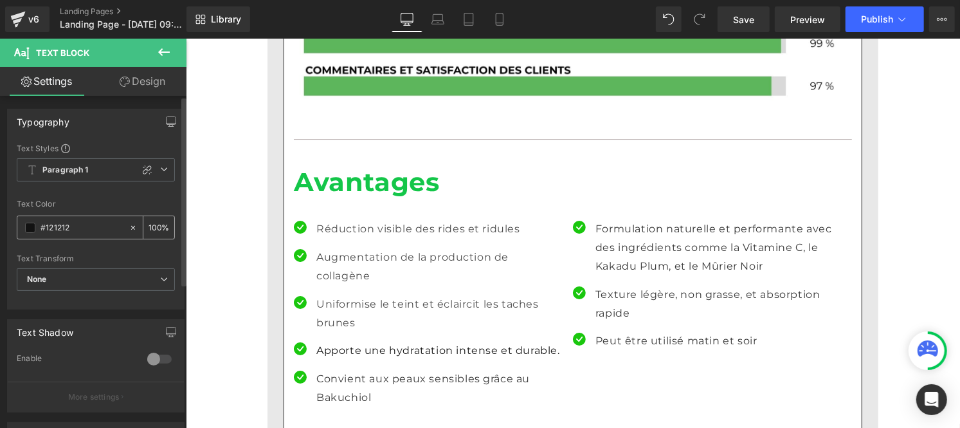
type input "#121212"
click at [153, 224] on input "100" at bounding box center [155, 227] width 13 height 14
type input "0"
type input "75"
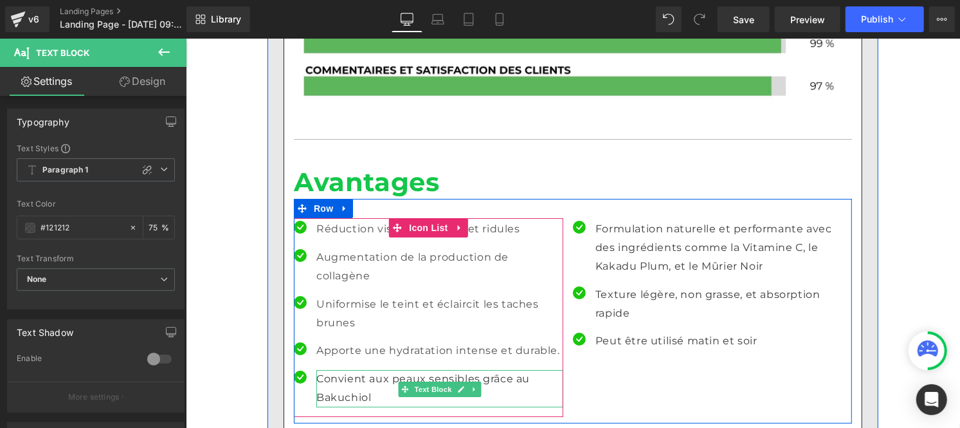
click at [338, 383] on p "Convient aux peaux sensibles grâce au Bakuchiol" at bounding box center [439, 387] width 247 height 37
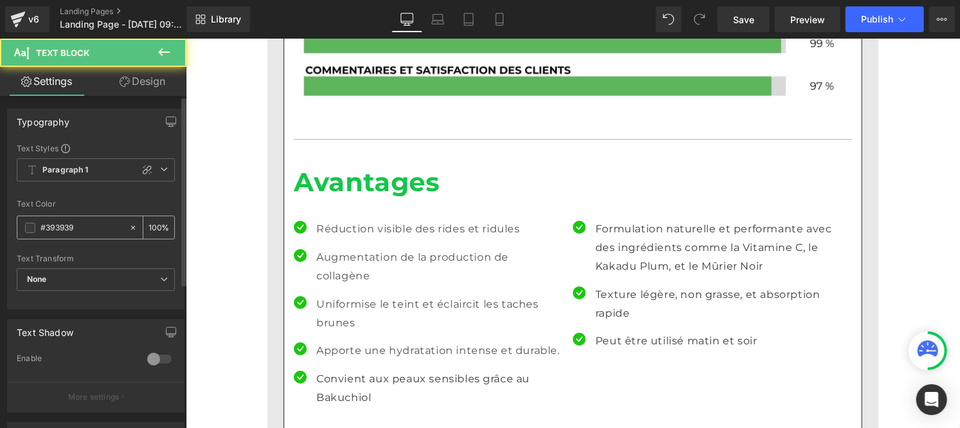
click at [78, 237] on div "#393939" at bounding box center [72, 227] width 111 height 23
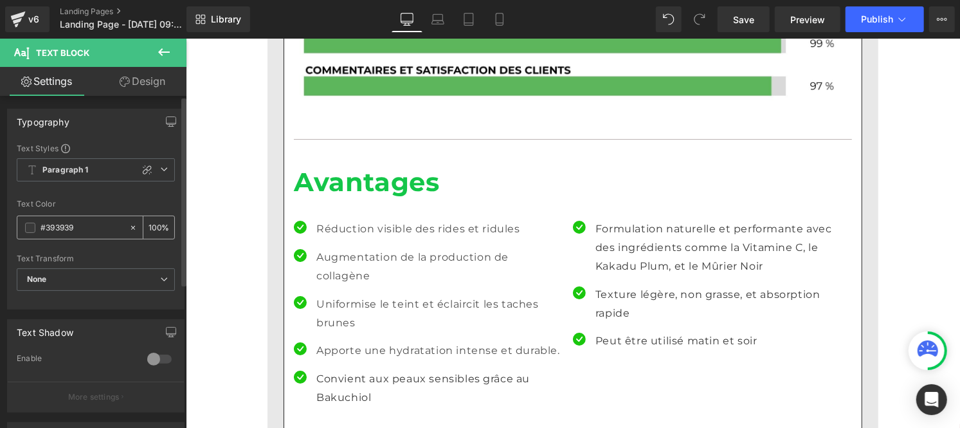
click at [77, 229] on input "#393939" at bounding box center [82, 228] width 82 height 14
paste input "121212"
type input "#121212"
click at [154, 226] on input "100" at bounding box center [155, 227] width 13 height 14
type input "1"
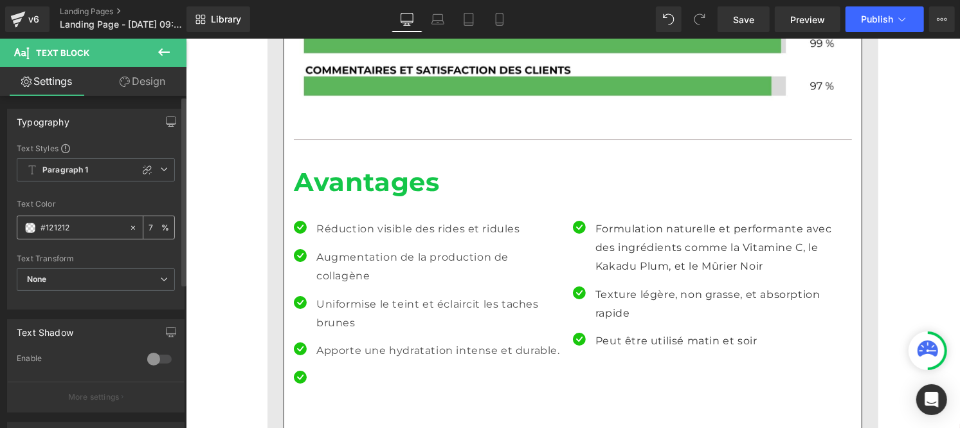
type input "75"
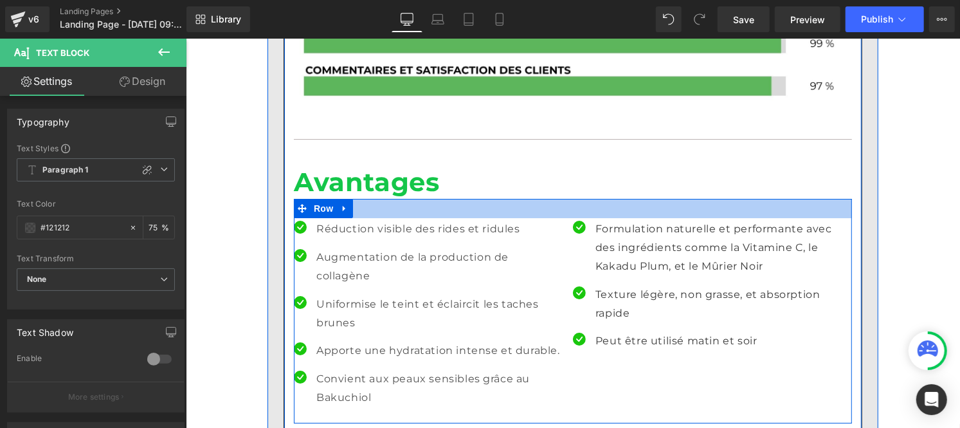
click at [615, 265] on p "Formulation naturelle et performante avec des ingrédients comme la Vitamine C, …" at bounding box center [718, 246] width 247 height 55
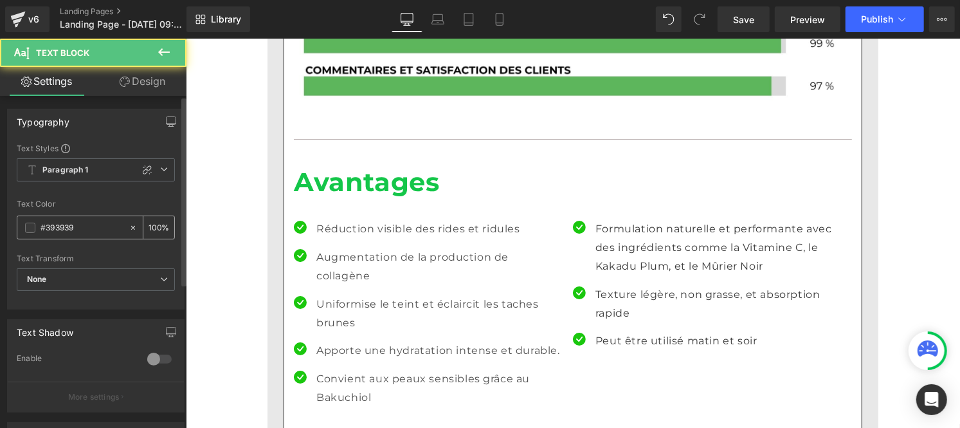
click at [82, 230] on input "#393939" at bounding box center [82, 228] width 82 height 14
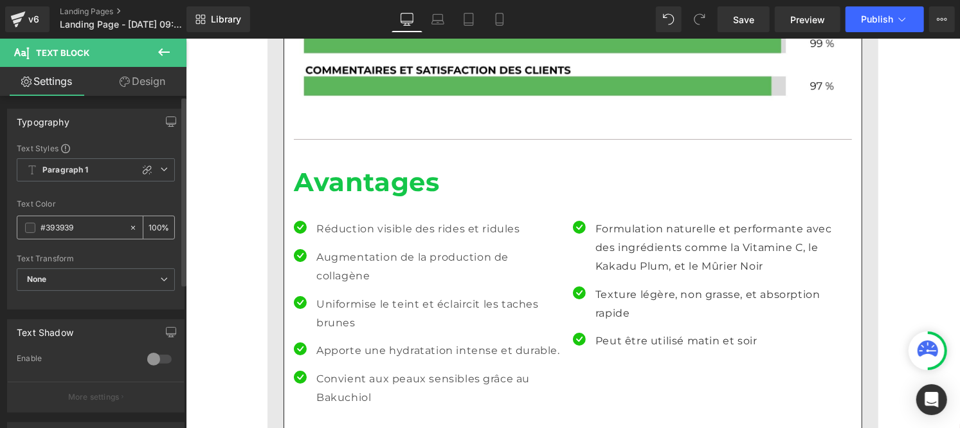
paste input "121212"
type input "#121212"
click at [152, 223] on input "100" at bounding box center [155, 227] width 13 height 14
type input "0"
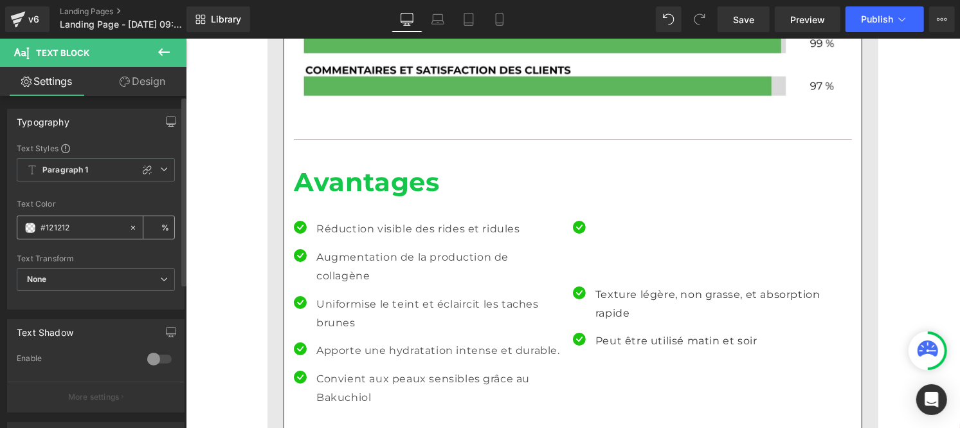
type input "5"
type input "75"
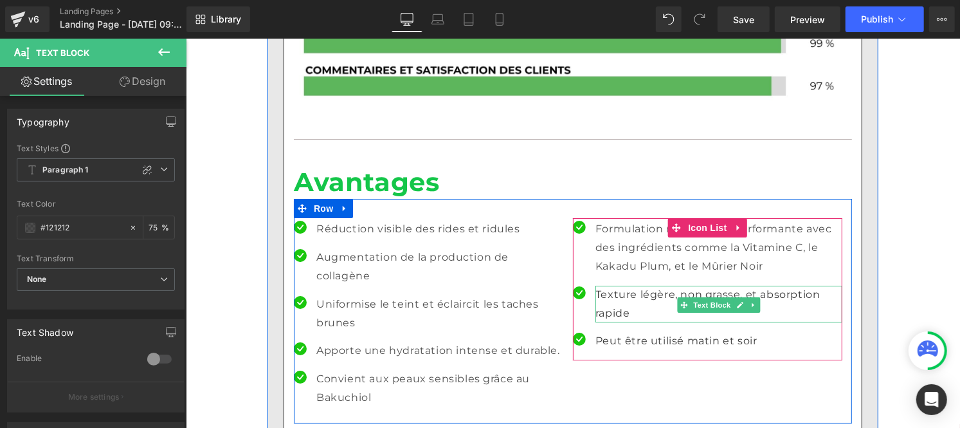
click at [603, 322] on p "Texture légère, non grasse, et absorption rapide" at bounding box center [718, 303] width 247 height 37
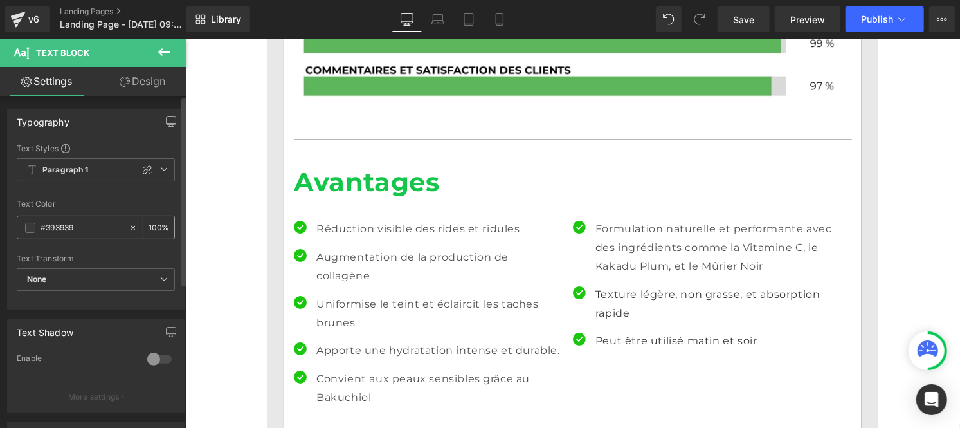
click at [87, 221] on input "#393939" at bounding box center [82, 228] width 82 height 14
paste input "121212"
type input "#121212"
click at [155, 223] on input "100" at bounding box center [155, 227] width 13 height 14
type input "1"
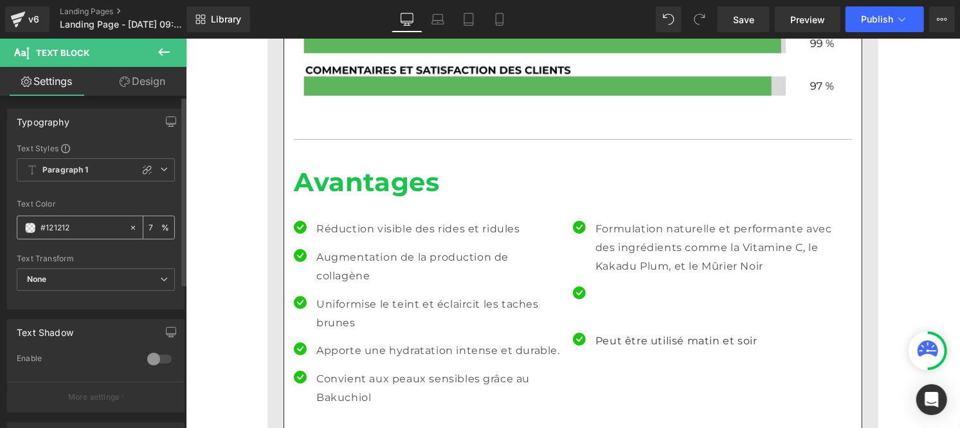
type input "75"
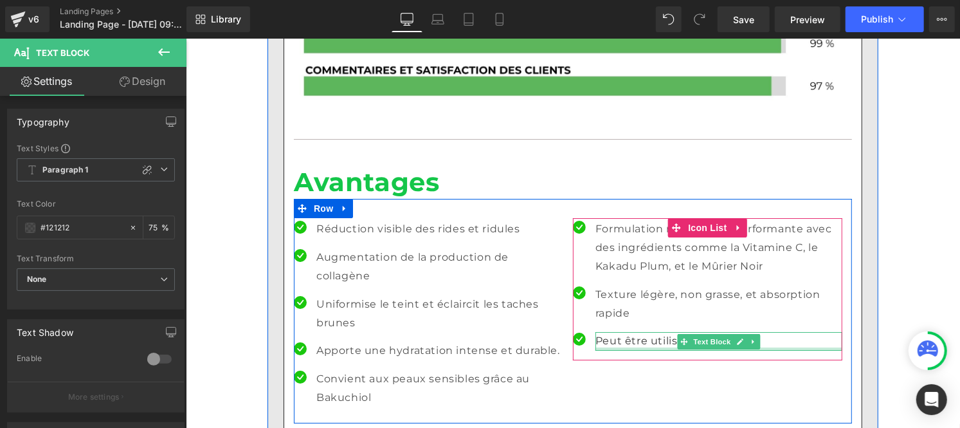
click at [613, 350] on div at bounding box center [718, 348] width 247 height 3
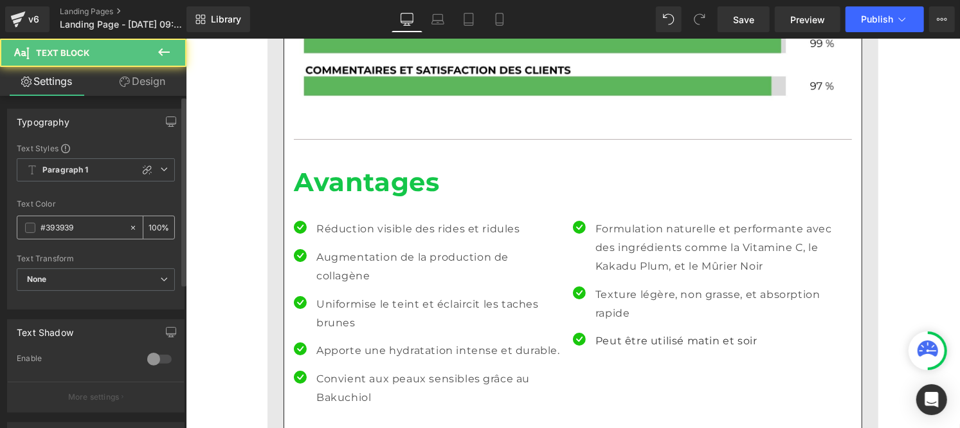
click at [75, 227] on input "#393939" at bounding box center [82, 228] width 82 height 14
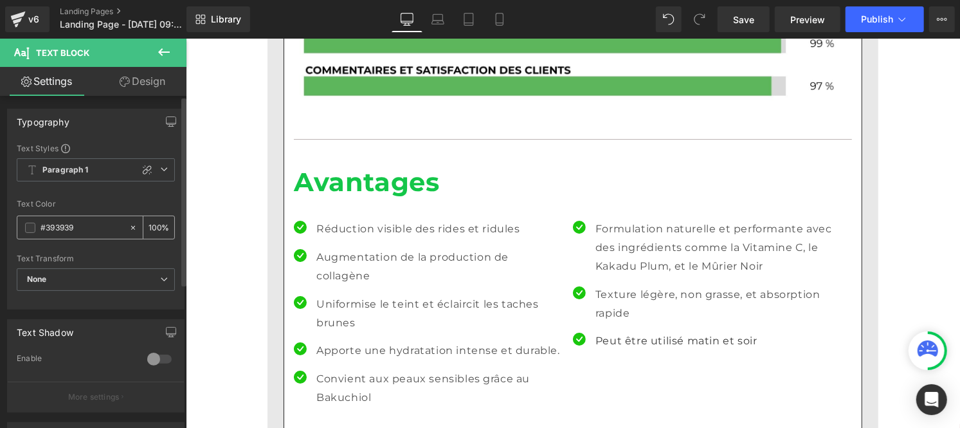
paste input "121212"
type input "#121212"
click at [155, 222] on input "100" at bounding box center [155, 227] width 13 height 14
type input "1"
type input "75"
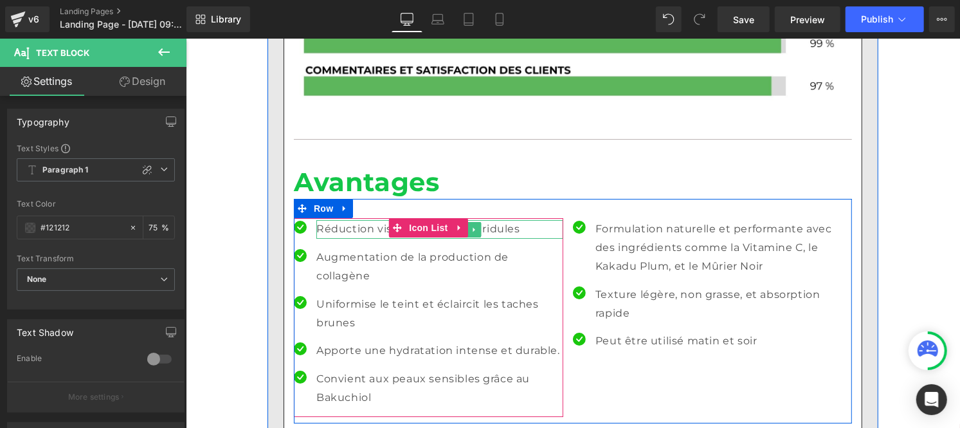
click at [321, 238] on p "Réduction visible des rides et ridules" at bounding box center [439, 228] width 247 height 19
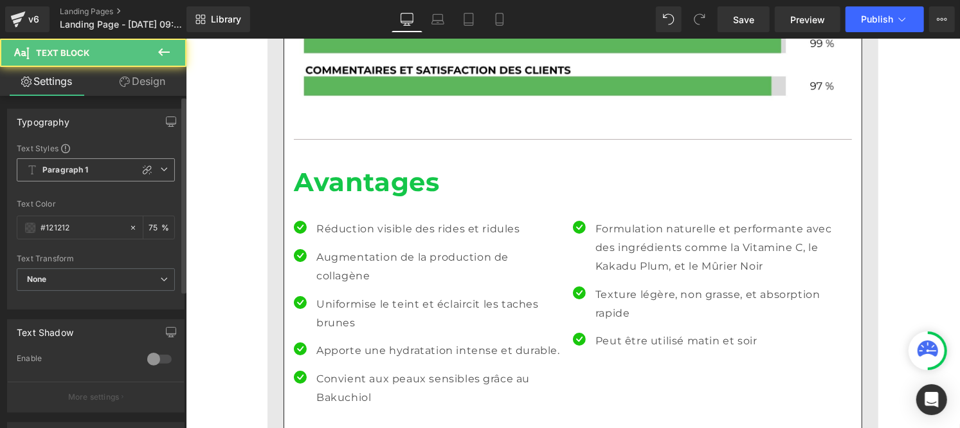
click at [82, 171] on b "Paragraph 1" at bounding box center [65, 170] width 46 height 11
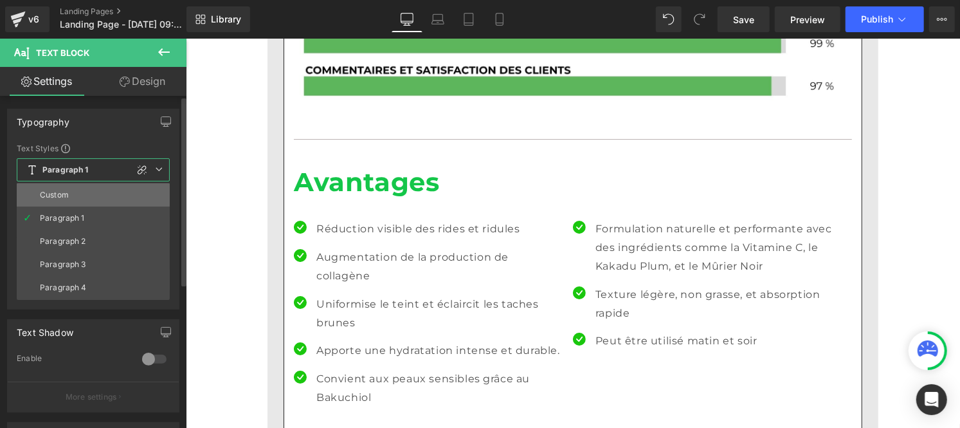
click at [73, 194] on li "Custom" at bounding box center [93, 194] width 153 height 23
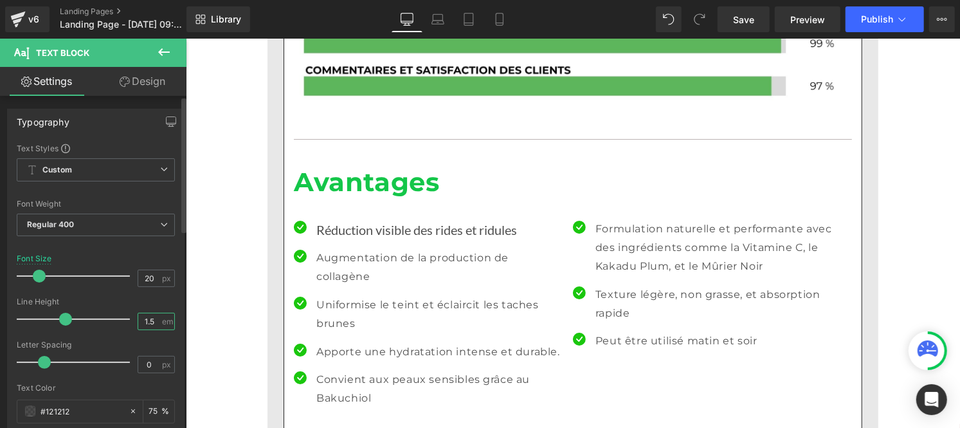
click at [151, 322] on input "1.5" at bounding box center [149, 321] width 23 height 16
type input "1"
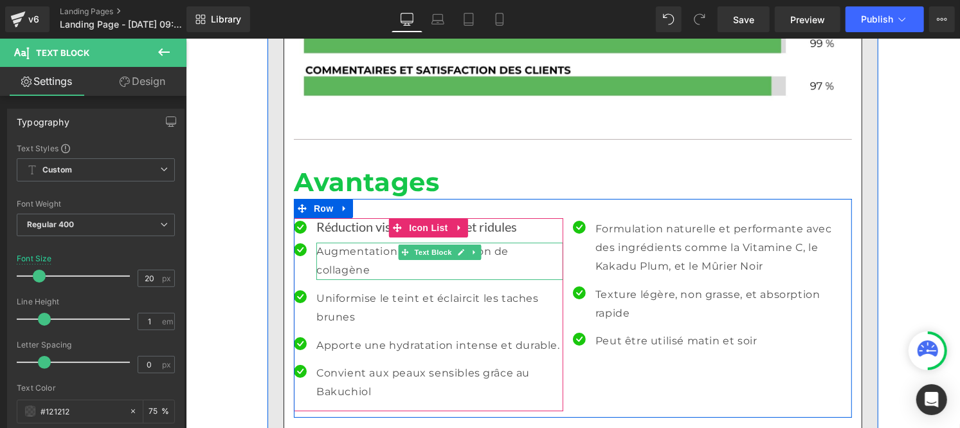
click at [324, 279] on p "Augmentation de la production de collagène" at bounding box center [439, 260] width 247 height 37
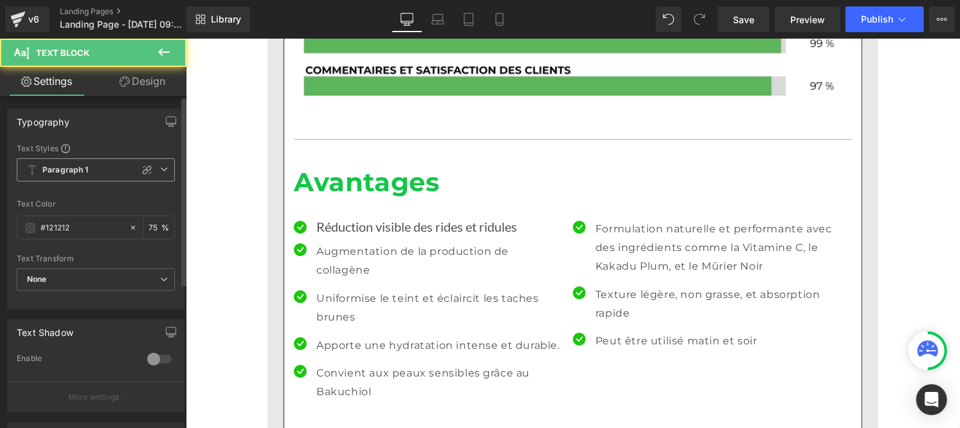
click at [81, 163] on span "Paragraph 1" at bounding box center [96, 169] width 158 height 23
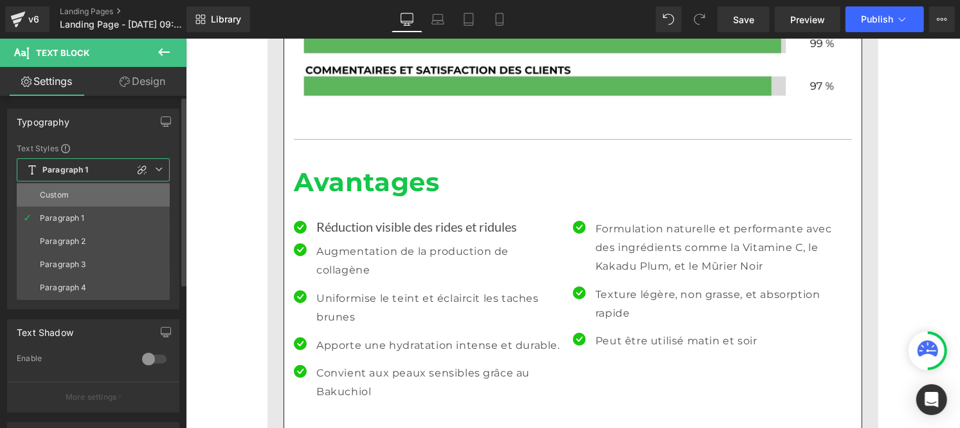
click at [80, 203] on li "Custom" at bounding box center [93, 194] width 153 height 23
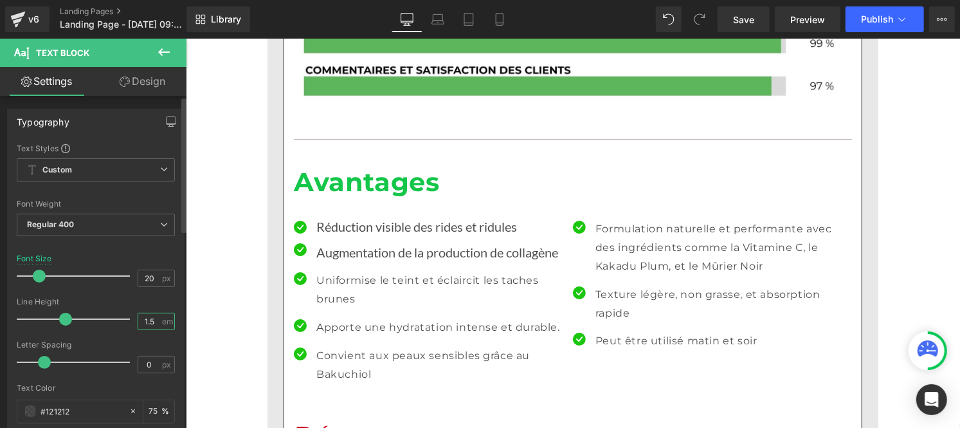
click at [152, 317] on input "1.5" at bounding box center [149, 321] width 23 height 16
type input "1"
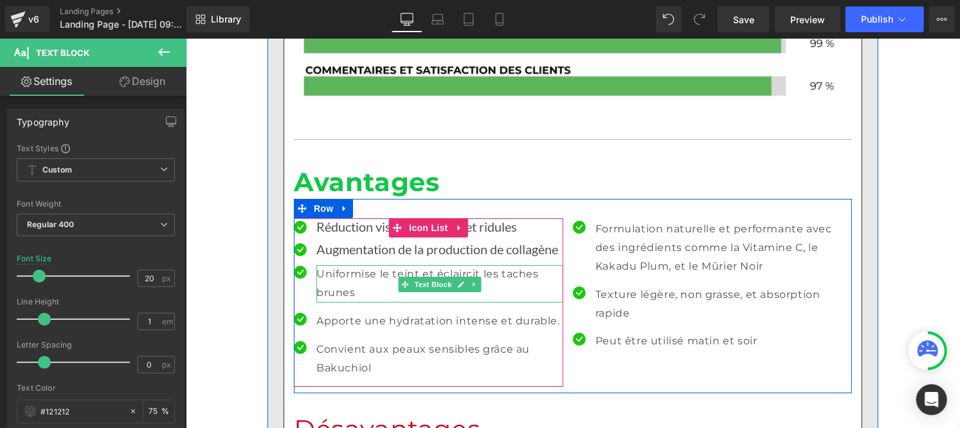
click at [327, 302] on p "Uniformise le teint et éclaircit les taches brunes" at bounding box center [439, 282] width 247 height 37
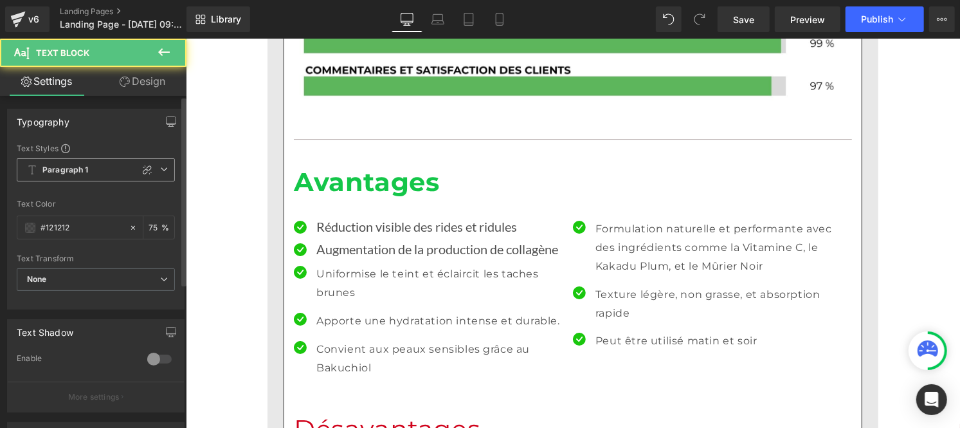
click at [71, 170] on b "Paragraph 1" at bounding box center [65, 170] width 46 height 11
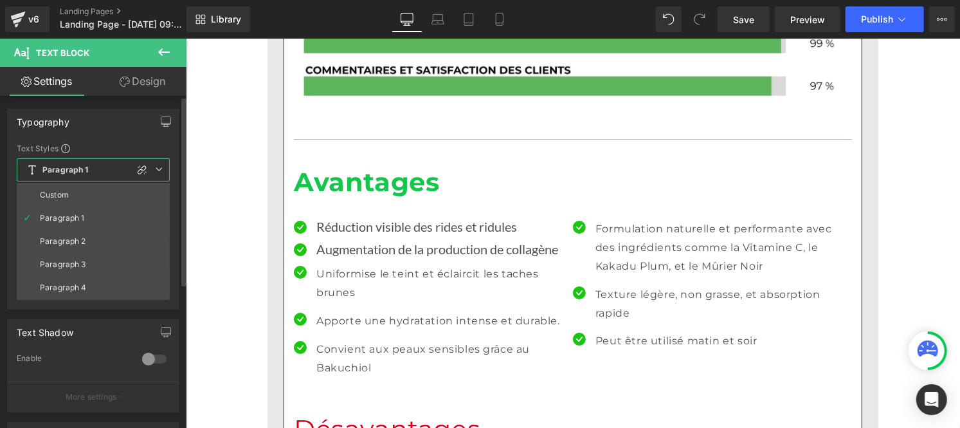
click at [71, 193] on li "Custom" at bounding box center [93, 194] width 153 height 23
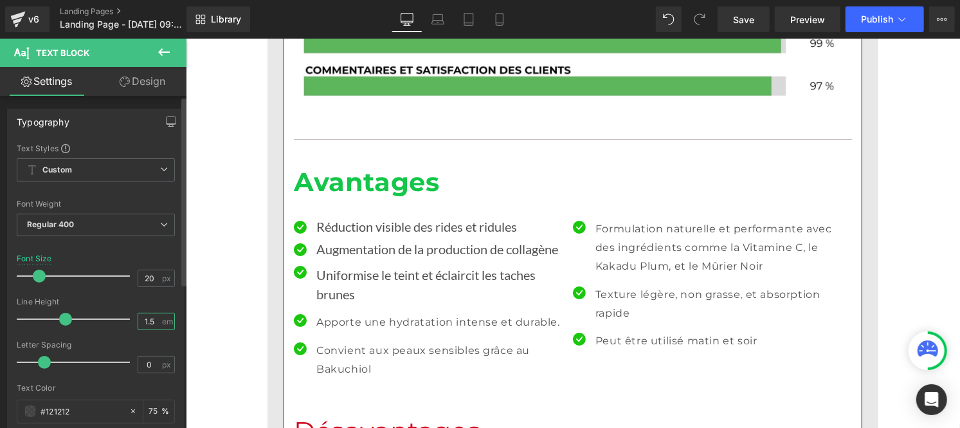
click at [151, 316] on input "1.5" at bounding box center [149, 321] width 23 height 16
type input "1"
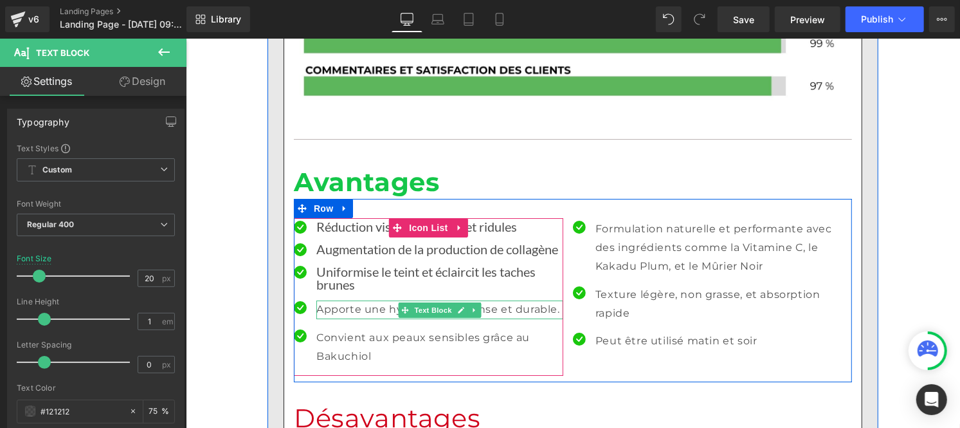
click at [322, 318] on p "Apporte une hydratation intense et durable." at bounding box center [439, 309] width 247 height 19
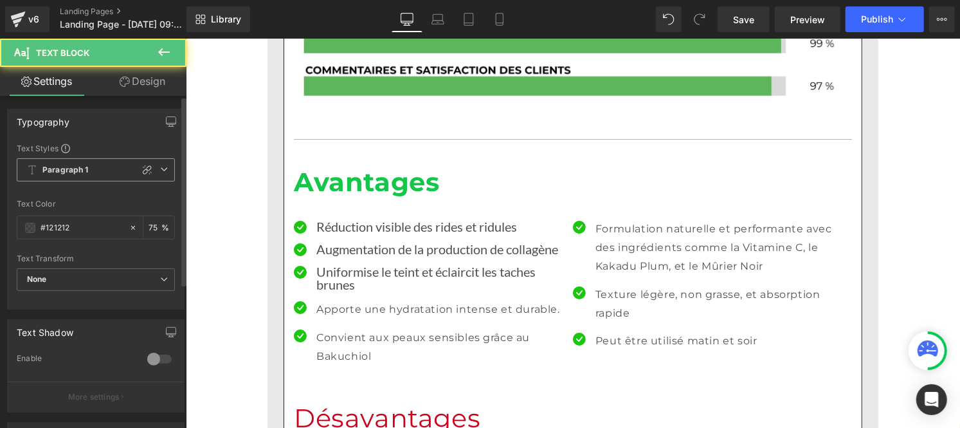
click at [84, 170] on b "Paragraph 1" at bounding box center [65, 170] width 46 height 11
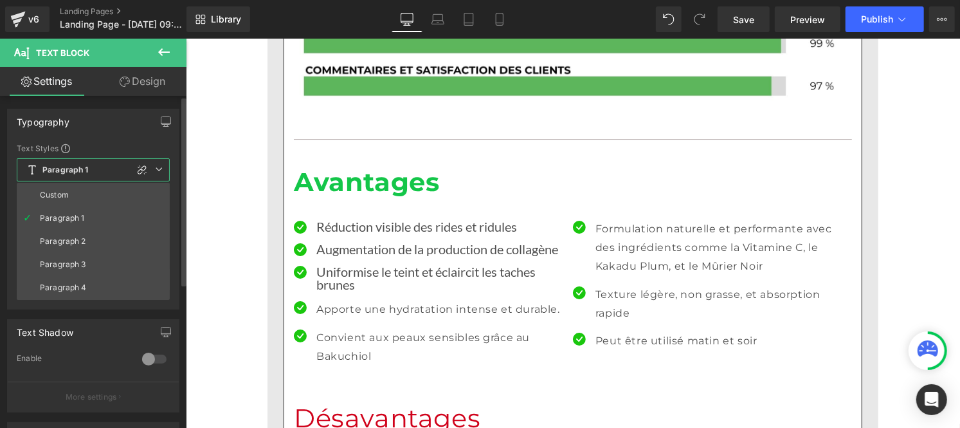
click at [76, 197] on li "Custom" at bounding box center [93, 194] width 153 height 23
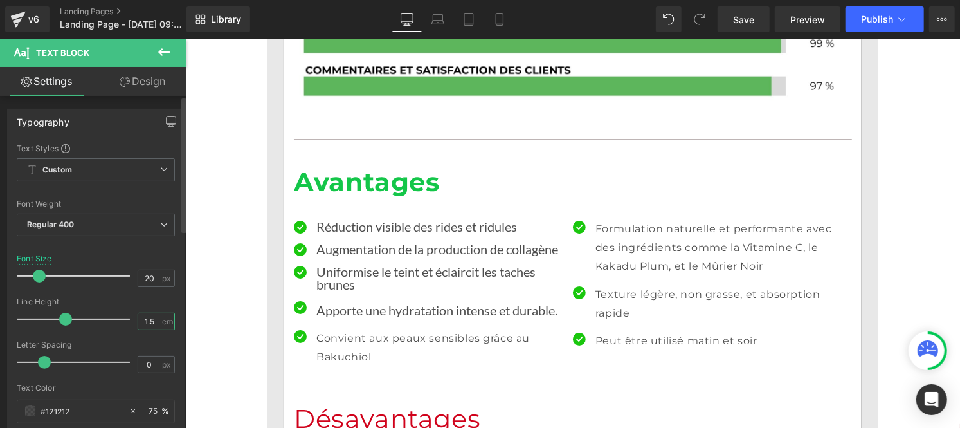
click at [152, 320] on input "1.5" at bounding box center [149, 321] width 23 height 16
type input "1"
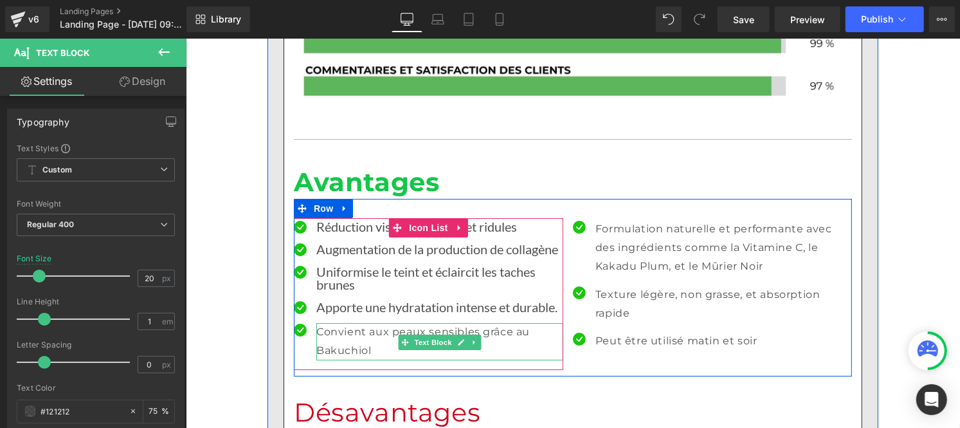
click at [327, 355] on p "Convient aux peaux sensibles grâce au Bakuchiol" at bounding box center [439, 340] width 247 height 37
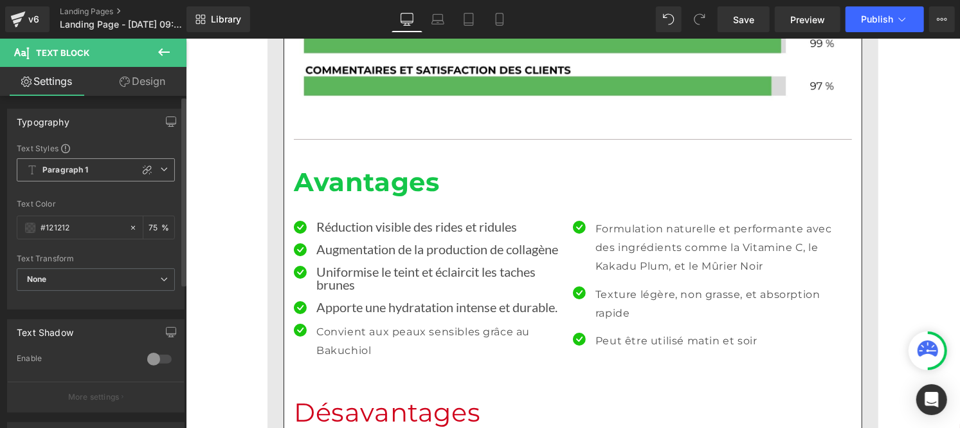
click at [97, 164] on span "Paragraph 1" at bounding box center [96, 169] width 158 height 23
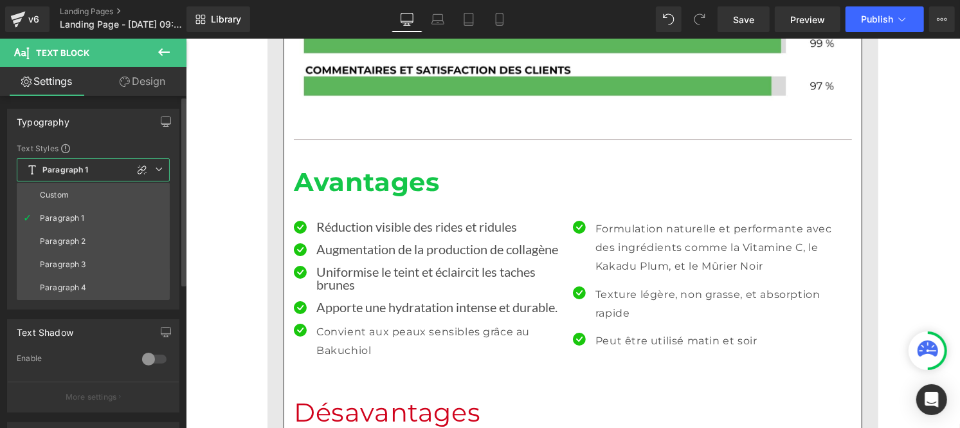
click at [71, 193] on li "Custom" at bounding box center [93, 194] width 153 height 23
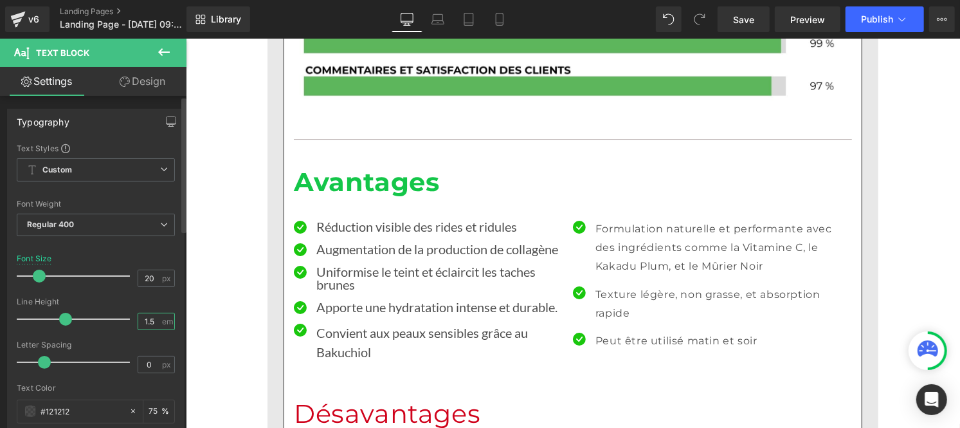
click at [153, 320] on input "1.5" at bounding box center [149, 321] width 23 height 16
type input "1"
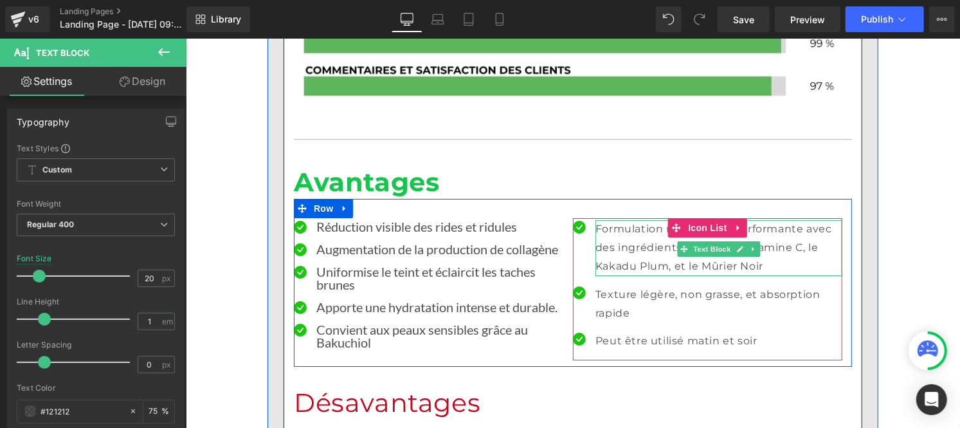
click at [615, 257] on p "Formulation naturelle et performante avec des ingrédients comme la Vitamine C, …" at bounding box center [718, 246] width 247 height 55
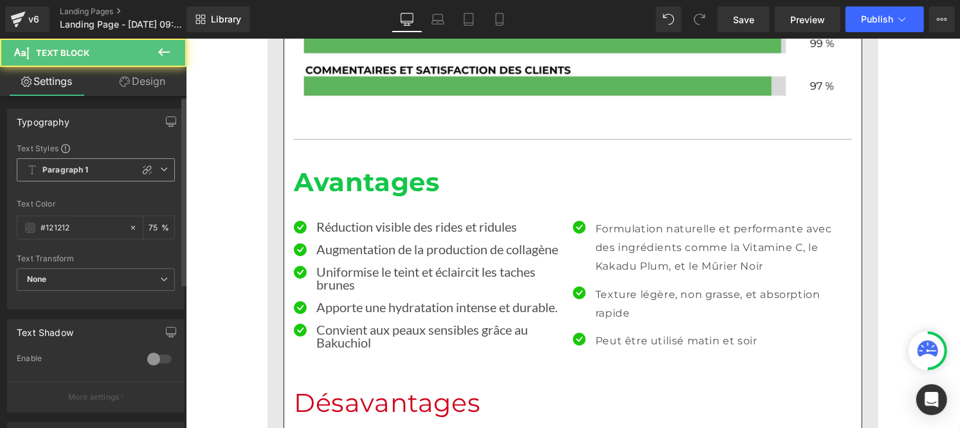
click at [82, 170] on b "Paragraph 1" at bounding box center [65, 170] width 46 height 11
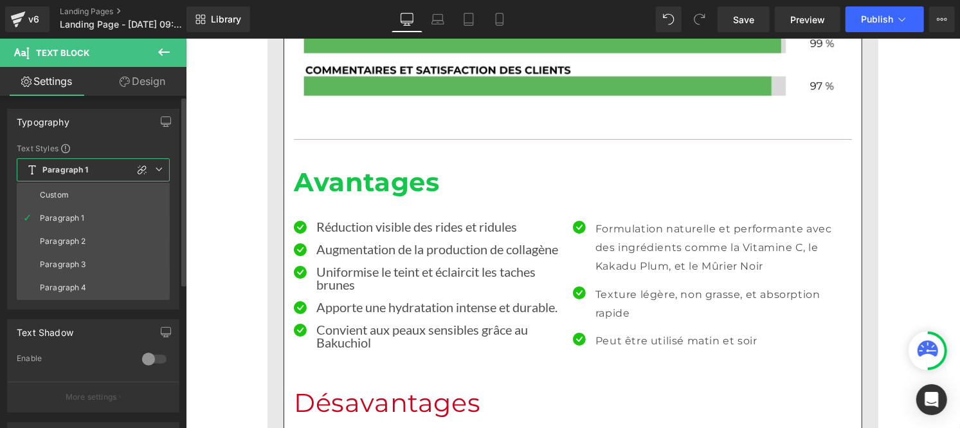
click at [81, 197] on li "Custom" at bounding box center [93, 194] width 153 height 23
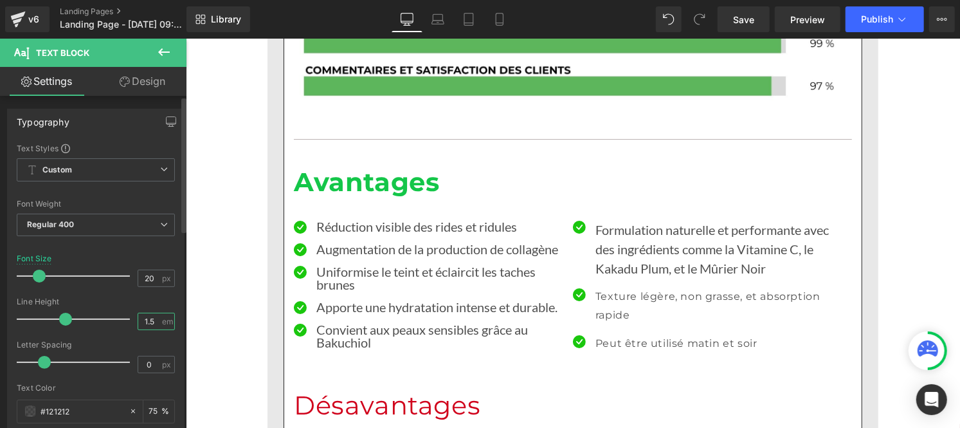
click at [151, 320] on input "1.5" at bounding box center [149, 321] width 23 height 16
type input "1"
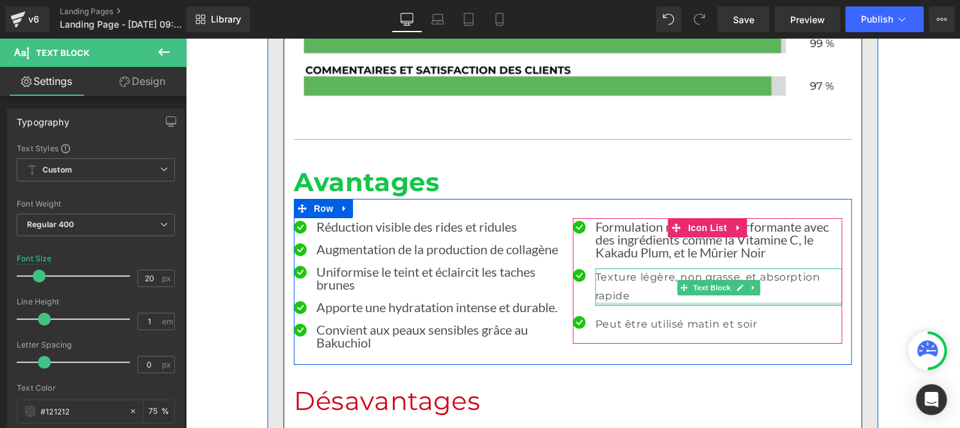
click at [609, 305] on div at bounding box center [718, 303] width 247 height 3
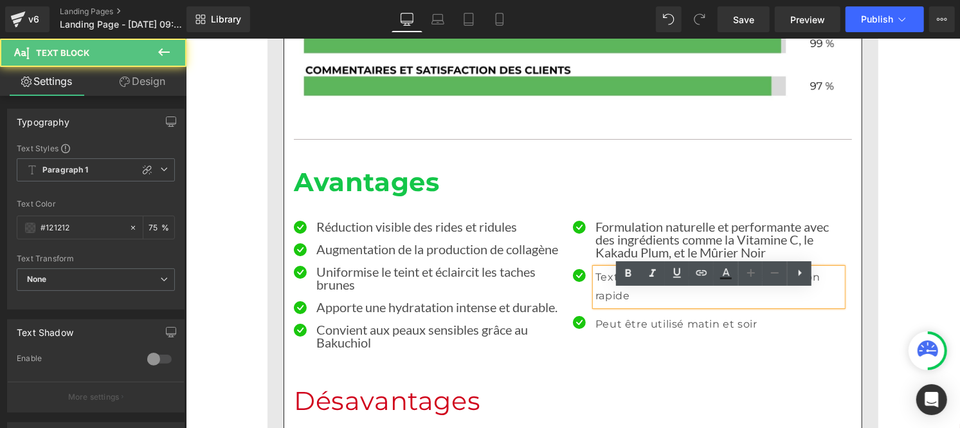
click at [603, 305] on p "Texture légère, non grasse, et absorption rapide" at bounding box center [718, 286] width 247 height 37
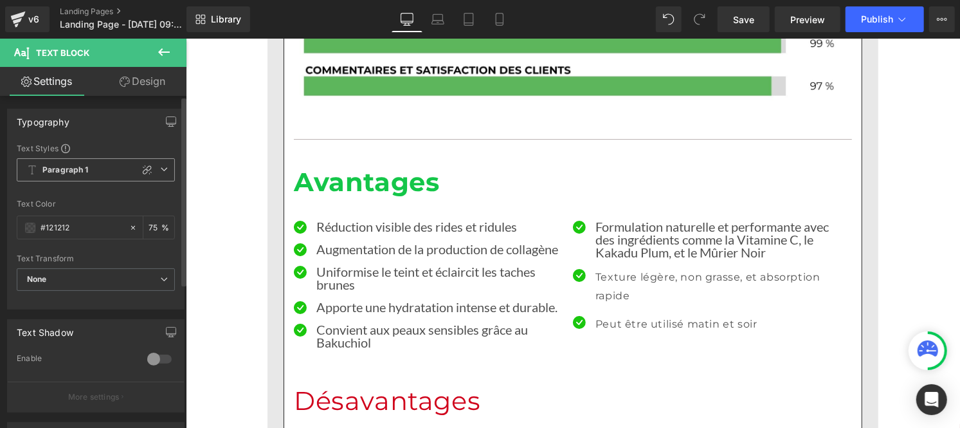
click at [69, 170] on b "Paragraph 1" at bounding box center [65, 170] width 46 height 11
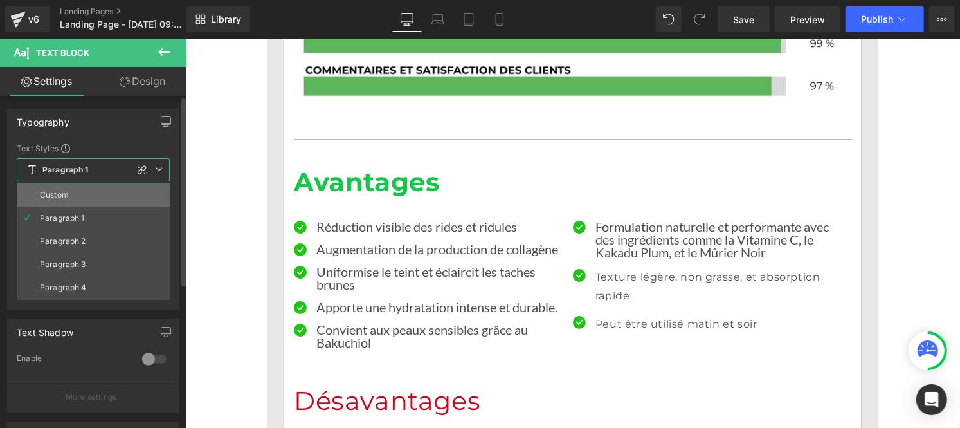
click at [71, 194] on li "Custom" at bounding box center [93, 194] width 153 height 23
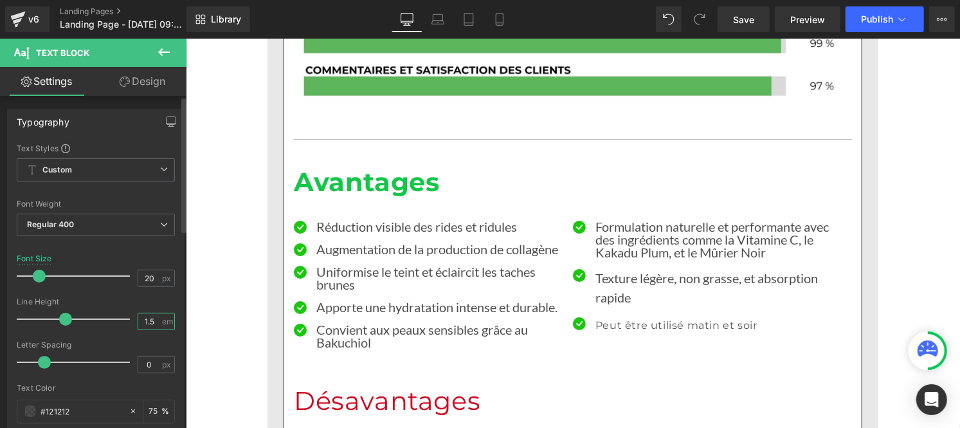
click at [154, 328] on input "1.5" at bounding box center [149, 321] width 23 height 16
type input "1"
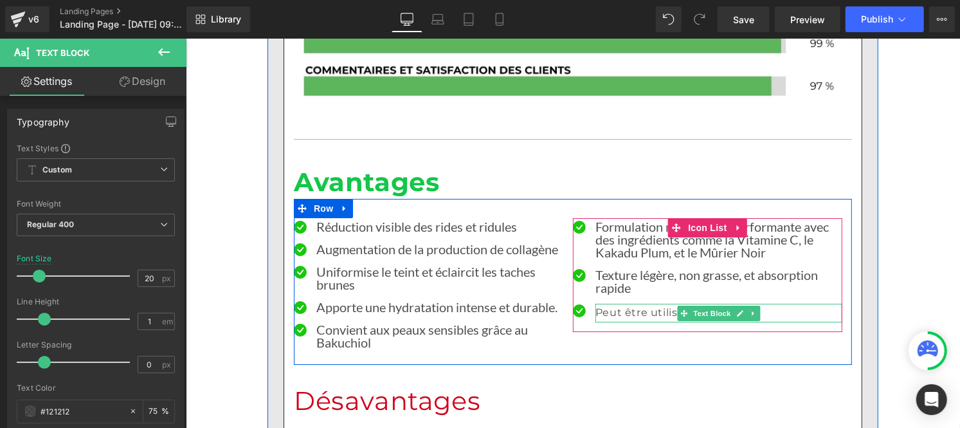
drag, startPoint x: 609, startPoint y: 336, endPoint x: 268, endPoint y: 272, distance: 347.6
click at [612, 322] on p "Peut être utilisé matin et soir" at bounding box center [718, 312] width 247 height 19
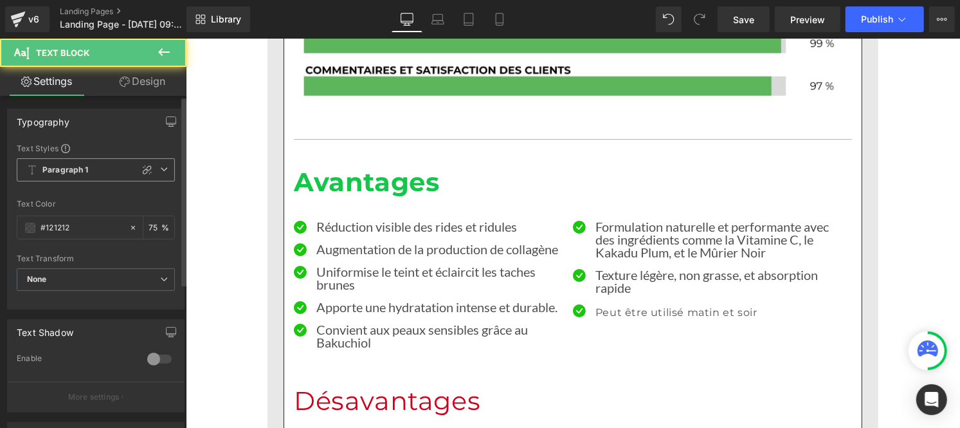
click at [69, 174] on b "Paragraph 1" at bounding box center [65, 170] width 46 height 11
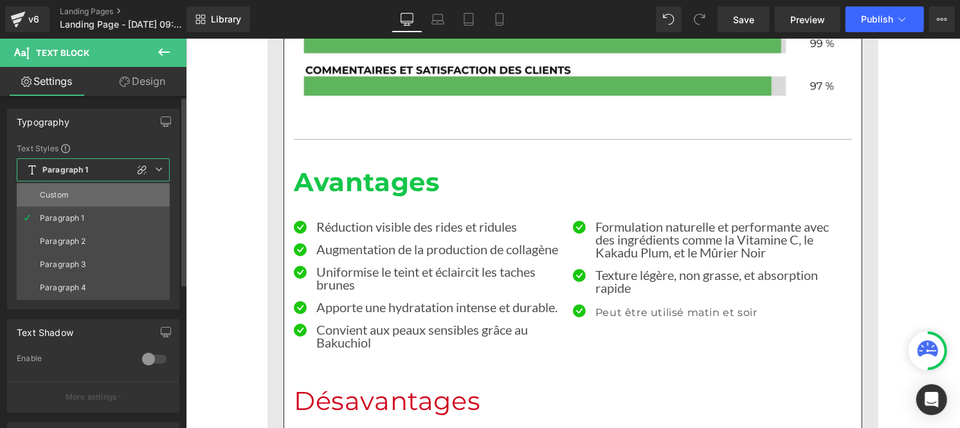
click at [66, 190] on div "Custom" at bounding box center [54, 194] width 29 height 9
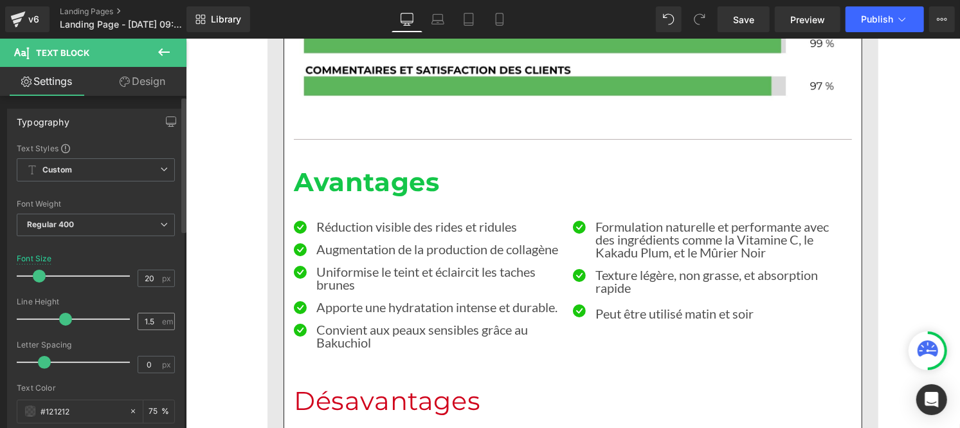
click at [157, 319] on div "1.5 em" at bounding box center [156, 321] width 37 height 17
click at [153, 319] on input "1.5" at bounding box center [149, 321] width 23 height 16
type input "1"
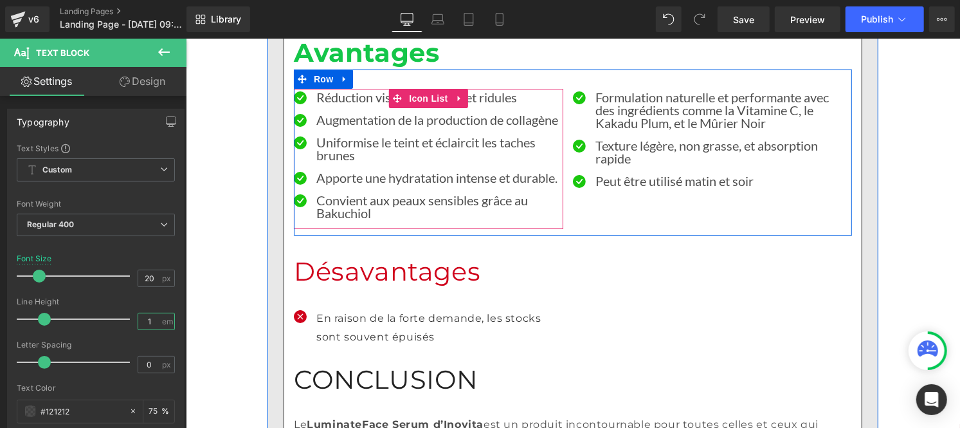
scroll to position [2758, 0]
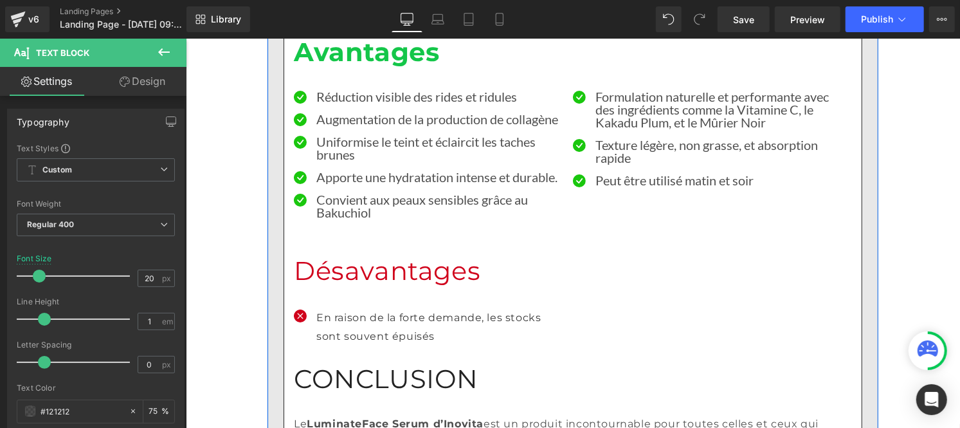
click at [354, 310] on div "Icon En raison de la forte demande, les stocks sont souvent épuisés Text Block …" at bounding box center [572, 324] width 558 height 75
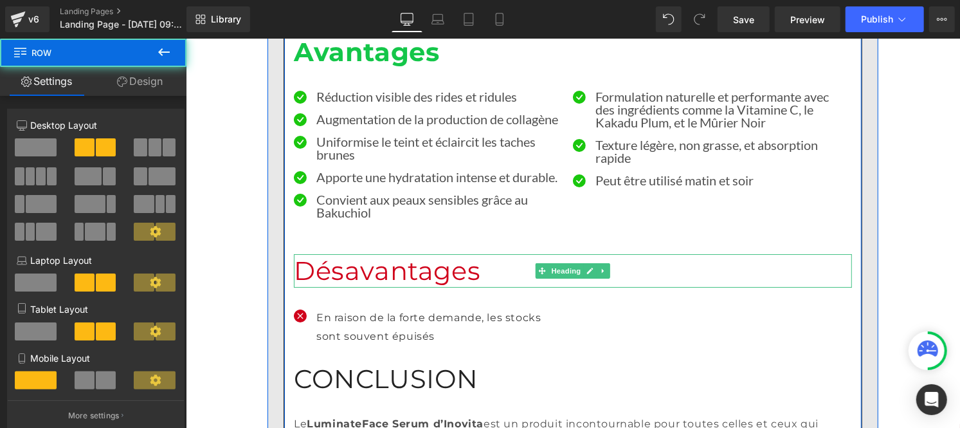
click at [365, 287] on h1 "Désavantages" at bounding box center [572, 269] width 558 height 33
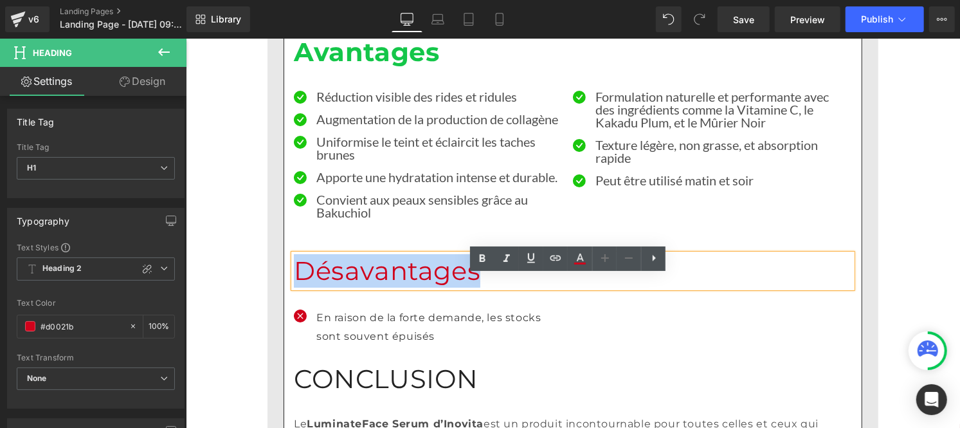
drag, startPoint x: 416, startPoint y: 286, endPoint x: 251, endPoint y: 297, distance: 165.6
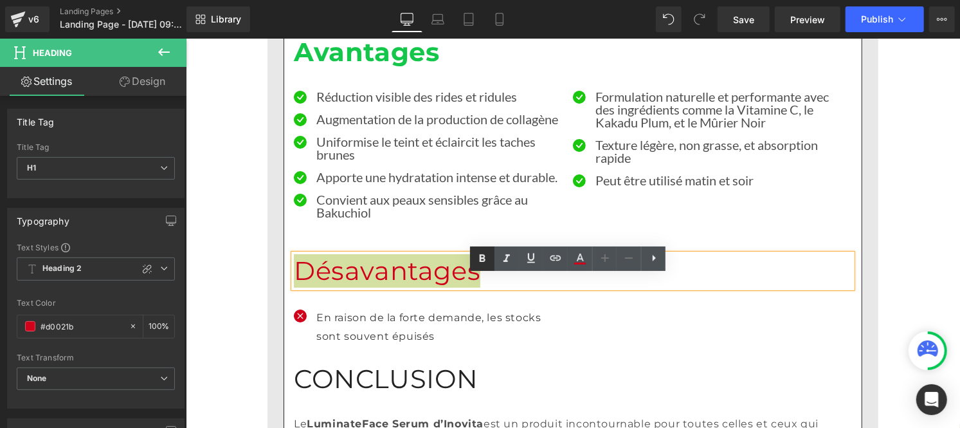
drag, startPoint x: 486, startPoint y: 259, endPoint x: 246, endPoint y: 277, distance: 241.2
click at [486, 259] on icon at bounding box center [482, 258] width 15 height 15
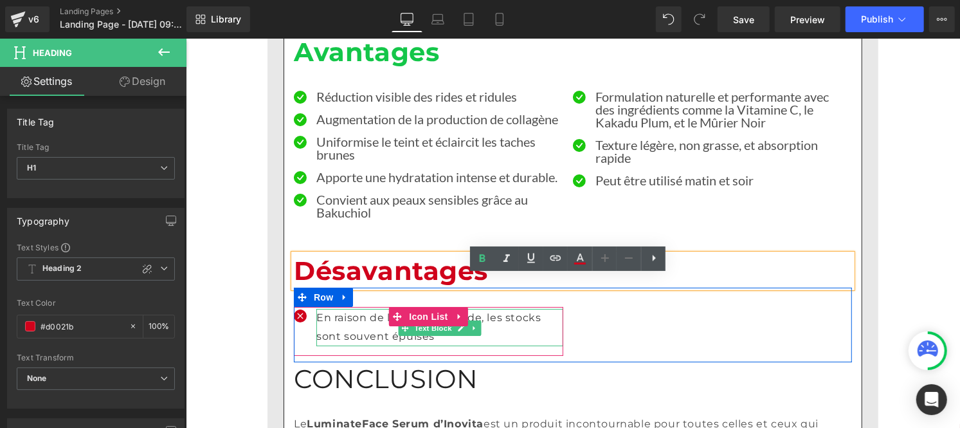
click at [351, 345] on p "En raison de la forte demande, les stocks sont souvent épuisés" at bounding box center [439, 326] width 247 height 37
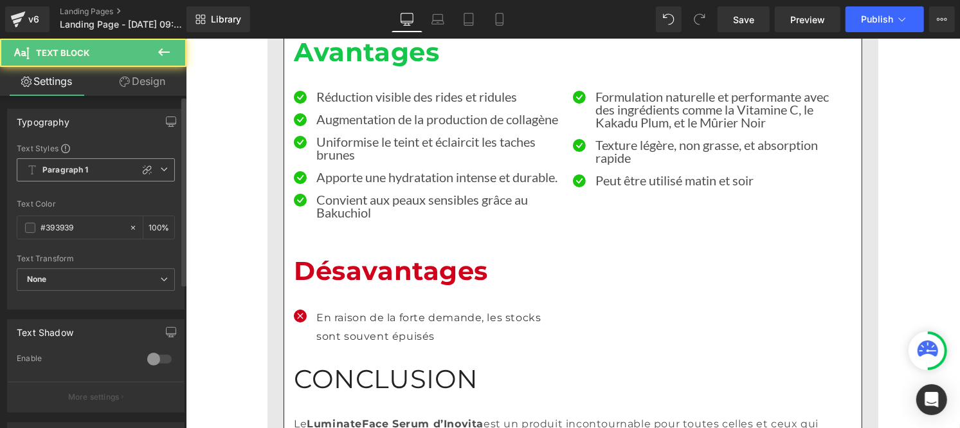
click at [69, 166] on b "Paragraph 1" at bounding box center [65, 170] width 46 height 11
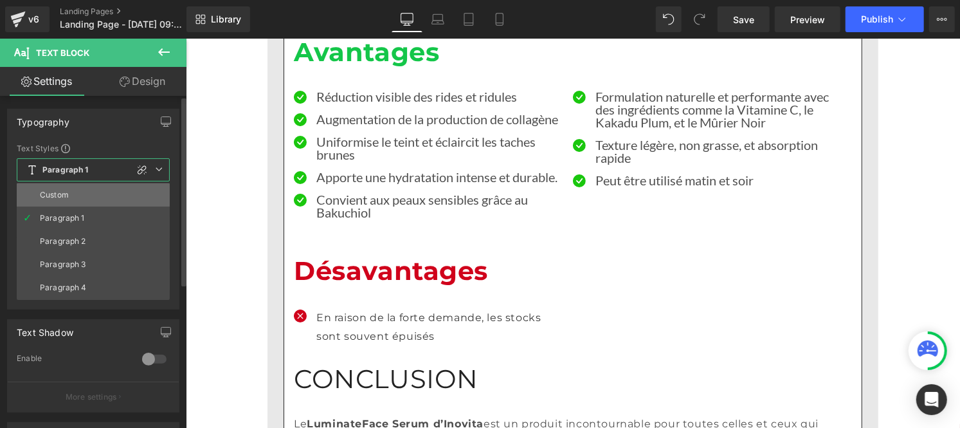
click at [67, 189] on li "Custom" at bounding box center [93, 194] width 153 height 23
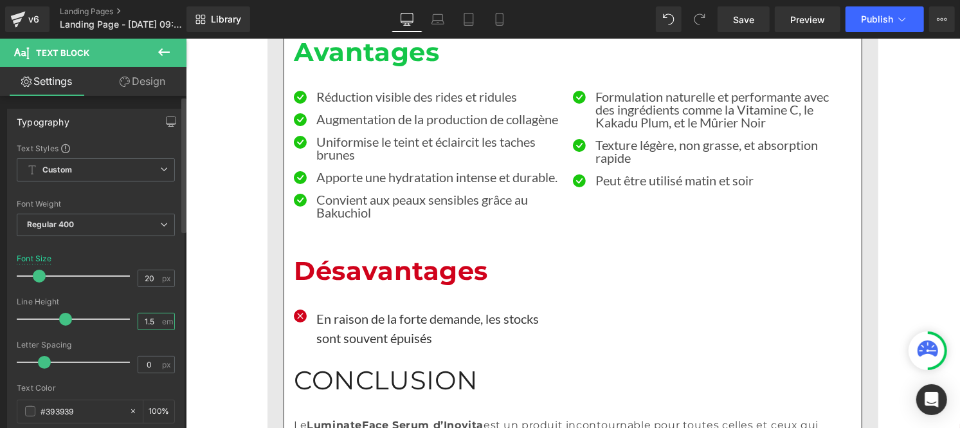
click at [152, 323] on input "1.5" at bounding box center [149, 321] width 23 height 16
type input "1"
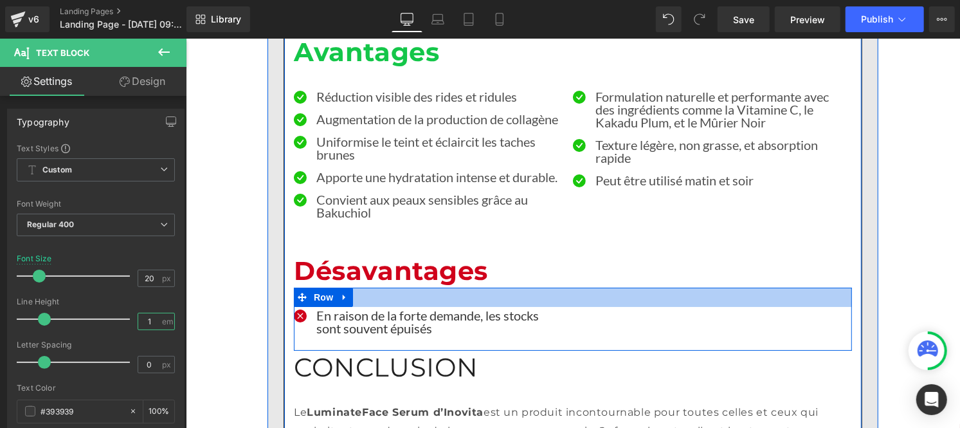
scroll to position [2904, 0]
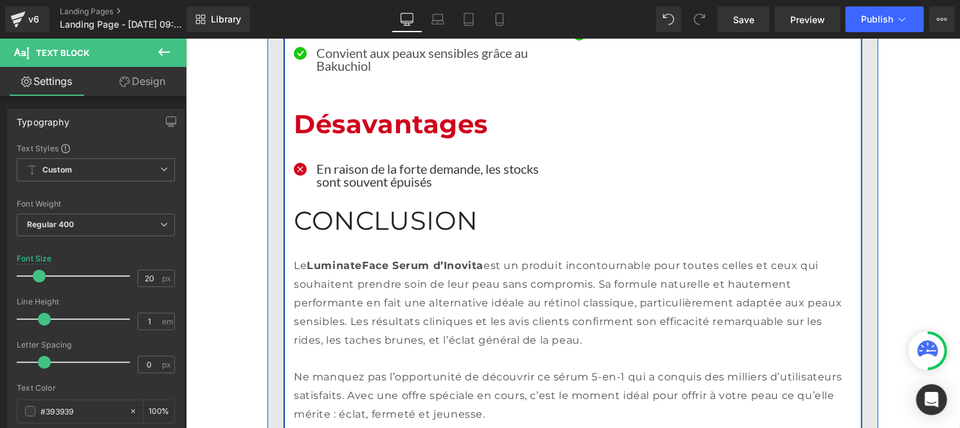
click at [379, 237] on h1 "CONCLUSION" at bounding box center [572, 219] width 558 height 33
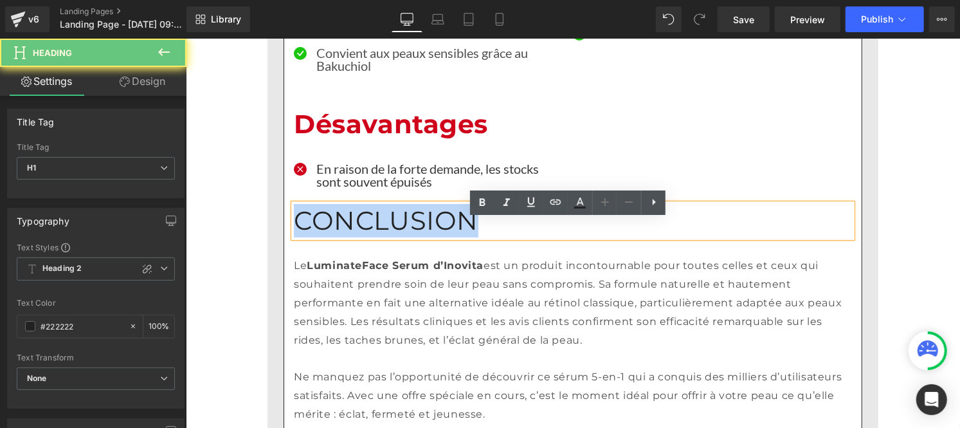
drag, startPoint x: 320, startPoint y: 217, endPoint x: 276, endPoint y: 215, distance: 44.4
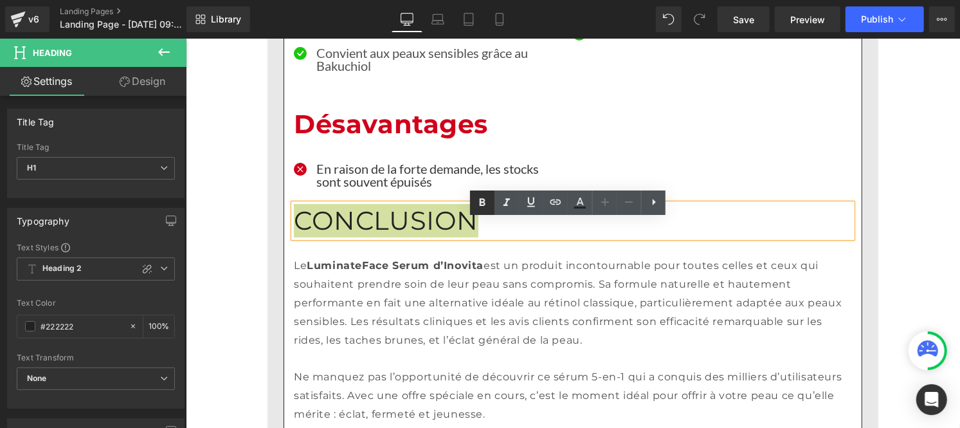
click at [482, 207] on icon at bounding box center [482, 202] width 15 height 15
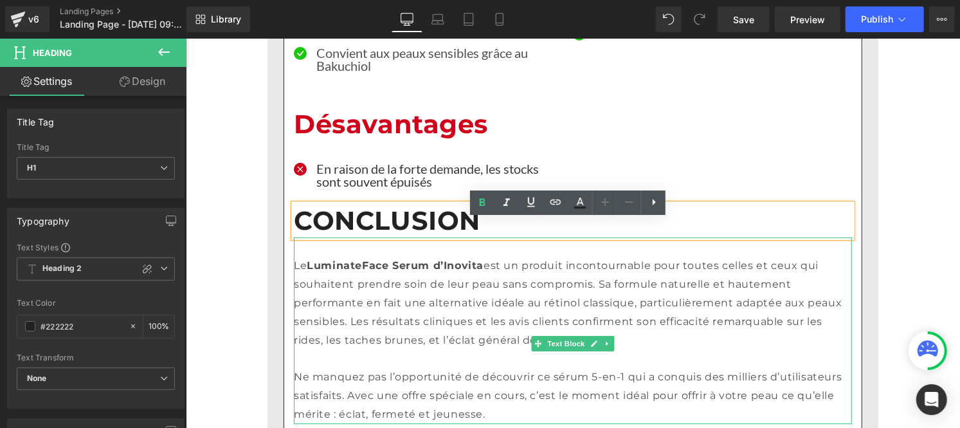
click at [366, 293] on p "Le Luminate Face Serum d’Inovita est un produit incontournable pour toutes cell…" at bounding box center [572, 302] width 558 height 93
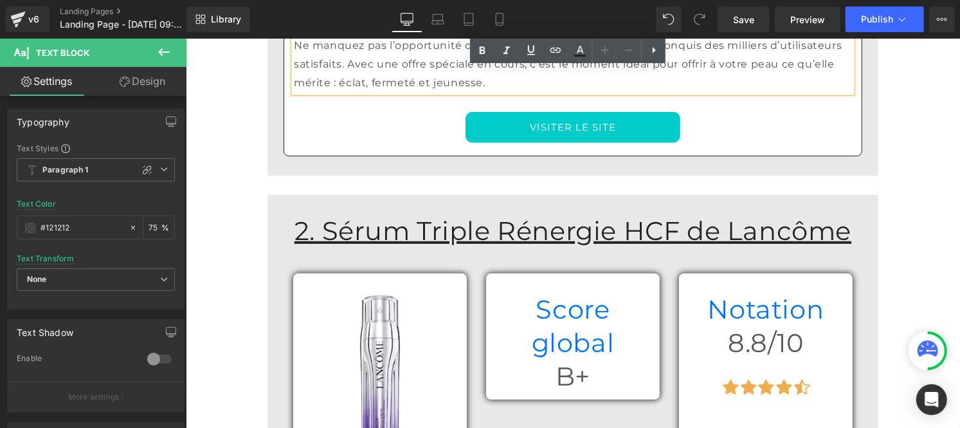
scroll to position [3236, 0]
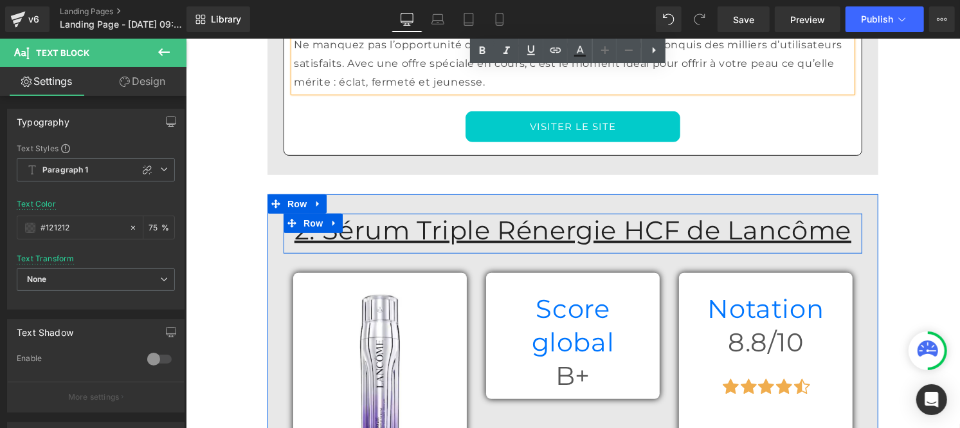
click at [360, 245] on u "2. Sérum Triple Rénergie HCF de Lancôme" at bounding box center [572, 230] width 557 height 32
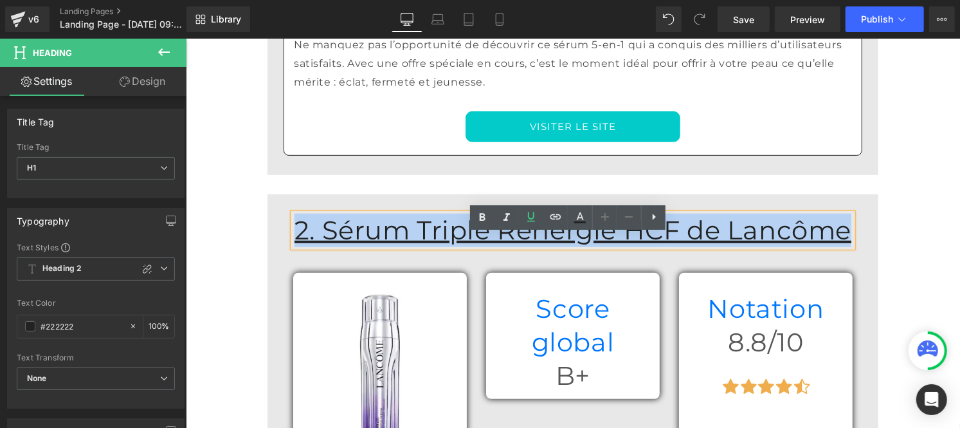
drag, startPoint x: 358, startPoint y: 252, endPoint x: 828, endPoint y: 260, distance: 470.9
click at [828, 246] on h1 "2. Sérum Triple Rénergie HCF de Lancôme" at bounding box center [573, 229] width 560 height 33
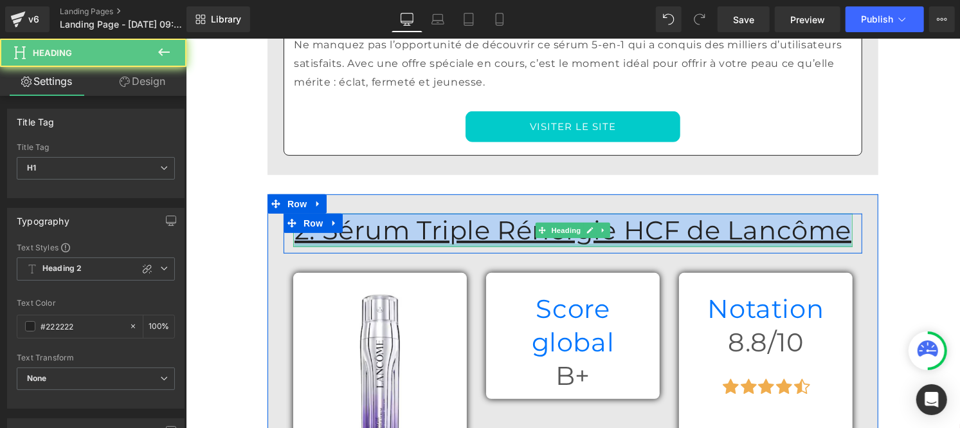
drag, startPoint x: 360, startPoint y: 240, endPoint x: 805, endPoint y: 259, distance: 444.9
click at [810, 246] on div "2. Sérum Triple Rénergie HCF de Lancôme Heading" at bounding box center [573, 229] width 560 height 33
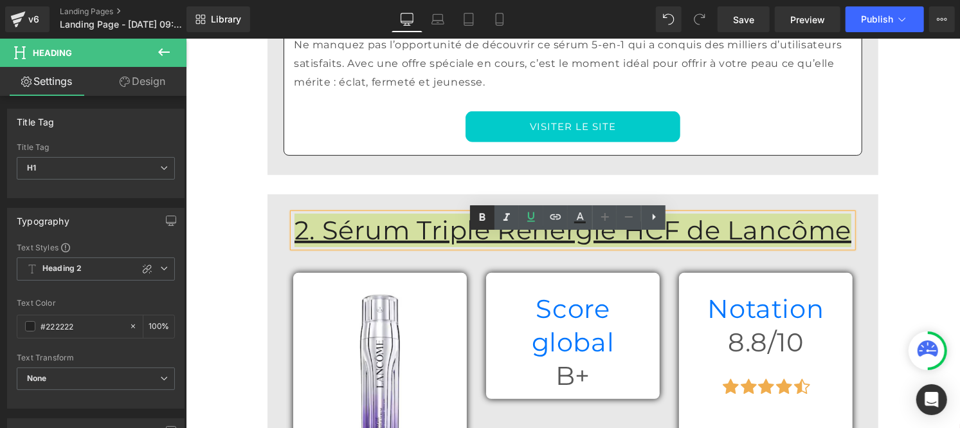
click at [484, 214] on icon at bounding box center [483, 217] width 6 height 8
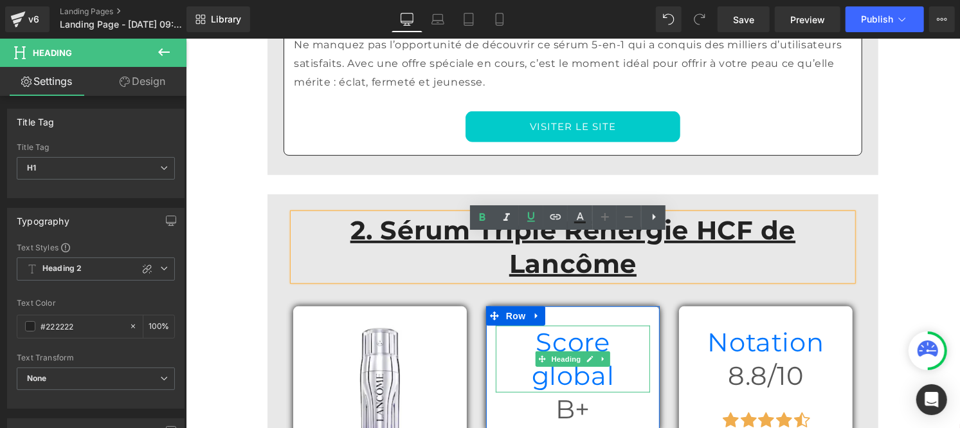
click at [499, 325] on h1 "Score global" at bounding box center [572, 358] width 154 height 67
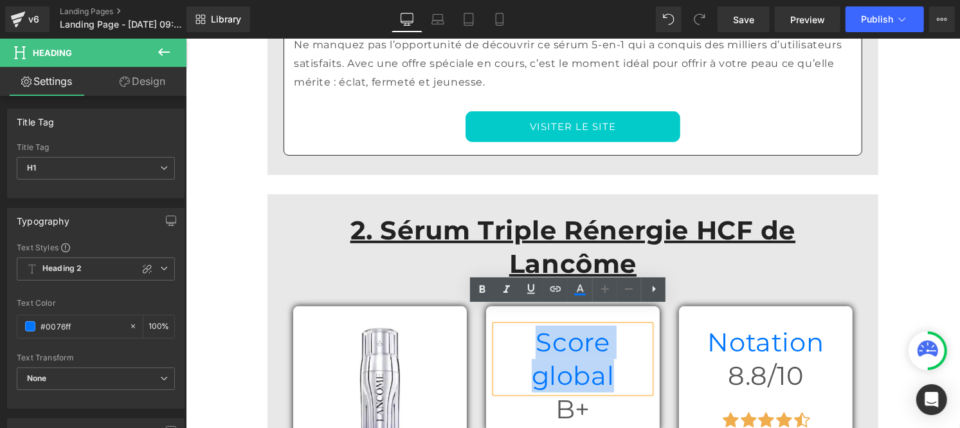
drag, startPoint x: 499, startPoint y: 322, endPoint x: 656, endPoint y: 309, distance: 157.5
click at [656, 309] on div "Score global Heading B+ Heading Row" at bounding box center [572, 369] width 193 height 126
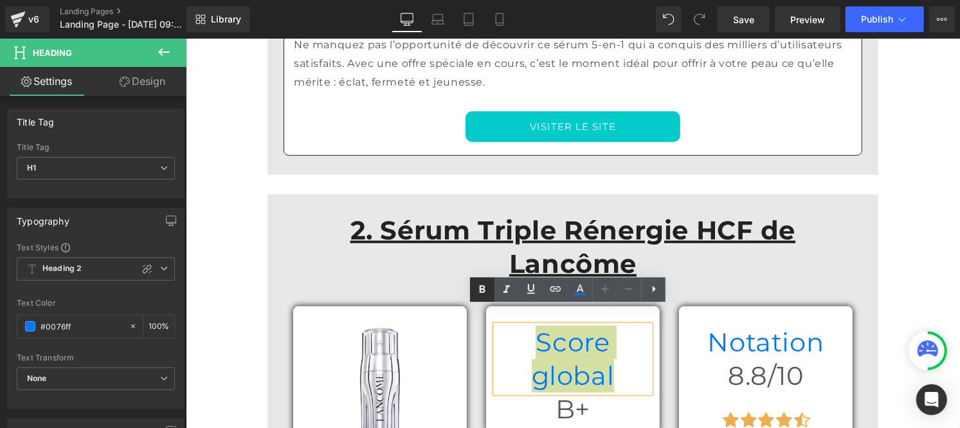
click at [477, 290] on icon at bounding box center [482, 289] width 15 height 15
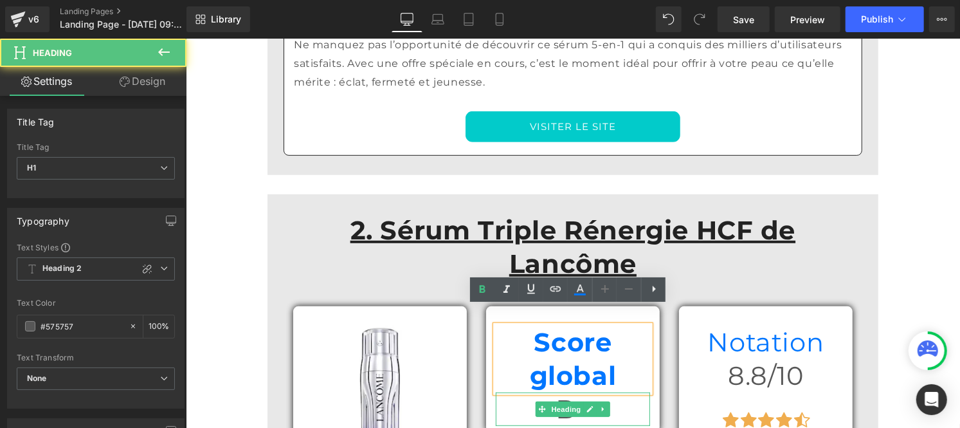
click at [520, 392] on h1 "B+" at bounding box center [572, 408] width 154 height 33
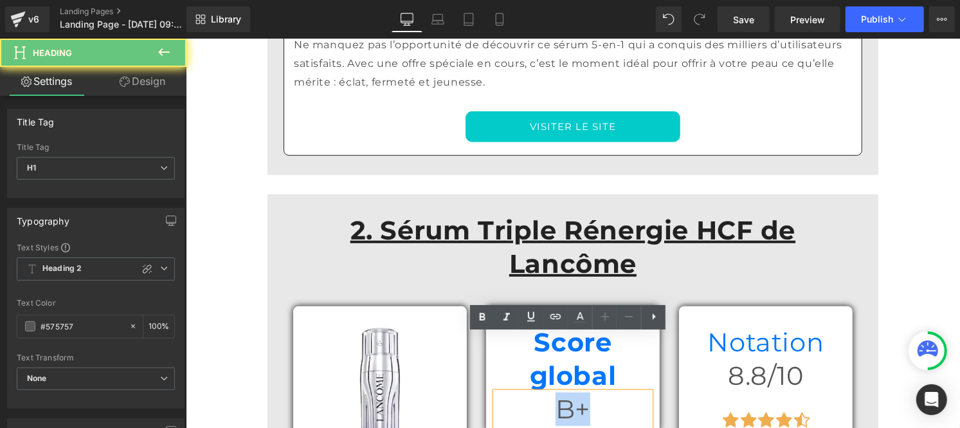
drag, startPoint x: 525, startPoint y: 347, endPoint x: 583, endPoint y: 350, distance: 58.6
click at [583, 392] on h1 "B+" at bounding box center [572, 408] width 154 height 33
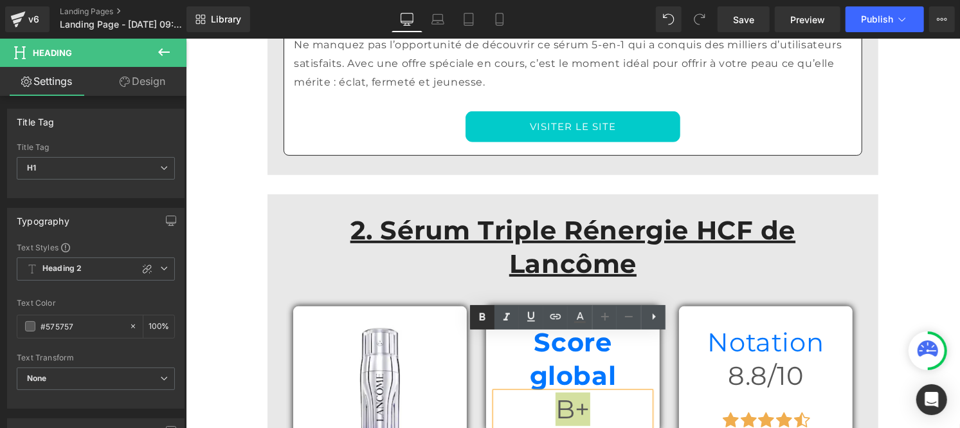
click at [477, 327] on link at bounding box center [482, 317] width 24 height 24
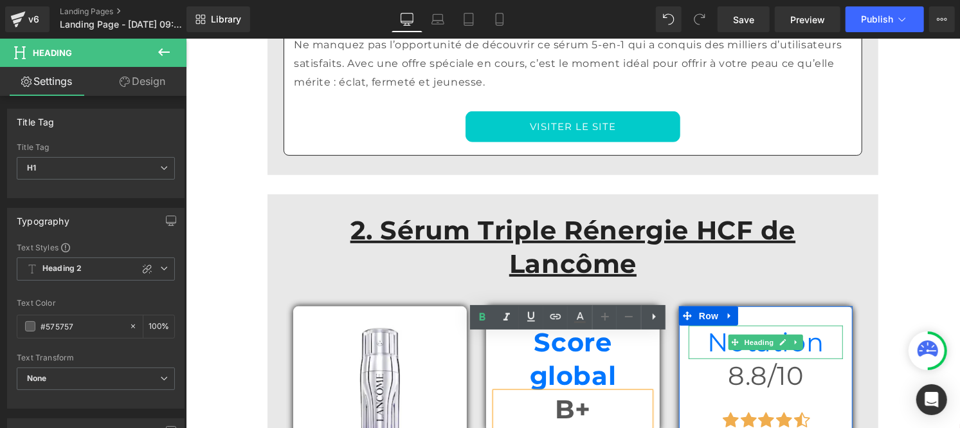
click at [705, 325] on h1 "Notation" at bounding box center [765, 341] width 154 height 33
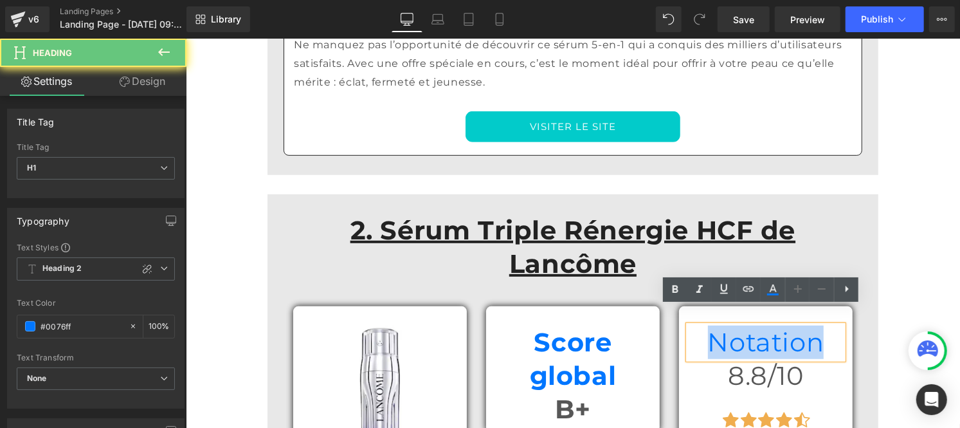
drag, startPoint x: 708, startPoint y: 325, endPoint x: 803, endPoint y: 321, distance: 95.9
click at [803, 325] on h1 "Notation" at bounding box center [765, 341] width 154 height 33
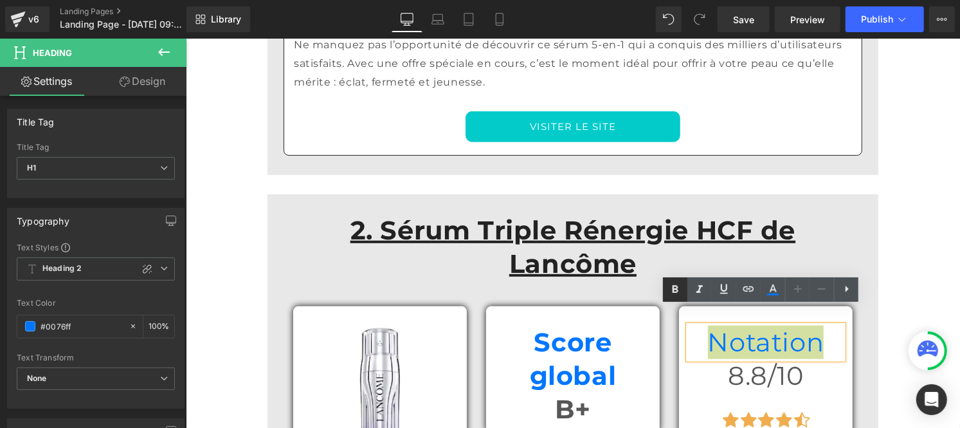
click at [673, 288] on icon at bounding box center [676, 290] width 6 height 8
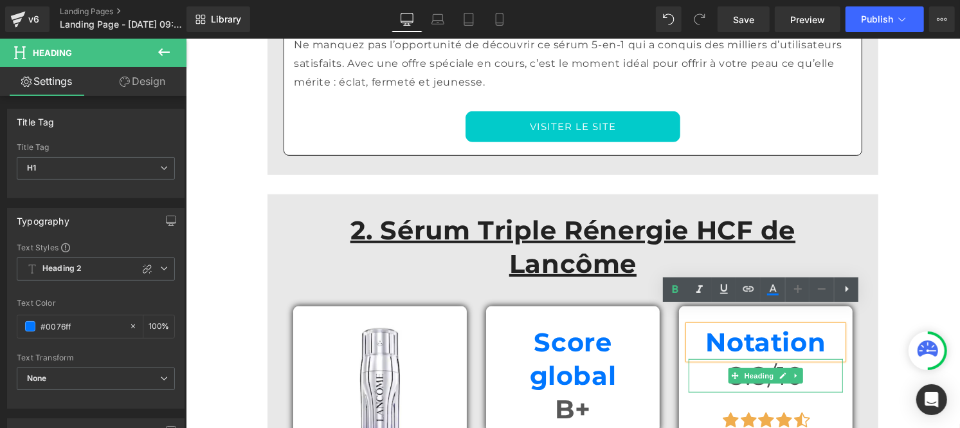
click at [711, 392] on div "Icon Icon Icon Icon Icon Icon List Hoz" at bounding box center [765, 428] width 154 height 73
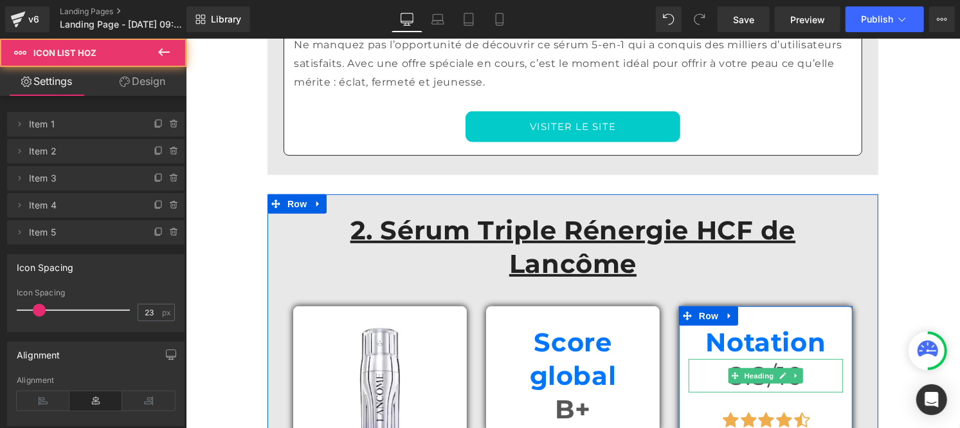
click at [707, 358] on h1 "8.8/10" at bounding box center [765, 374] width 154 height 33
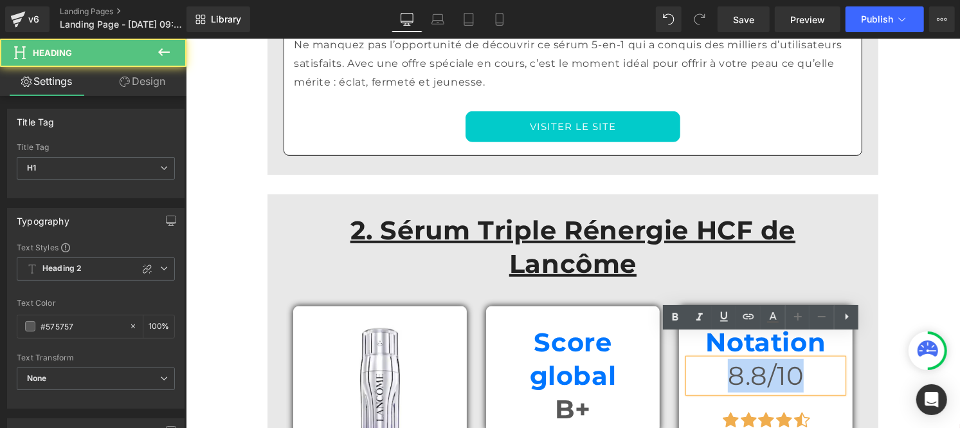
drag, startPoint x: 707, startPoint y: 348, endPoint x: 814, endPoint y: 349, distance: 107.4
click at [833, 358] on h1 "8.8/10" at bounding box center [765, 374] width 154 height 33
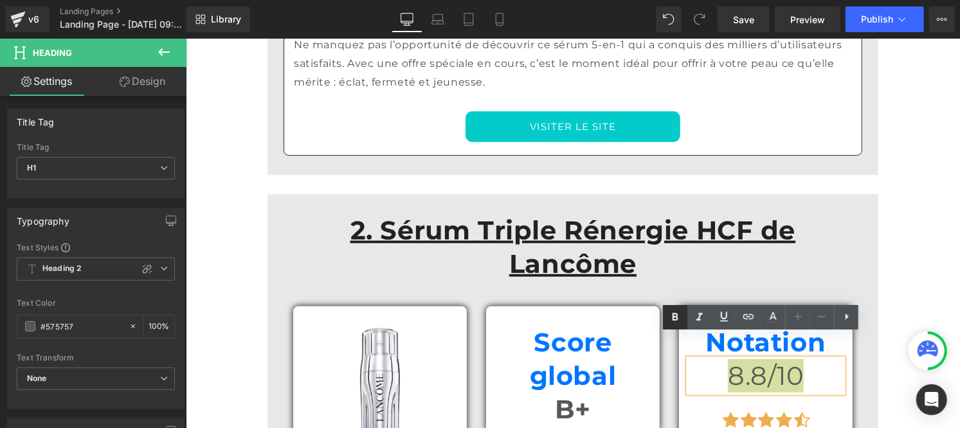
click at [666, 313] on link at bounding box center [675, 317] width 24 height 24
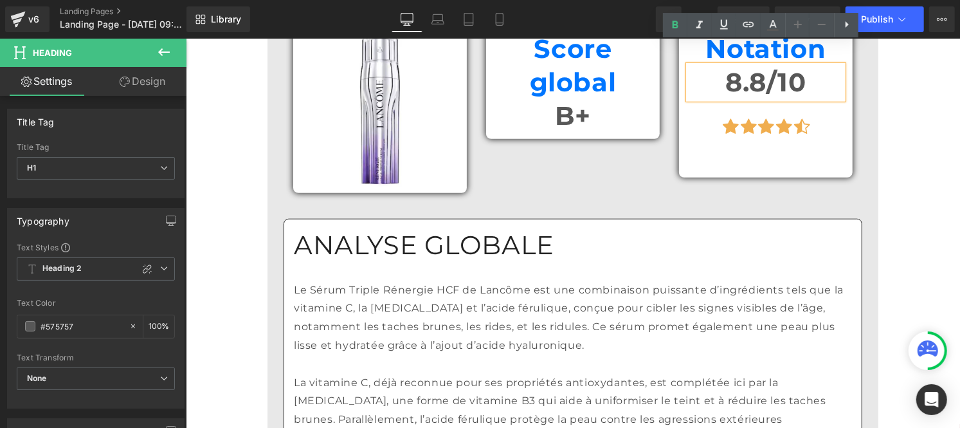
scroll to position [3530, 0]
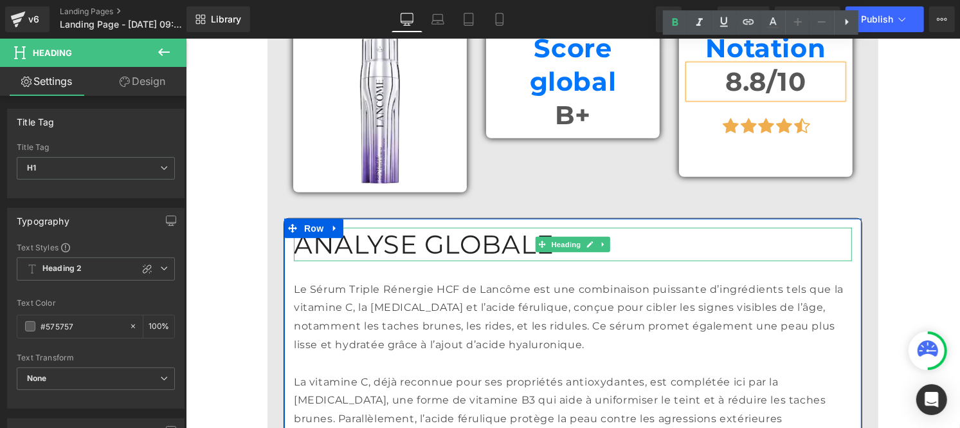
click at [422, 227] on h1 "ANALYSE GLOBALE" at bounding box center [572, 243] width 558 height 33
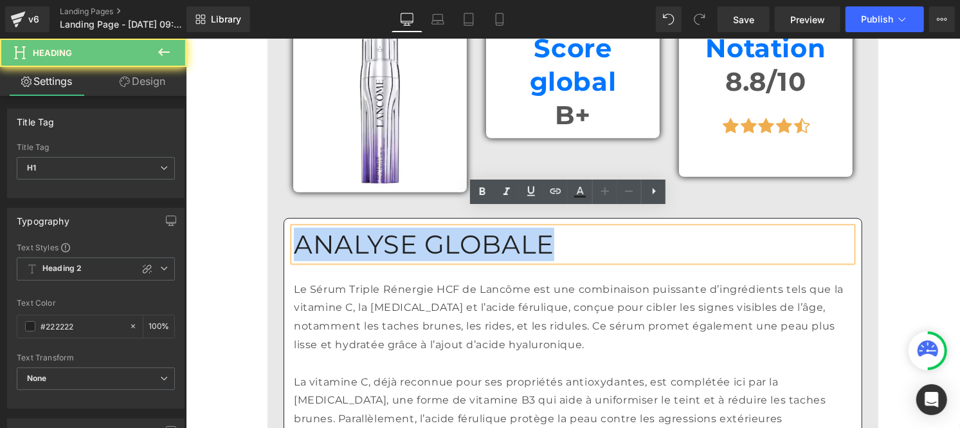
drag, startPoint x: 416, startPoint y: 213, endPoint x: 250, endPoint y: 208, distance: 166.0
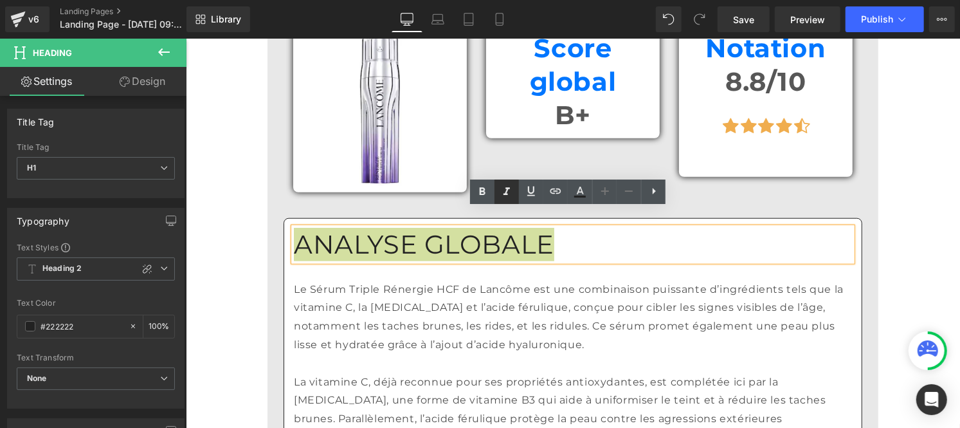
click at [499, 190] on icon at bounding box center [506, 191] width 15 height 15
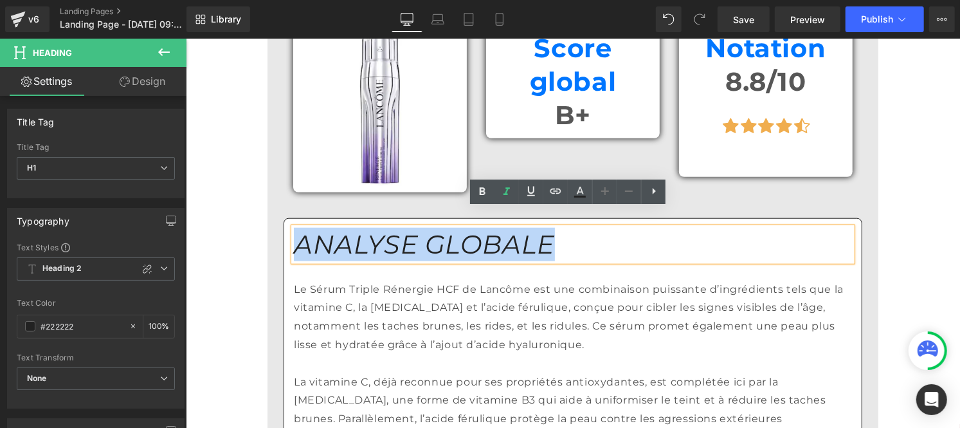
click at [417, 294] on p "Le Sérum Triple Rénergie HCF de Lancôme est une combinaison puissante d’ingrédi…" at bounding box center [572, 317] width 558 height 74
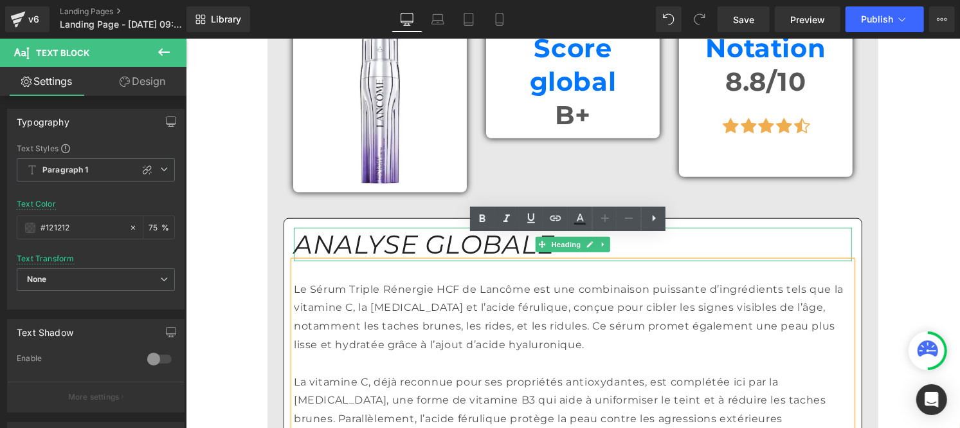
click at [405, 228] on icon "ANALYSE GLOBALE" at bounding box center [423, 244] width 261 height 32
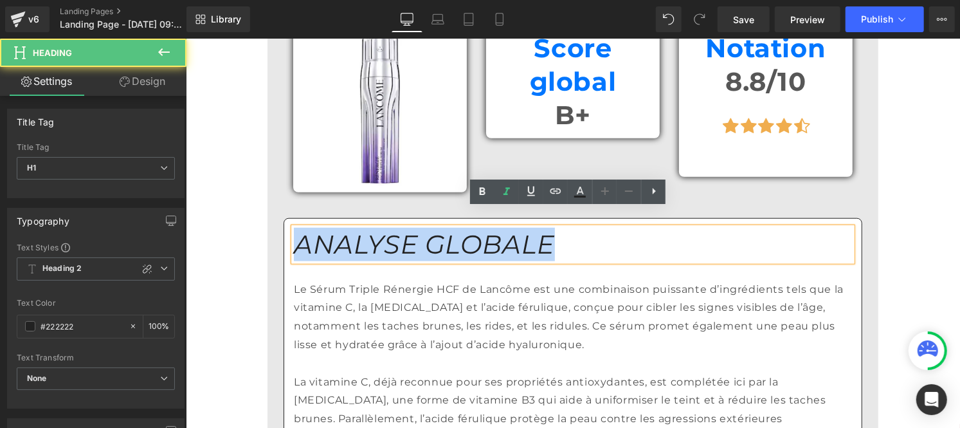
drag, startPoint x: 502, startPoint y: 217, endPoint x: 293, endPoint y: 216, distance: 209.1
click at [293, 227] on h1 "ANALYSE GLOBALE" at bounding box center [572, 243] width 558 height 33
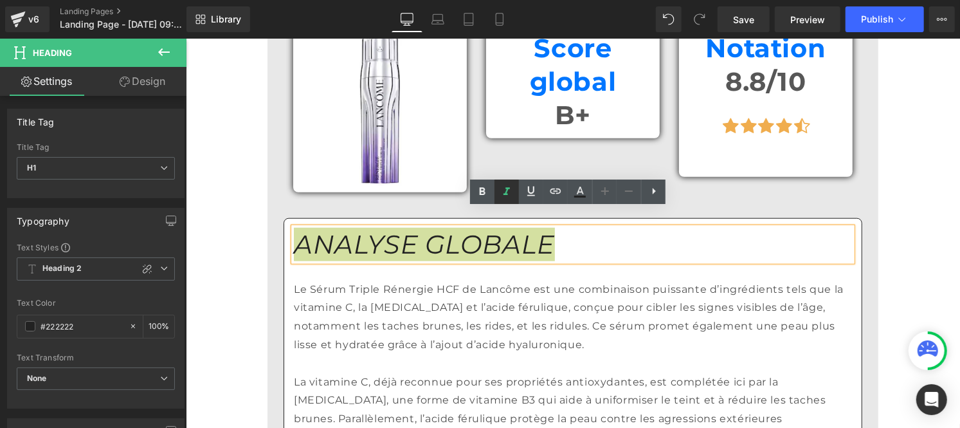
click at [498, 190] on link at bounding box center [507, 191] width 24 height 24
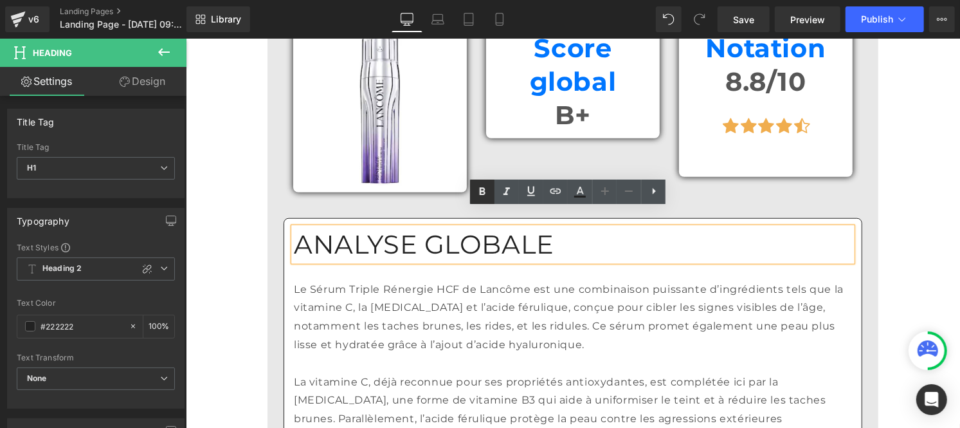
click at [481, 194] on icon at bounding box center [483, 191] width 6 height 8
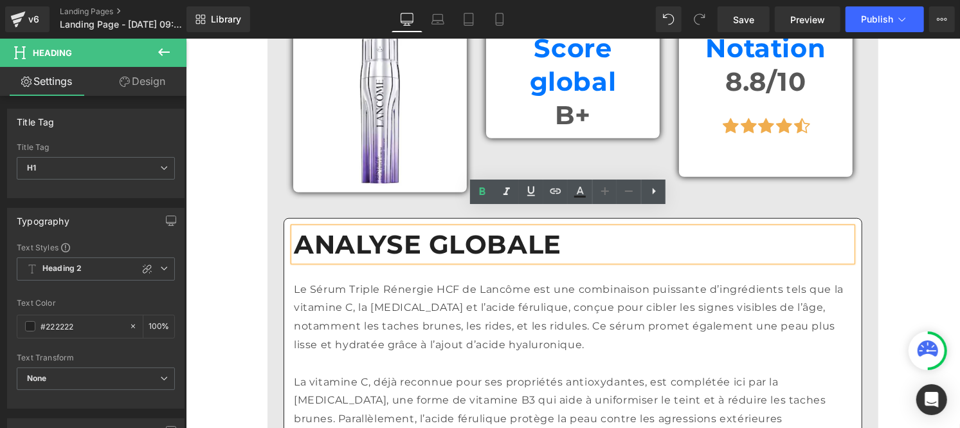
click at [426, 315] on p "Le Sérum Triple Rénergie HCF de Lancôme est une combinaison puissante d’ingrédi…" at bounding box center [572, 317] width 558 height 74
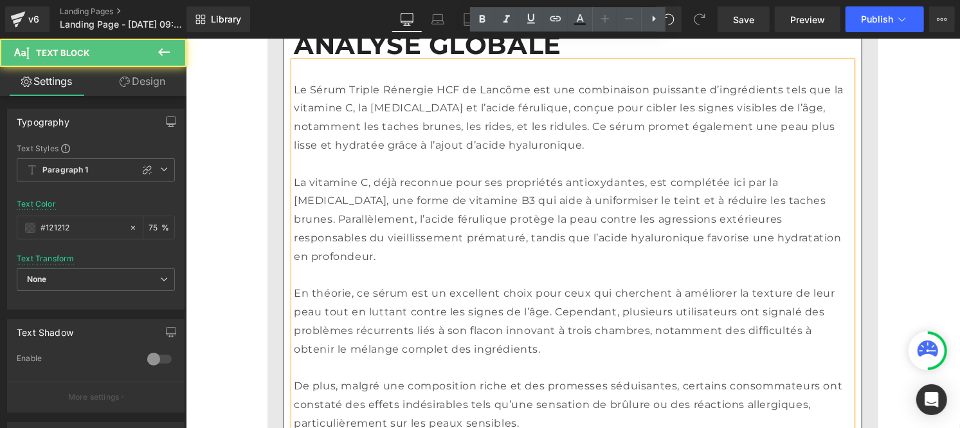
click at [396, 221] on p "La vitamine C, déjà reconnue pour ses propriétés antioxydantes, est complétée i…" at bounding box center [572, 219] width 558 height 93
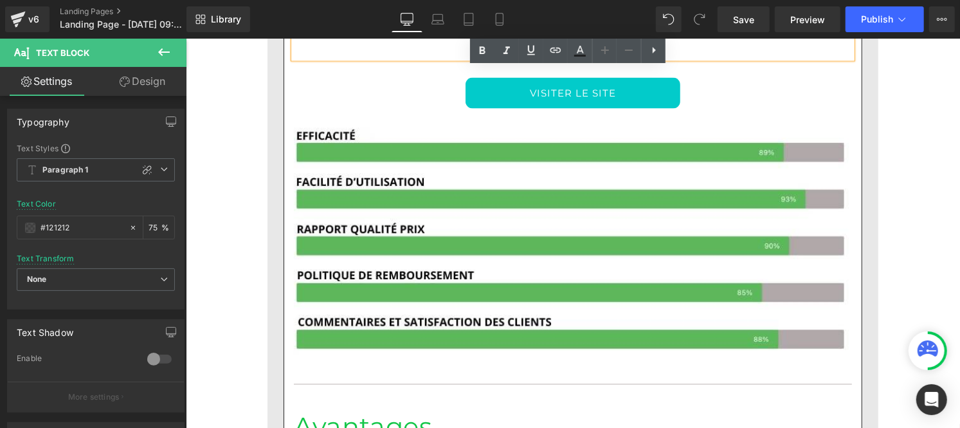
scroll to position [4141, 0]
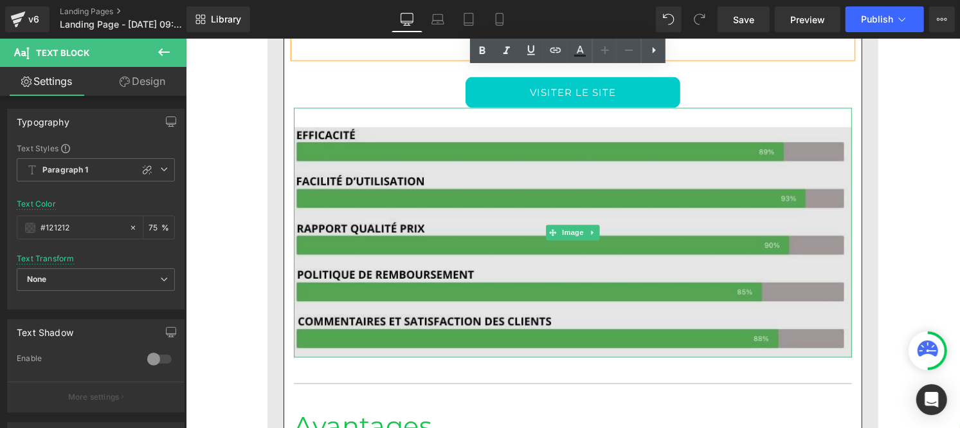
click at [538, 215] on img at bounding box center [572, 232] width 558 height 250
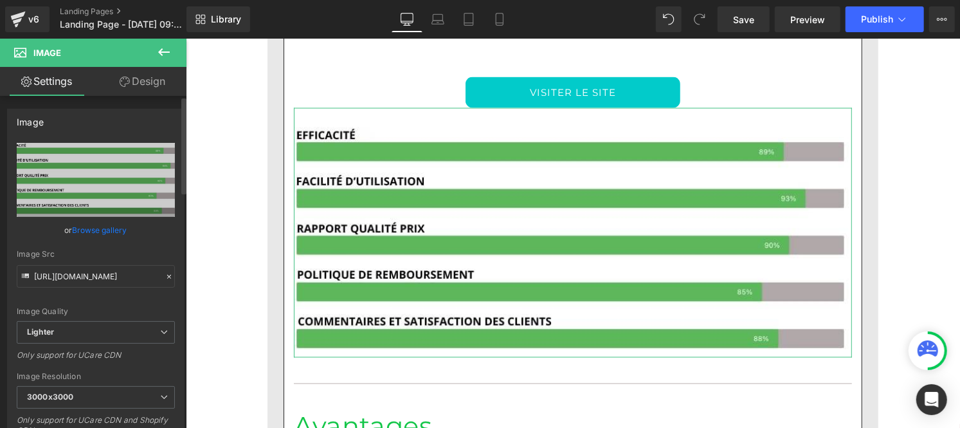
click at [165, 279] on icon at bounding box center [169, 276] width 9 height 9
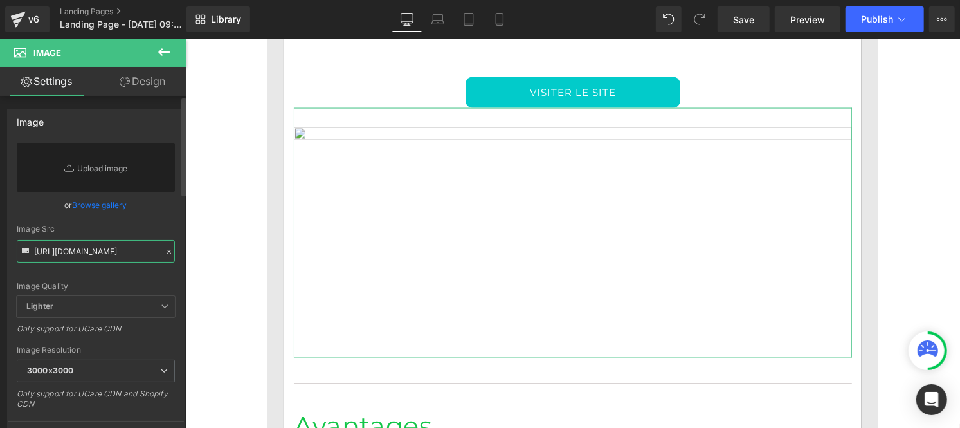
click at [87, 253] on input "[URL][DOMAIN_NAME]" at bounding box center [96, 251] width 158 height 23
paste input "[URL][DOMAIN_NAME]"
type input "[URL][DOMAIN_NAME]"
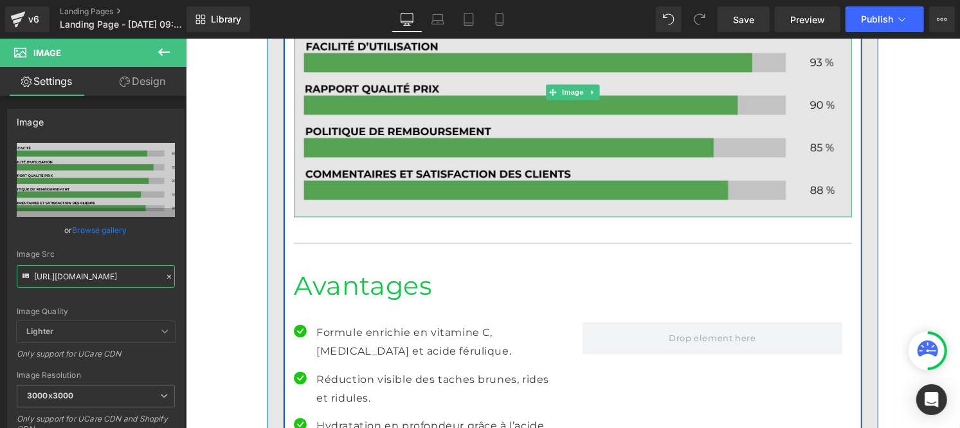
scroll to position [4283, 0]
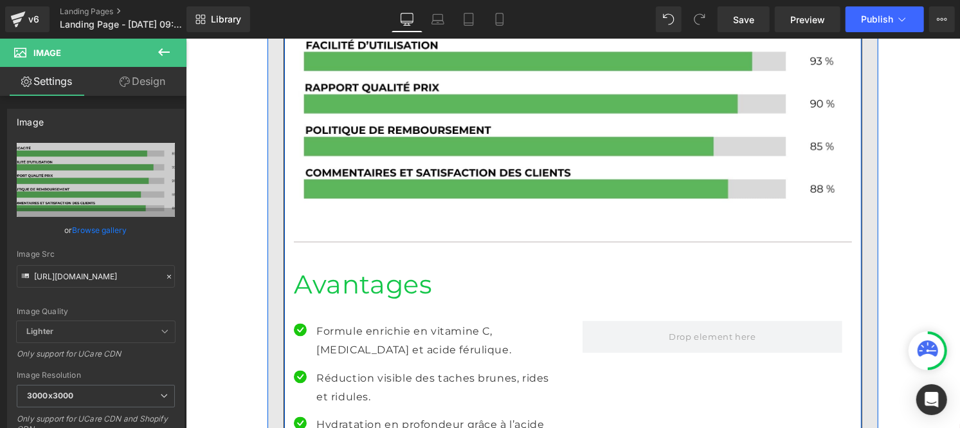
click at [380, 268] on h1 "Avantages" at bounding box center [572, 284] width 558 height 33
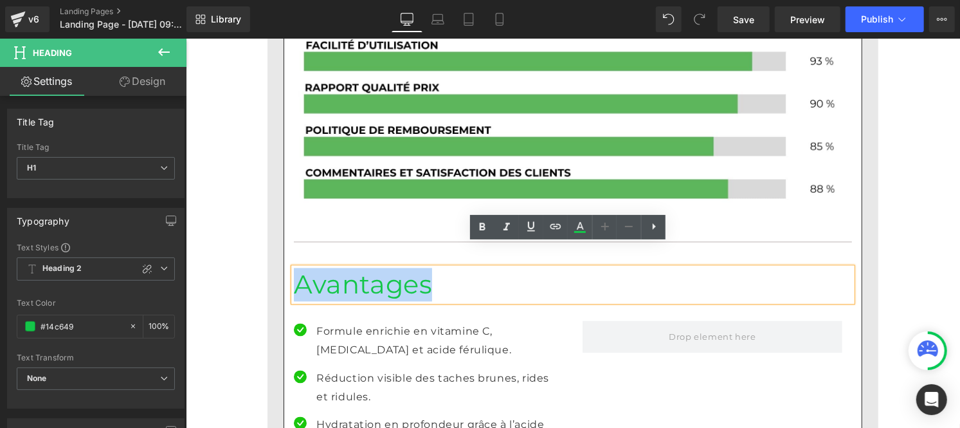
drag, startPoint x: 446, startPoint y: 260, endPoint x: 291, endPoint y: 254, distance: 154.5
click at [293, 268] on h1 "Avantages" at bounding box center [572, 284] width 558 height 33
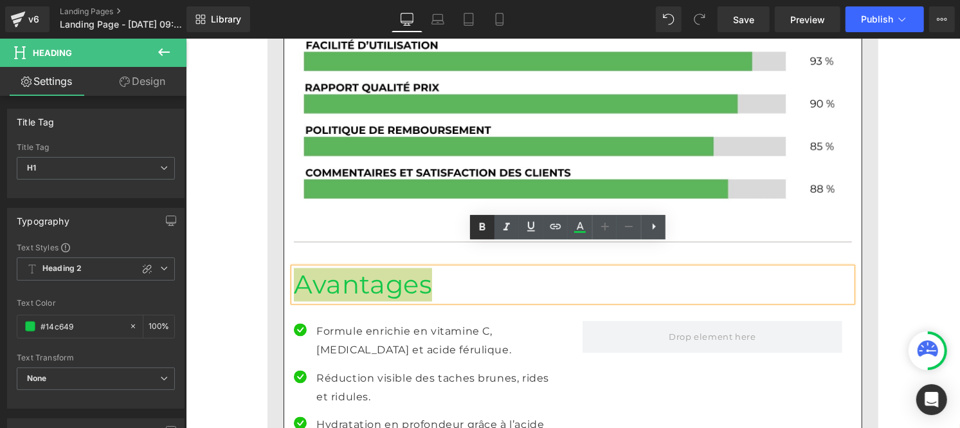
click at [472, 221] on link at bounding box center [482, 227] width 24 height 24
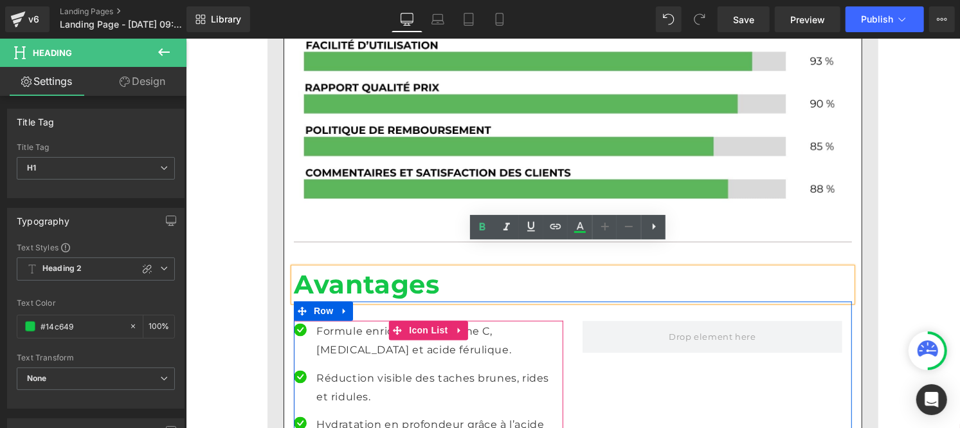
click at [397, 322] on p "Formule enrichie en vitamine C, [MEDICAL_DATA] et acide férulique." at bounding box center [439, 340] width 247 height 37
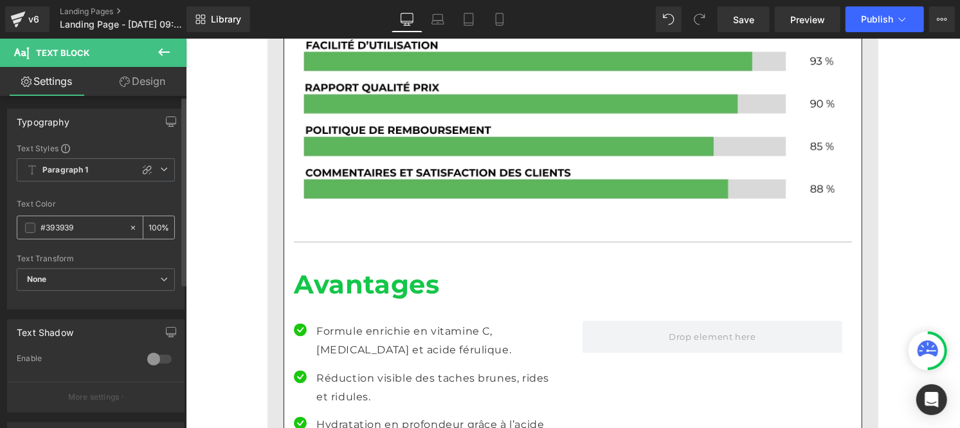
click at [78, 233] on input "#393939" at bounding box center [82, 228] width 82 height 14
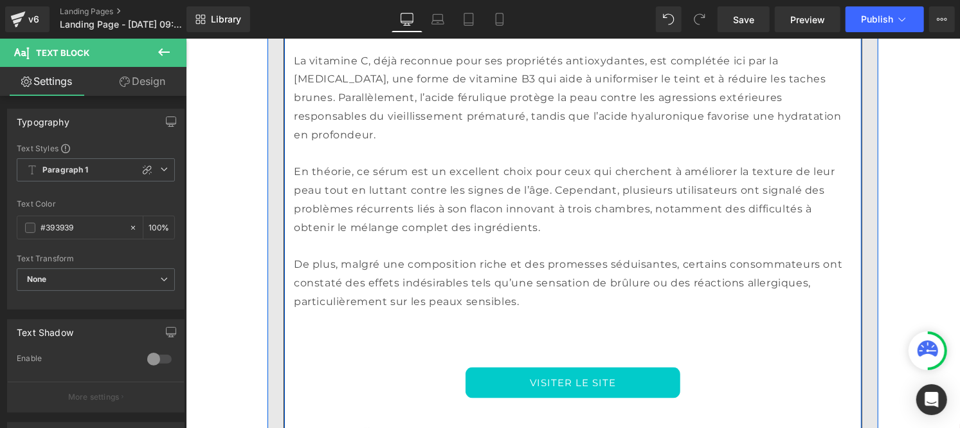
scroll to position [3850, 0]
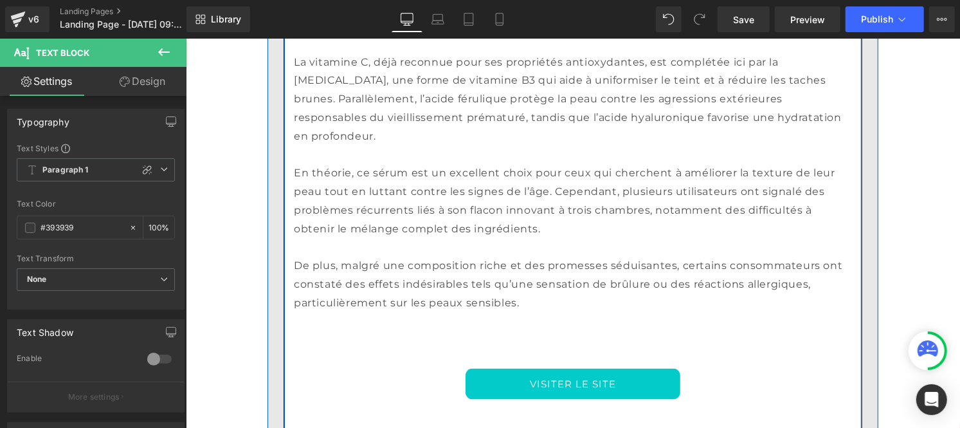
click at [421, 181] on p "En théorie, ce sérum est un excellent choix pour ceux qui cherchent à améliorer…" at bounding box center [572, 200] width 558 height 74
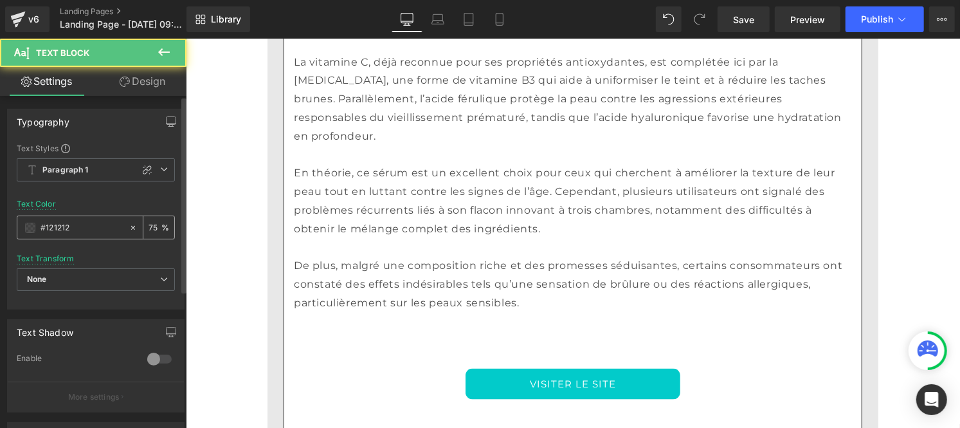
click at [86, 233] on input "#121212" at bounding box center [82, 228] width 82 height 14
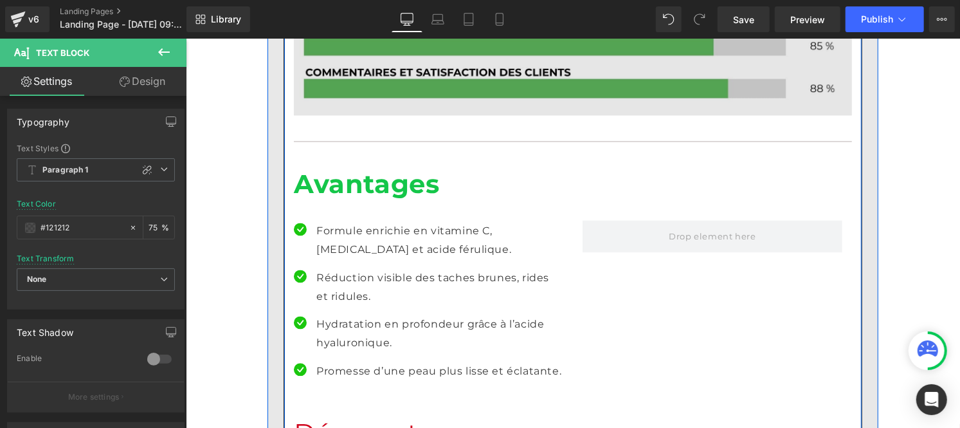
scroll to position [4384, 0]
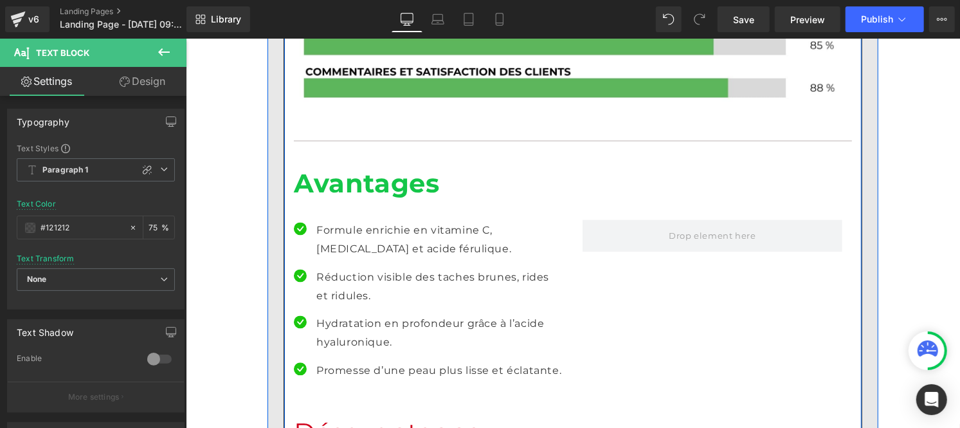
click at [360, 221] on p "Formule enrichie en vitamine C, [MEDICAL_DATA] et acide férulique." at bounding box center [439, 239] width 247 height 37
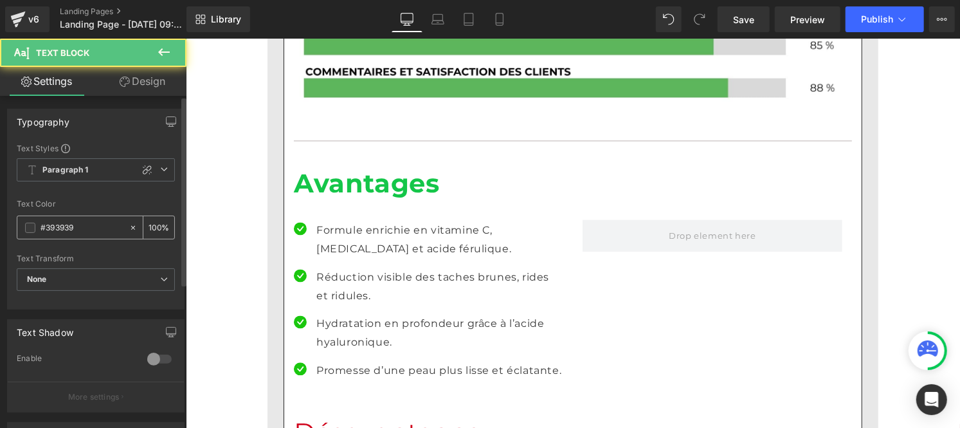
click at [82, 232] on input "#393939" at bounding box center [82, 228] width 82 height 14
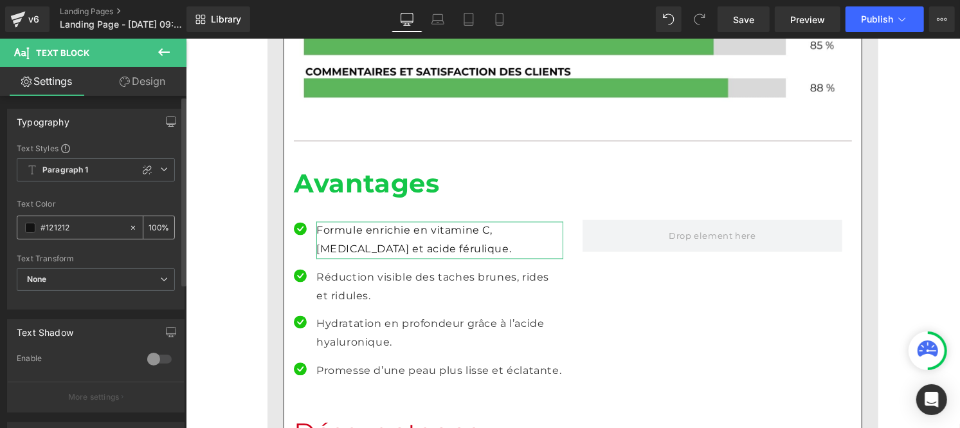
type input "#121212"
click at [155, 223] on input "100" at bounding box center [155, 227] width 13 height 14
type input "1"
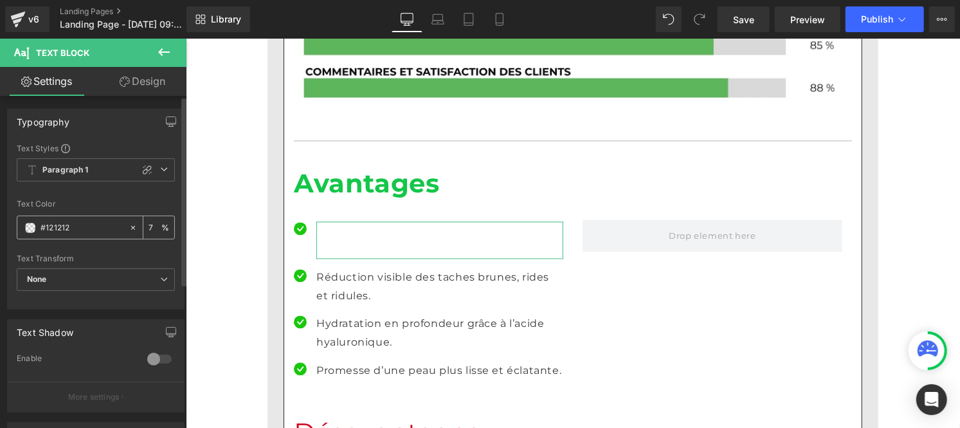
type input "75"
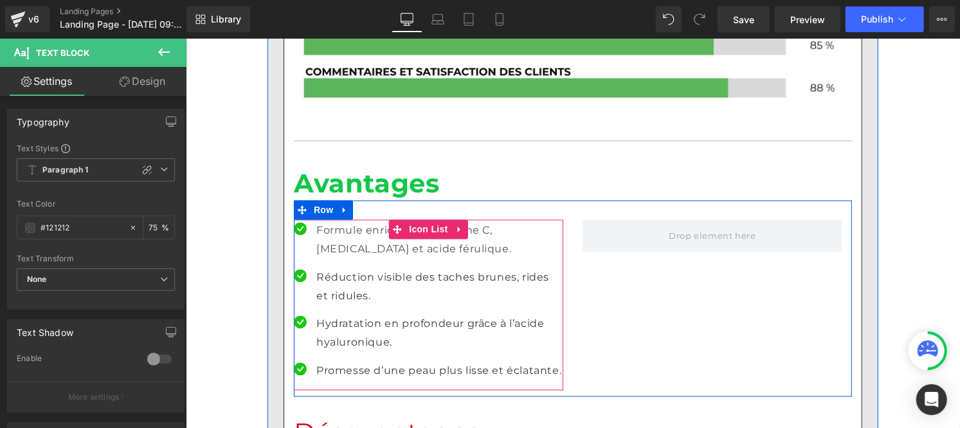
click at [324, 268] on p "Réduction visible des taches brunes, rides et ridules." at bounding box center [439, 286] width 247 height 37
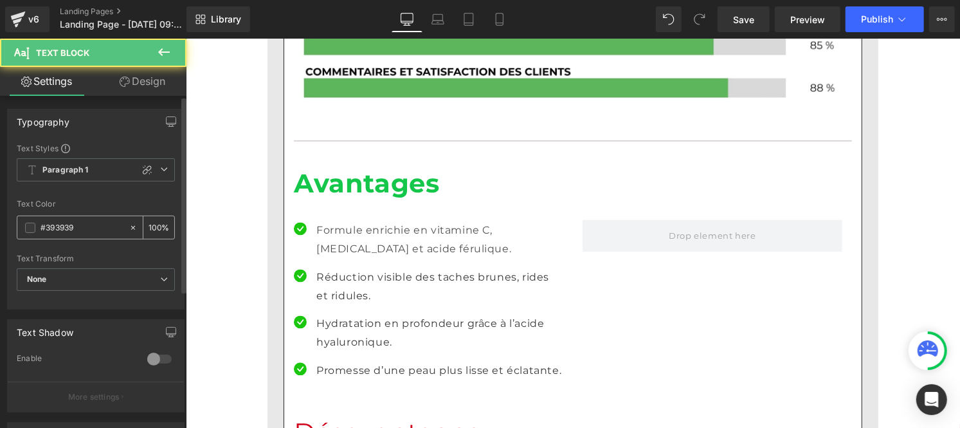
click at [104, 230] on input "#393939" at bounding box center [82, 228] width 82 height 14
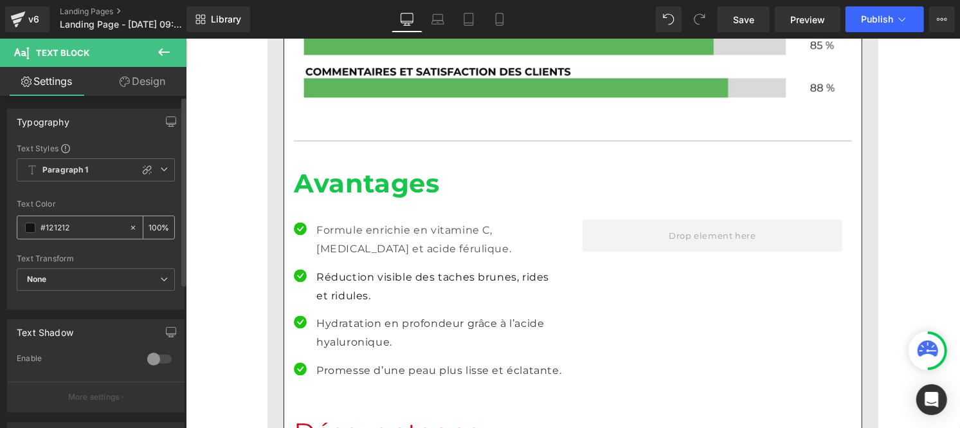
type input "#121212"
click at [156, 220] on input "100" at bounding box center [155, 227] width 13 height 14
type input "1"
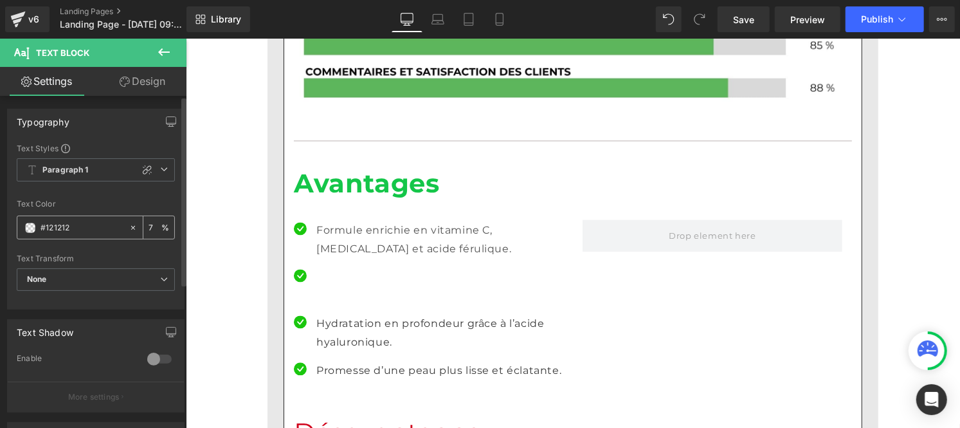
type input "75"
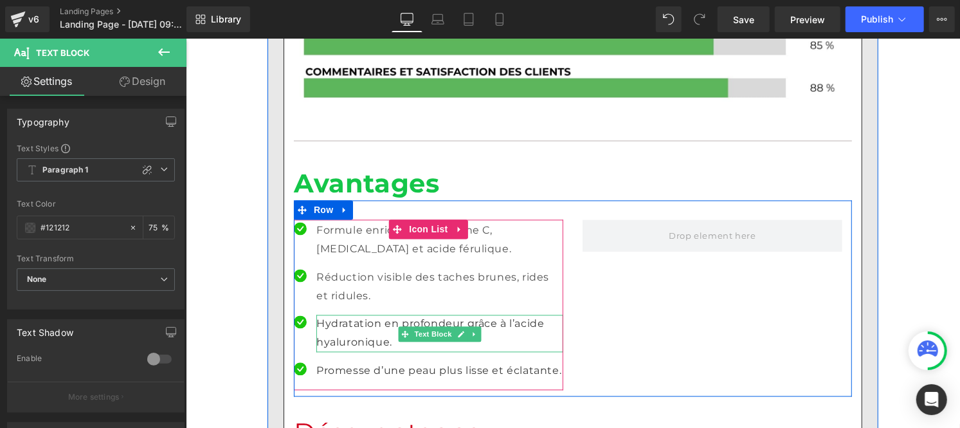
click at [330, 314] on p "Hydratation en profondeur grâce à l’acide hyaluronique." at bounding box center [439, 332] width 247 height 37
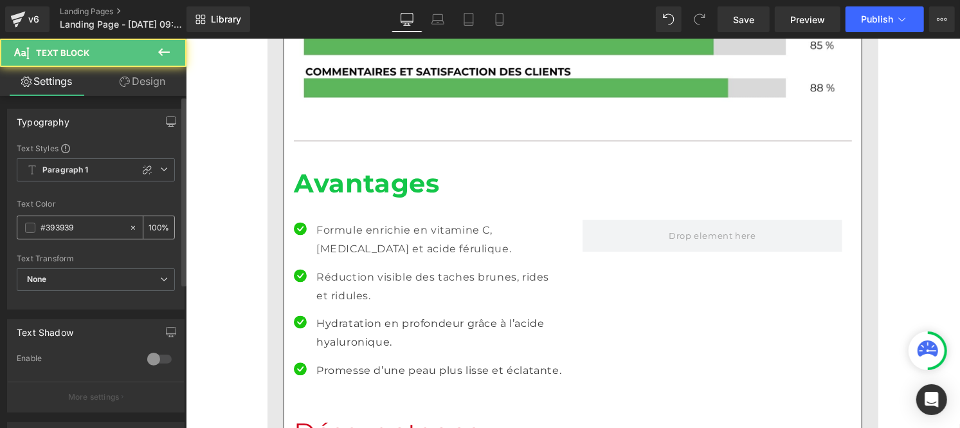
click at [84, 224] on input "#393939" at bounding box center [82, 228] width 82 height 14
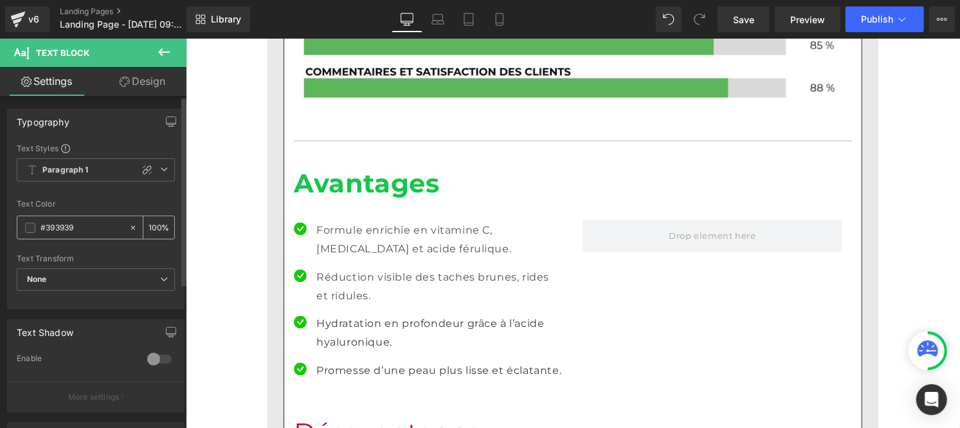
paste input "121212"
type input "#121212"
click at [156, 223] on div "100 %" at bounding box center [158, 227] width 31 height 23
click at [152, 224] on input "100" at bounding box center [155, 227] width 13 height 14
type input "0"
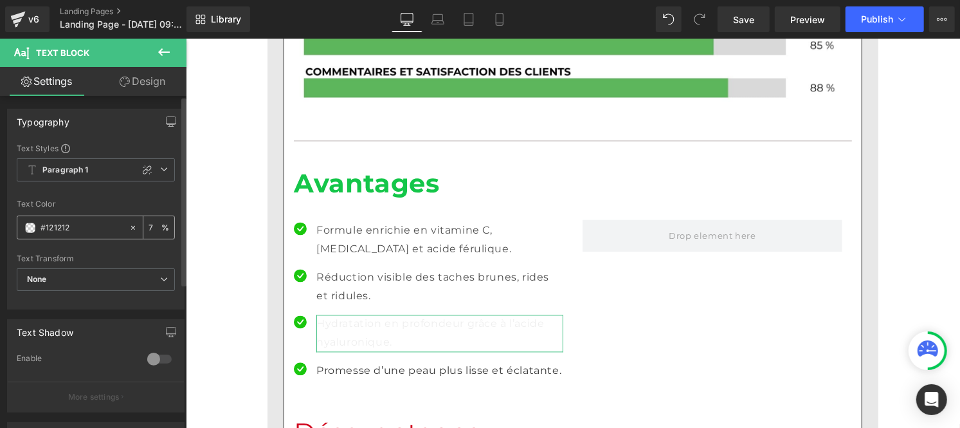
type input "75"
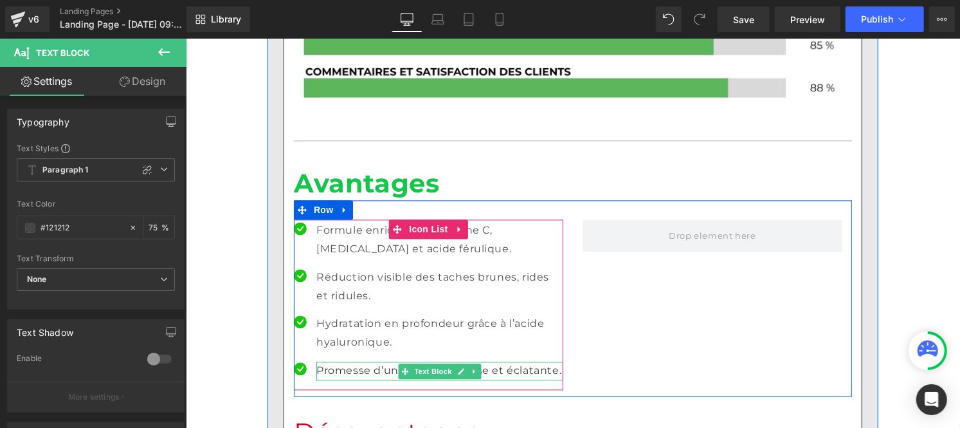
click at [334, 361] on p "Promesse d’une peau plus lisse et éclatante." at bounding box center [439, 370] width 247 height 19
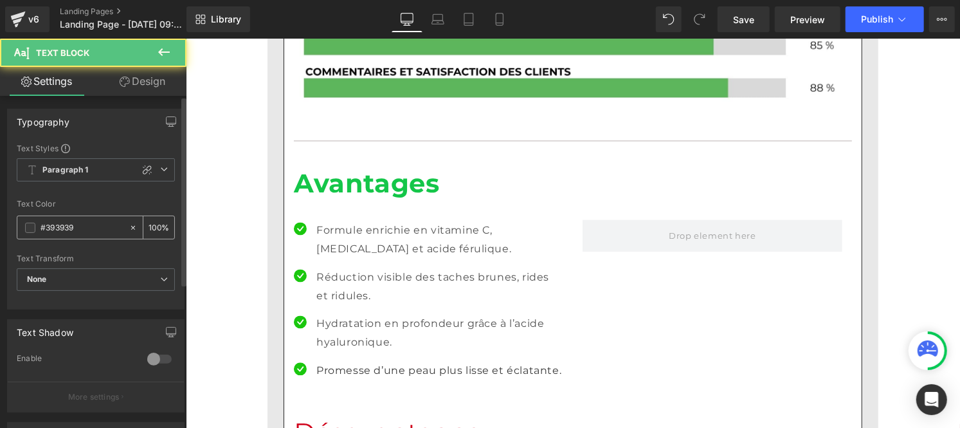
click at [94, 230] on input "#393939" at bounding box center [82, 228] width 82 height 14
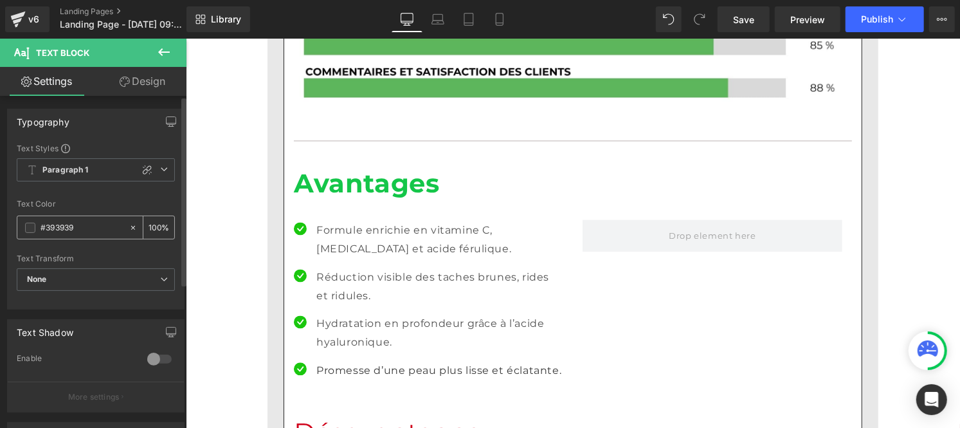
paste input "121212"
type input "#121212"
click at [155, 222] on input "100" at bounding box center [155, 227] width 13 height 14
type input "1"
type input "75"
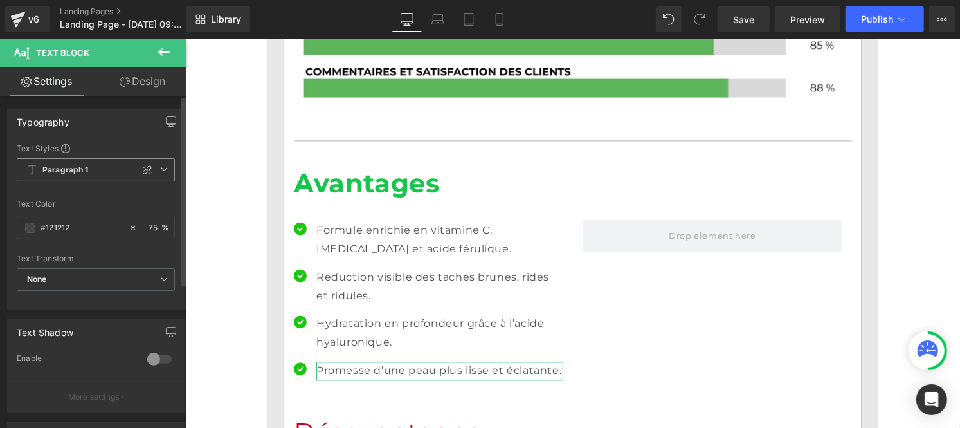
click at [82, 178] on span "Paragraph 1" at bounding box center [96, 169] width 158 height 23
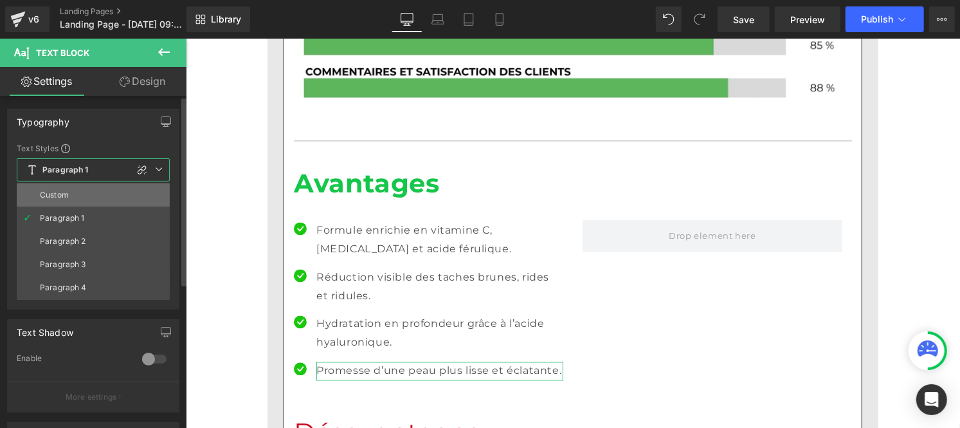
click at [75, 194] on li "Custom" at bounding box center [93, 194] width 153 height 23
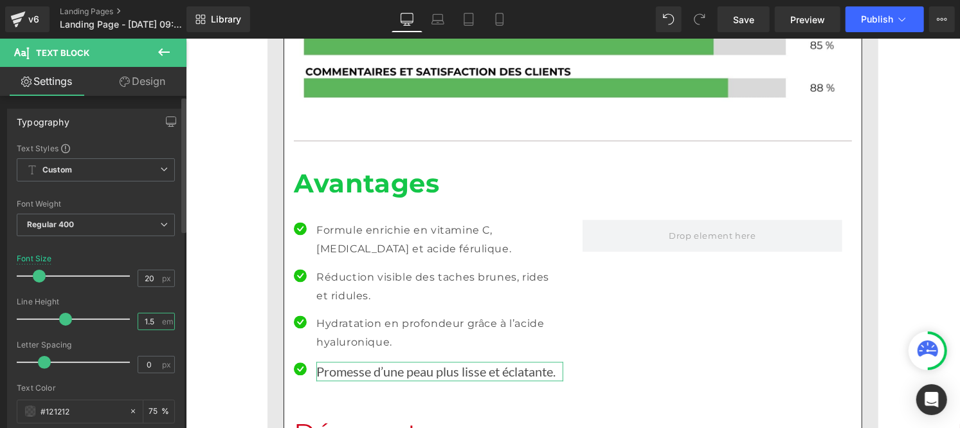
click at [155, 318] on input "1.5" at bounding box center [149, 321] width 23 height 16
type input "1"
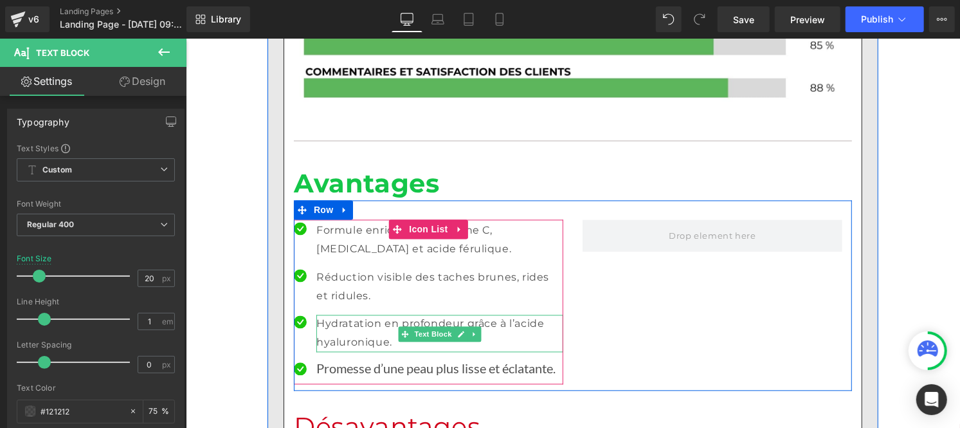
click at [358, 314] on p "Hydratation en profondeur grâce à l’acide hyaluronique." at bounding box center [439, 332] width 247 height 37
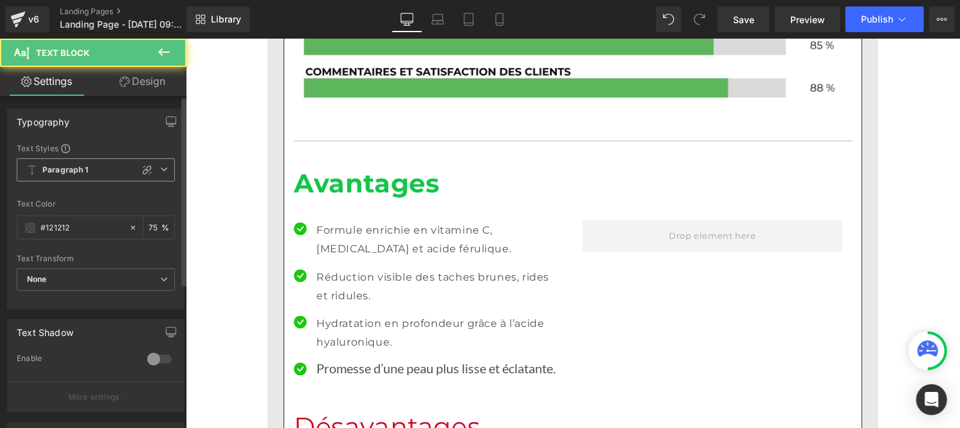
click at [76, 167] on b "Paragraph 1" at bounding box center [65, 170] width 46 height 11
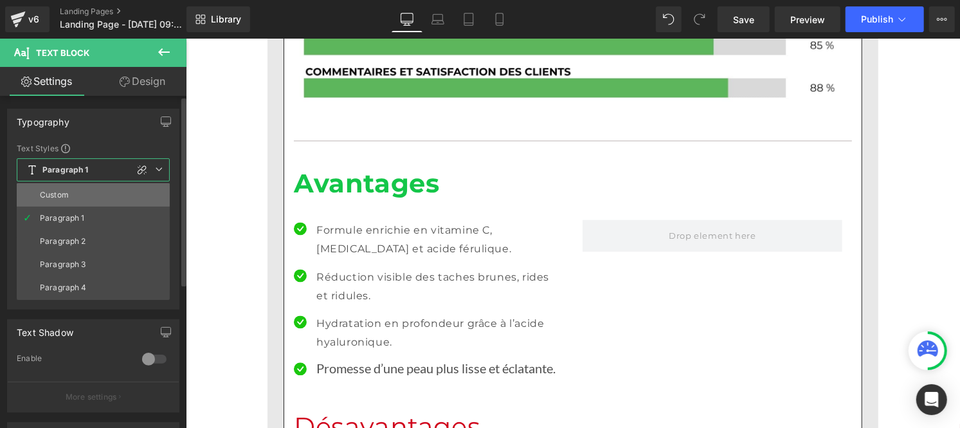
drag, startPoint x: 73, startPoint y: 191, endPoint x: 26, endPoint y: 304, distance: 122.3
click at [73, 191] on li "Custom" at bounding box center [93, 194] width 153 height 23
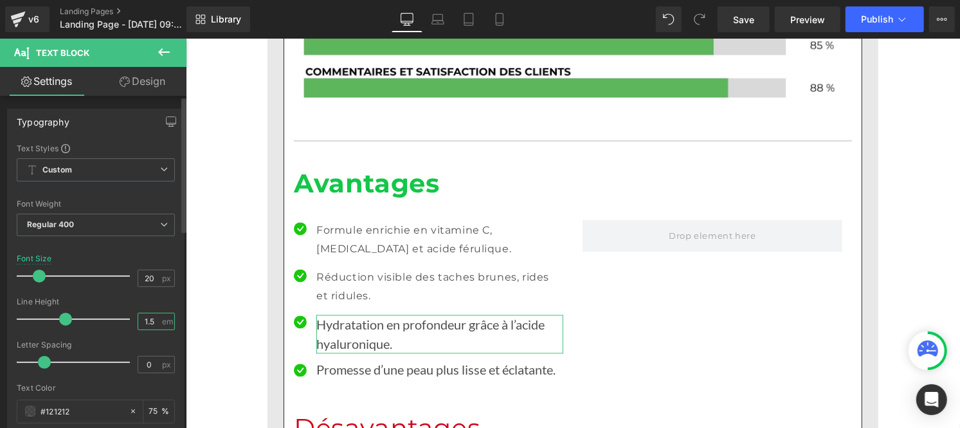
click at [155, 322] on input "1.5" at bounding box center [149, 321] width 23 height 16
type input "1"
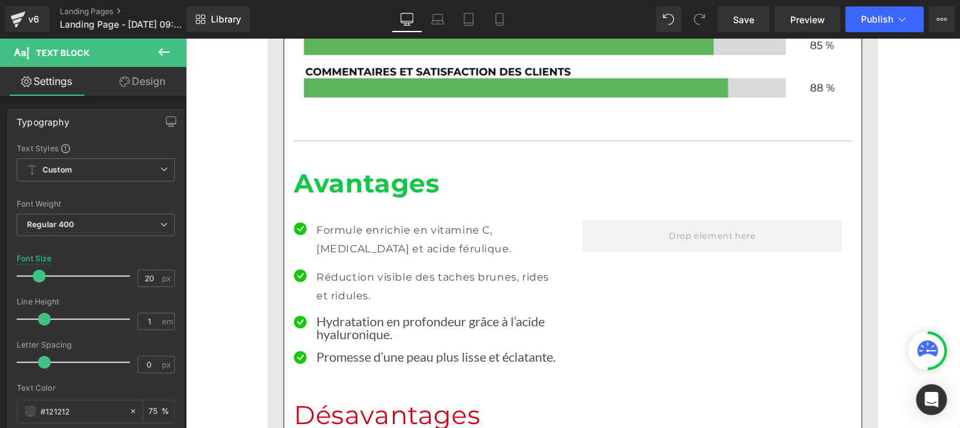
click at [332, 268] on p "Réduction visible des taches brunes, rides et ridules." at bounding box center [439, 286] width 247 height 37
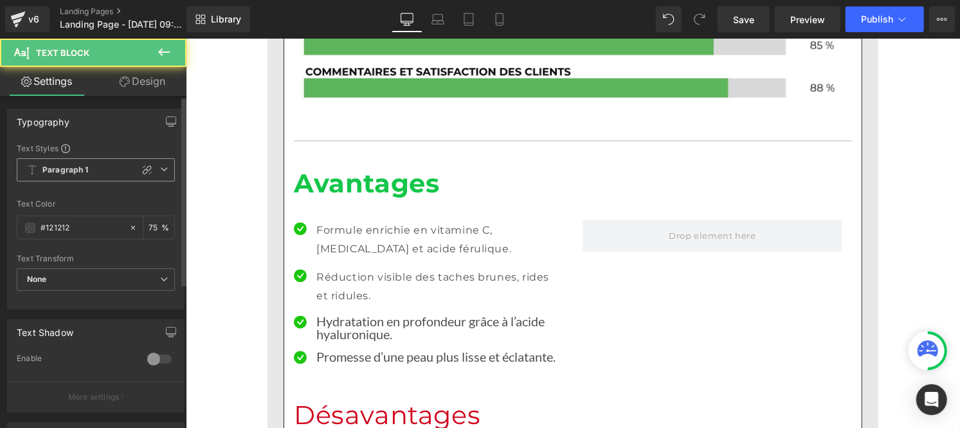
click at [81, 172] on b "Paragraph 1" at bounding box center [65, 170] width 46 height 11
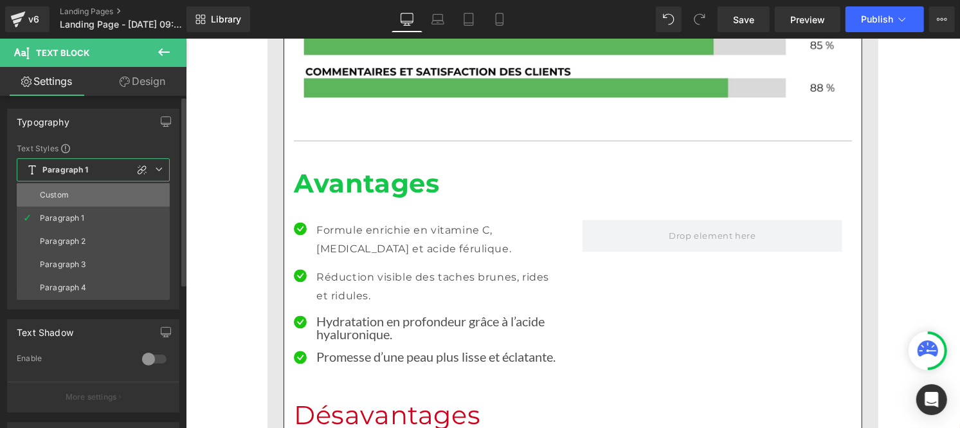
click at [74, 194] on li "Custom" at bounding box center [93, 194] width 153 height 23
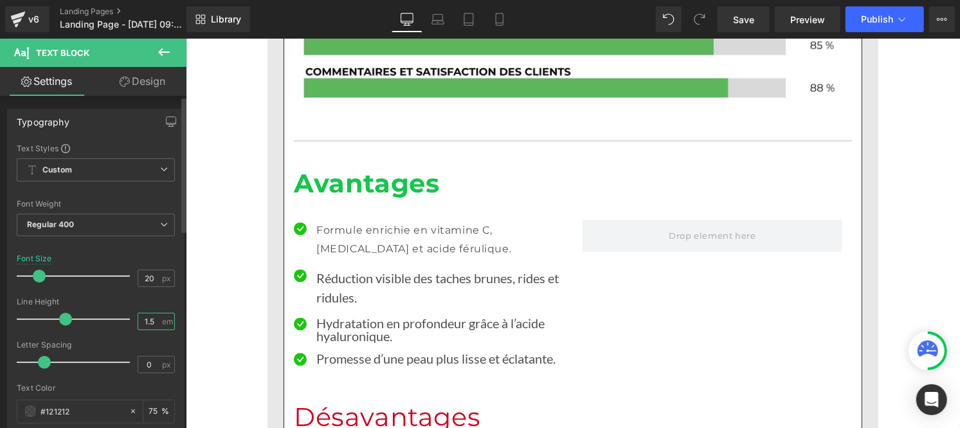
click at [152, 322] on input "1.5" at bounding box center [149, 321] width 23 height 16
type input "1"
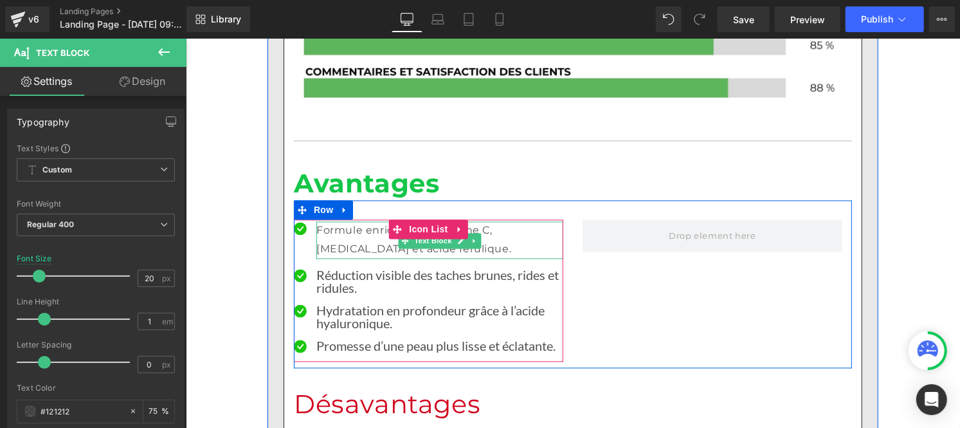
click at [336, 221] on p "Formule enrichie en vitamine C, [MEDICAL_DATA] et acide férulique." at bounding box center [439, 239] width 247 height 37
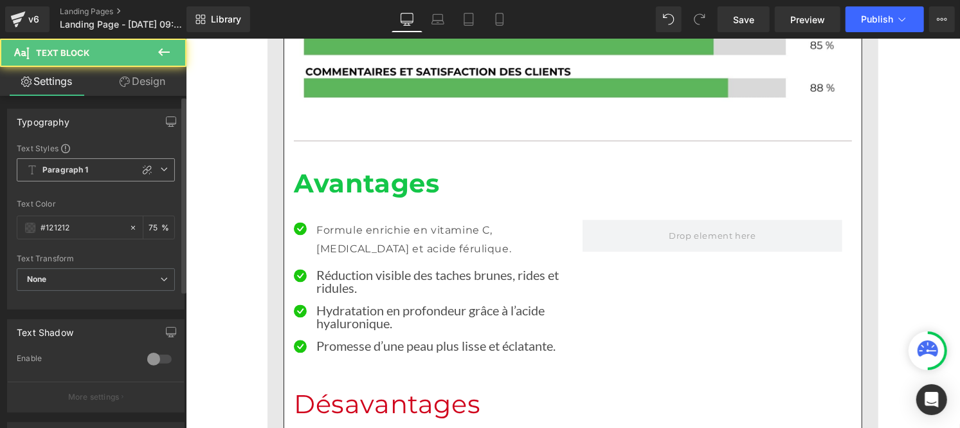
click at [59, 168] on b "Paragraph 1" at bounding box center [65, 170] width 46 height 11
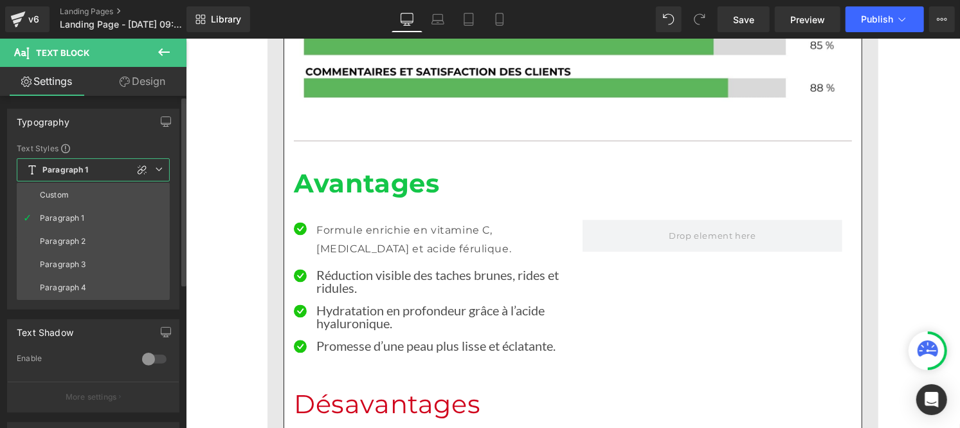
click at [59, 192] on div "Custom" at bounding box center [54, 194] width 29 height 9
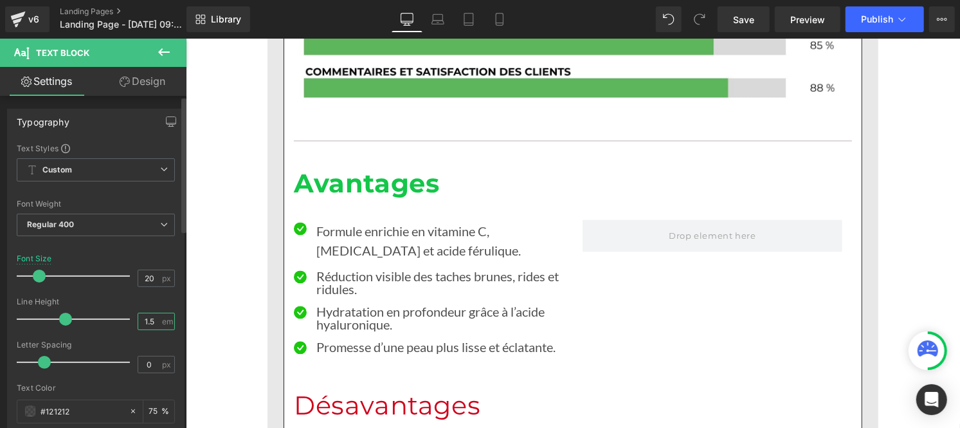
click at [154, 323] on input "1.5" at bounding box center [149, 321] width 23 height 16
type input "1"
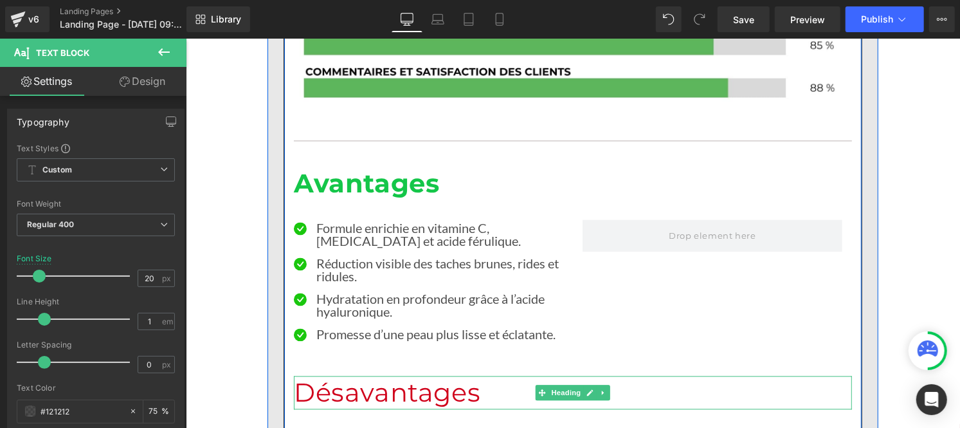
click at [369, 375] on h1 "Désavantages" at bounding box center [572, 391] width 558 height 33
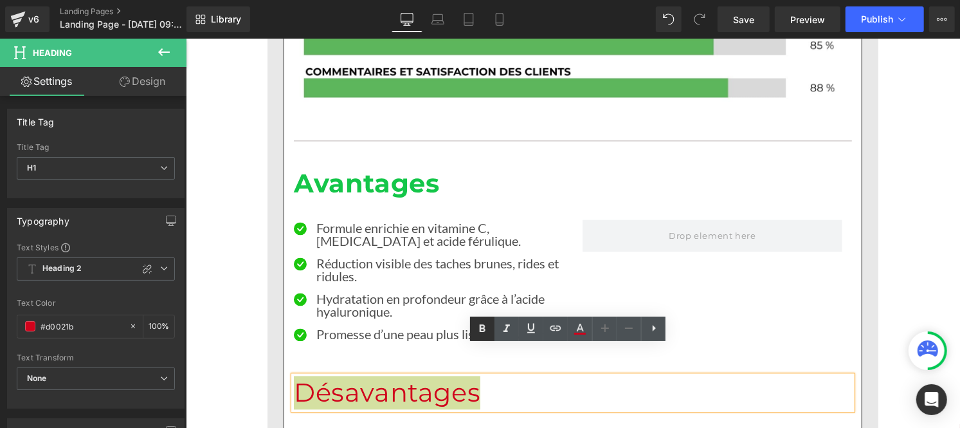
click at [479, 331] on icon at bounding box center [482, 328] width 15 height 15
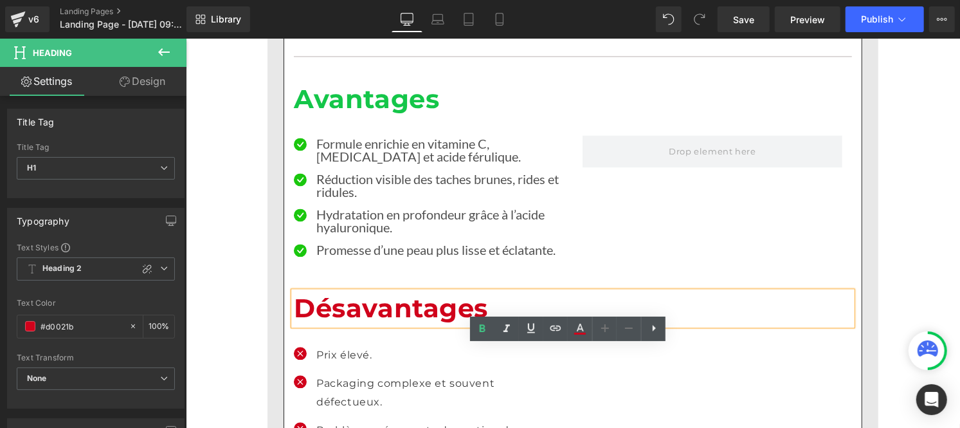
scroll to position [4474, 0]
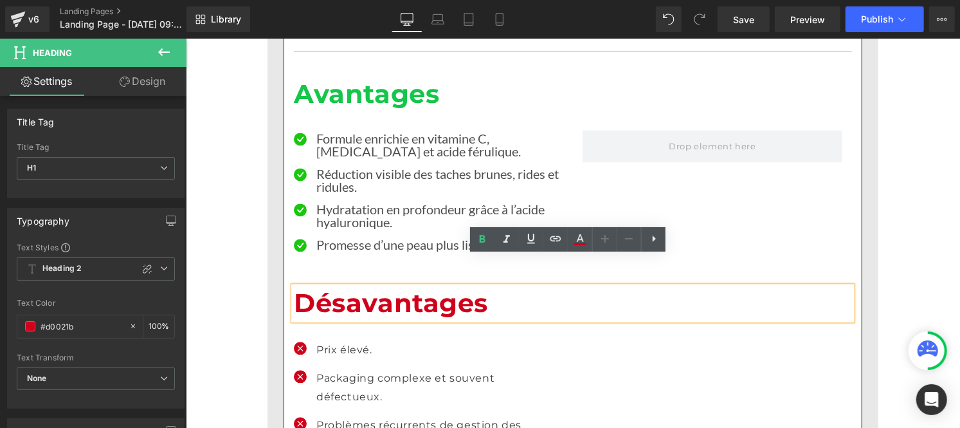
click at [328, 340] on div "Prix élevé. Text Block" at bounding box center [439, 349] width 247 height 19
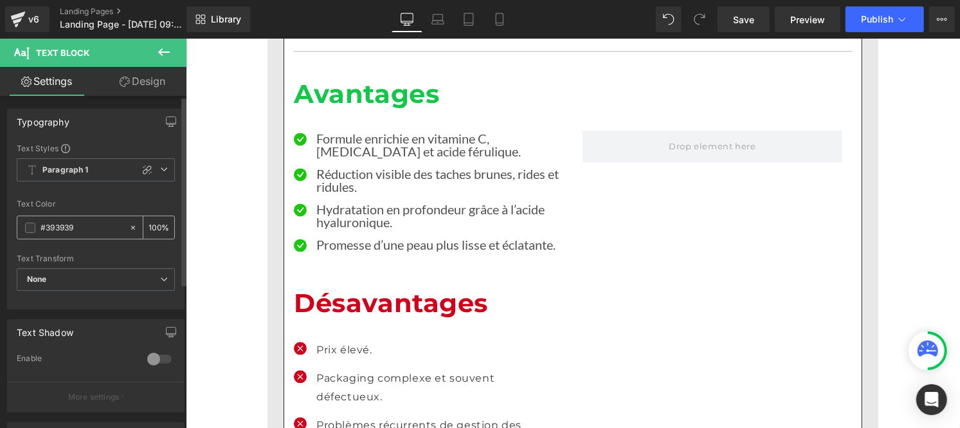
click at [85, 230] on input "#393939" at bounding box center [82, 228] width 82 height 14
paste input "121212"
type input "#121212"
click at [153, 225] on input "100" at bounding box center [155, 227] width 13 height 14
click at [153, 225] on input "750" at bounding box center [155, 227] width 13 height 14
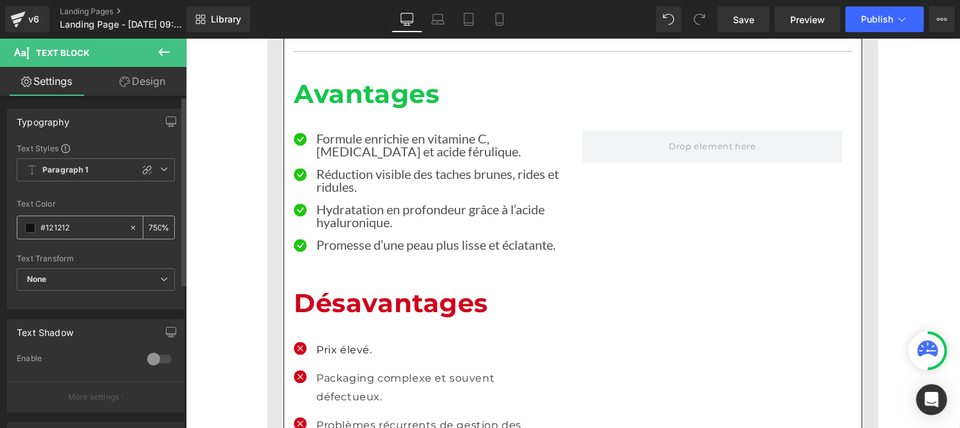
click at [153, 225] on input "750" at bounding box center [155, 227] width 13 height 14
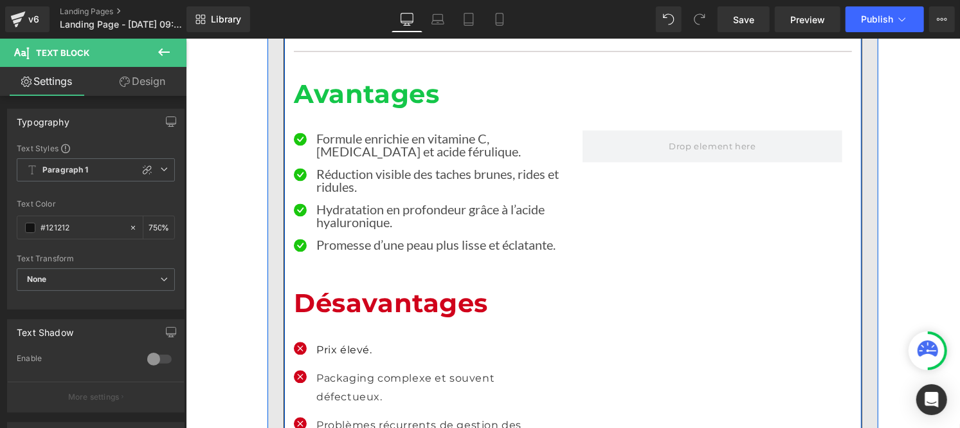
scroll to position [0, 1]
type input "75"
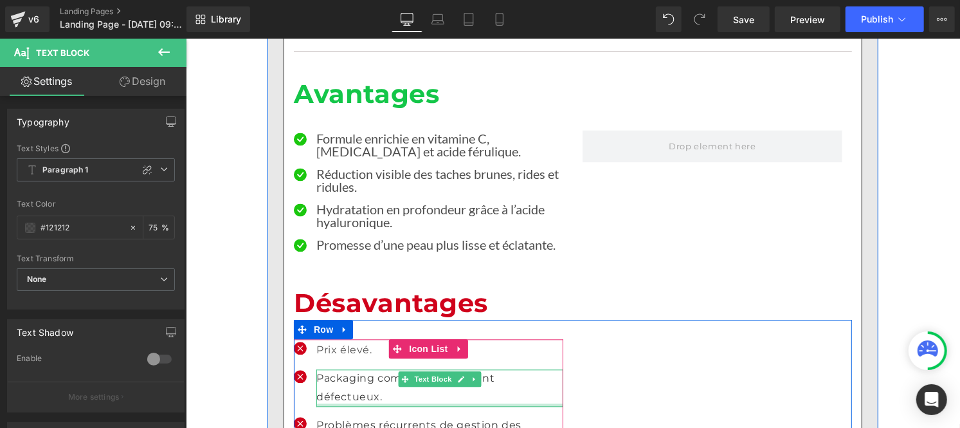
click at [352, 369] on p "Packaging complexe et souvent défectueux." at bounding box center [439, 387] width 247 height 37
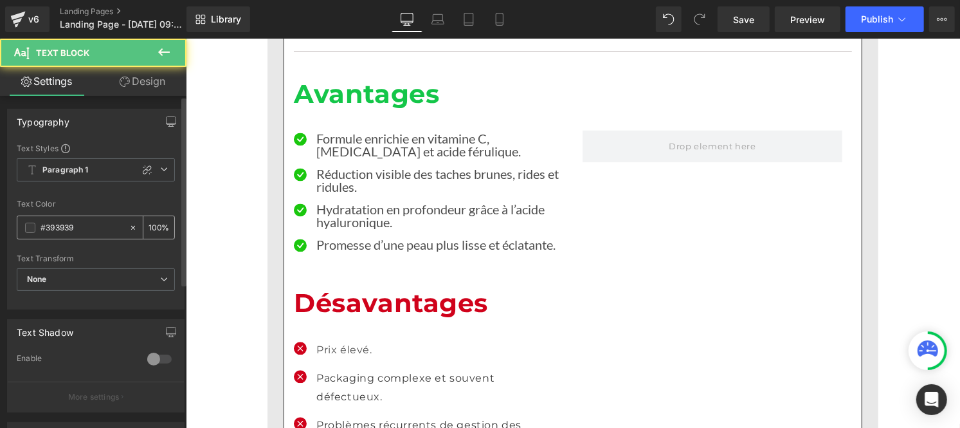
click at [90, 225] on input "#393939" at bounding box center [82, 228] width 82 height 14
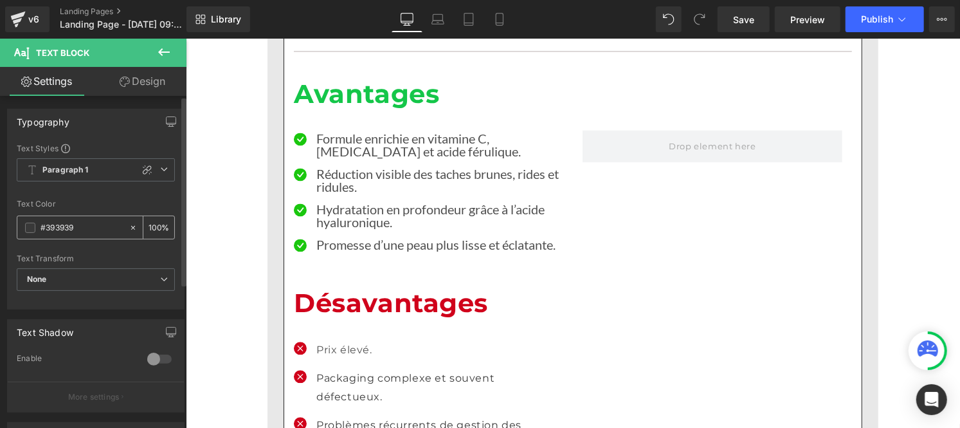
paste input "121212"
type input "#121212"
click at [156, 222] on input "100" at bounding box center [155, 227] width 13 height 14
type input "1"
type input "75"
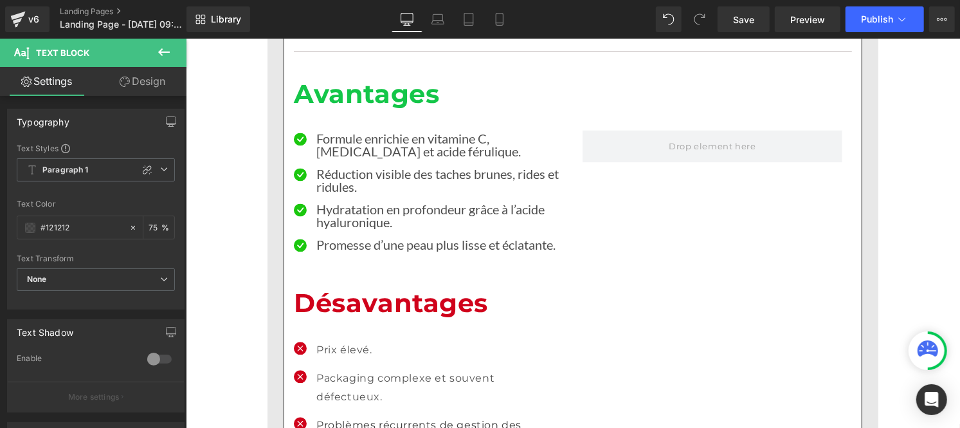
click at [352, 416] on p "Problèmes récurrents de gestion des commandes (retards et annulations)." at bounding box center [439, 434] width 247 height 37
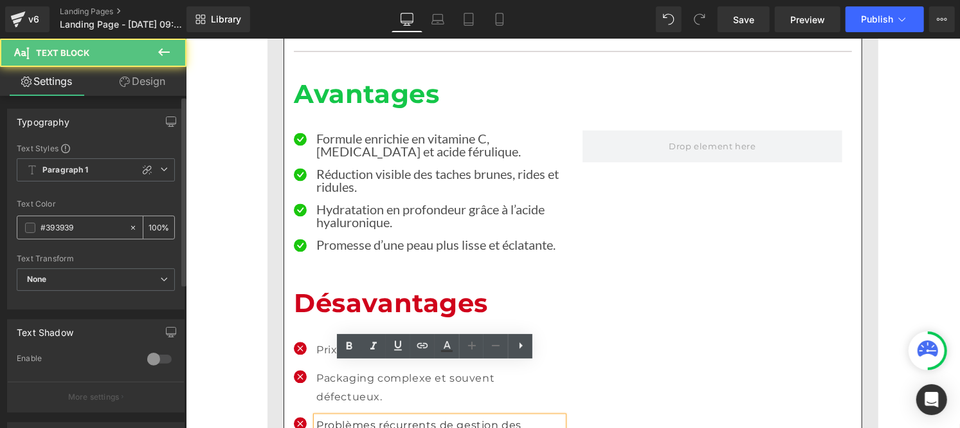
click at [76, 224] on input "#393939" at bounding box center [82, 228] width 82 height 14
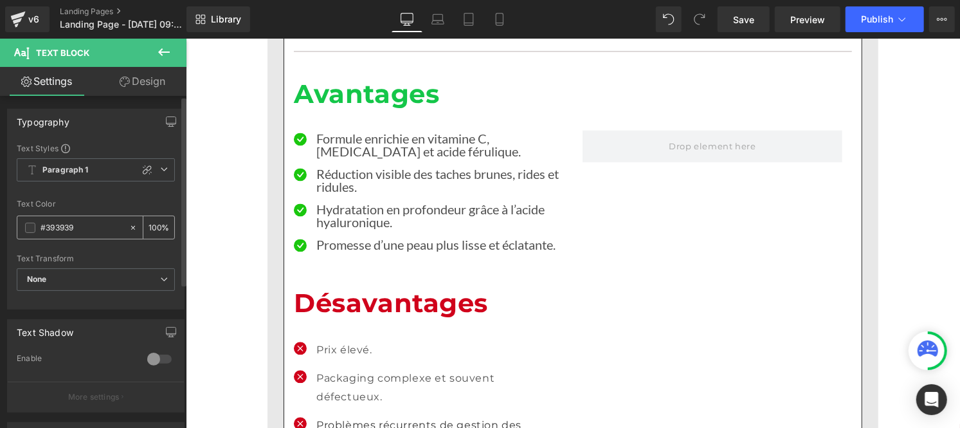
paste input "121212"
type input "#121212"
click at [154, 224] on input "100" at bounding box center [155, 227] width 13 height 14
type input "1"
